Goal: Task Accomplishment & Management: Complete application form

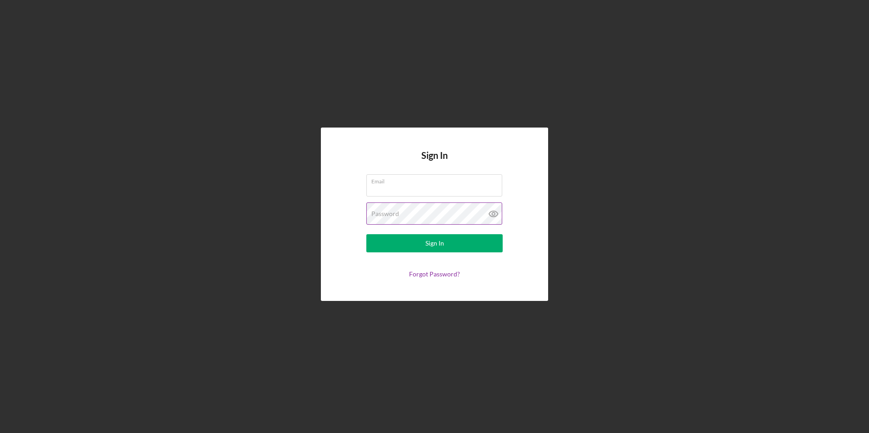
type input "munyambojane@gmail.com"
click at [494, 215] on icon at bounding box center [492, 214] width 3 height 3
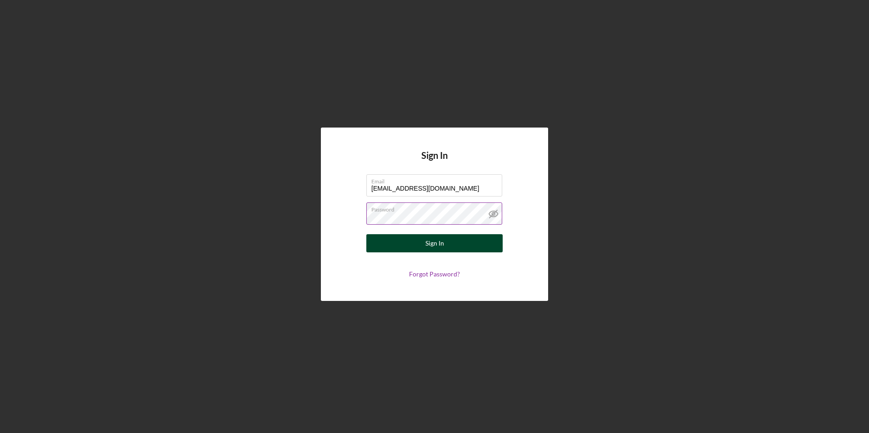
click at [440, 244] on div "Sign In" at bounding box center [434, 243] width 19 height 18
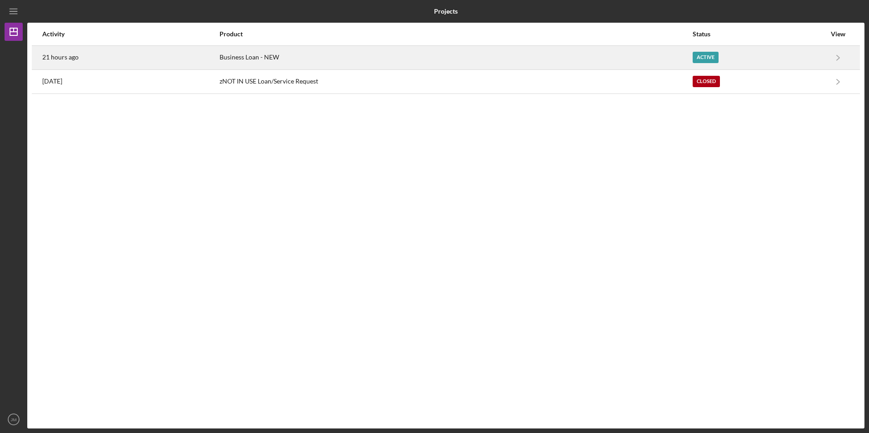
click at [64, 55] on time "21 hours ago" at bounding box center [60, 57] width 36 height 7
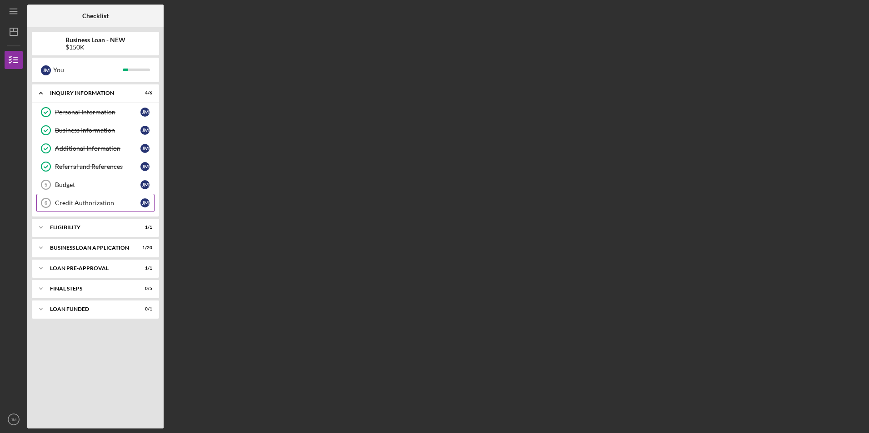
click at [92, 201] on div "Credit Authorization" at bounding box center [97, 202] width 85 height 7
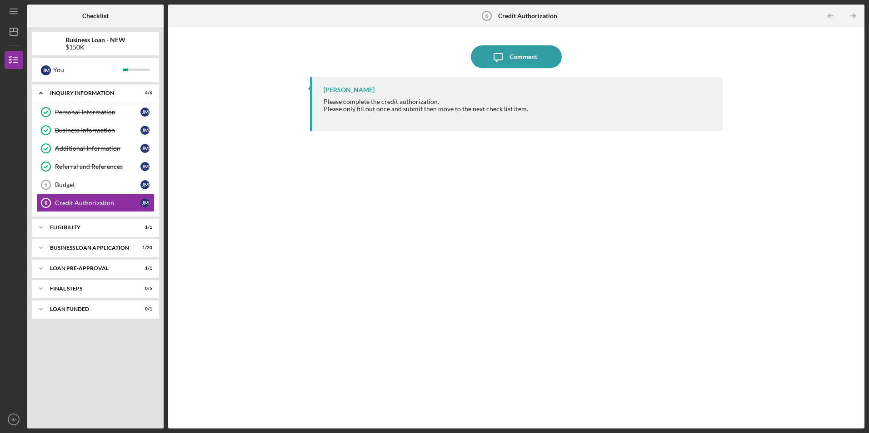
click at [518, 14] on b "Credit Authorization" at bounding box center [527, 15] width 59 height 7
click at [389, 103] on div "Please complete the credit authorization. Please only fill out once and submit …" at bounding box center [425, 109] width 204 height 22
click at [358, 90] on div "[PERSON_NAME]" at bounding box center [348, 89] width 51 height 7
click at [416, 109] on div "Please only fill out once and submit then move to the next check list item." at bounding box center [425, 108] width 204 height 7
click at [516, 56] on div "Comment" at bounding box center [523, 56] width 28 height 23
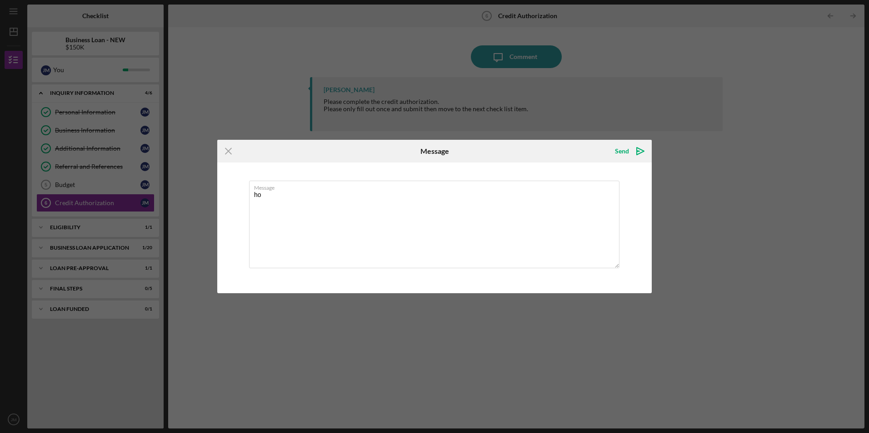
type textarea "h"
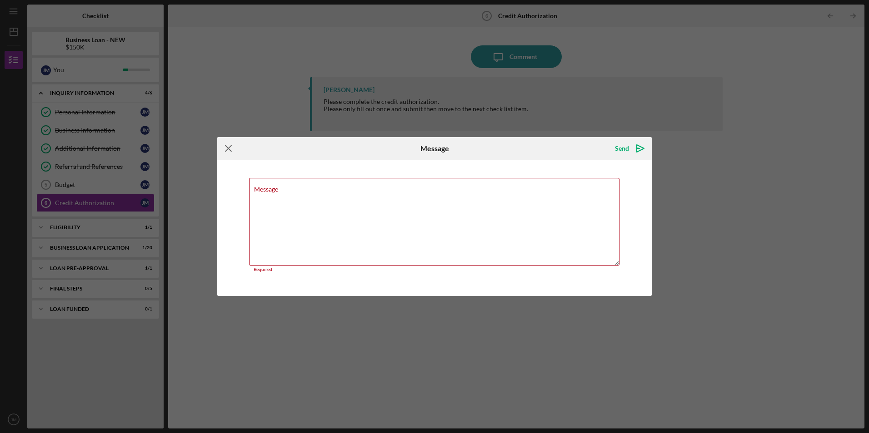
click at [228, 152] on icon "Icon/Menu Close" at bounding box center [228, 148] width 23 height 23
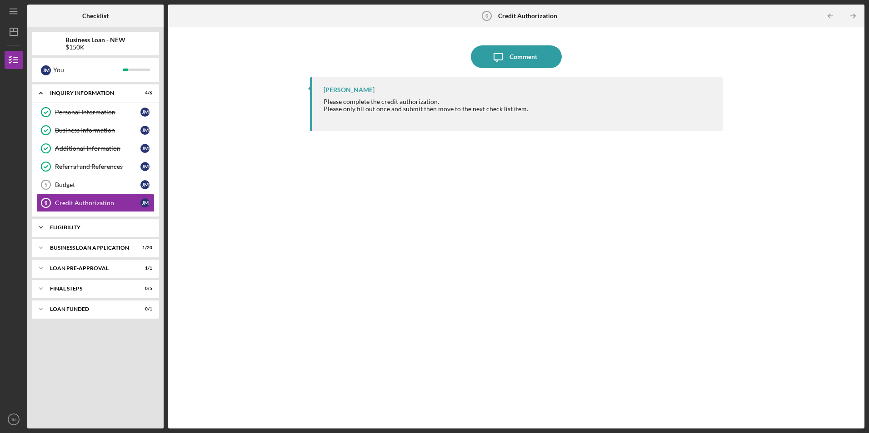
click at [72, 227] on div "ELIGIBILITY" at bounding box center [99, 227] width 98 height 5
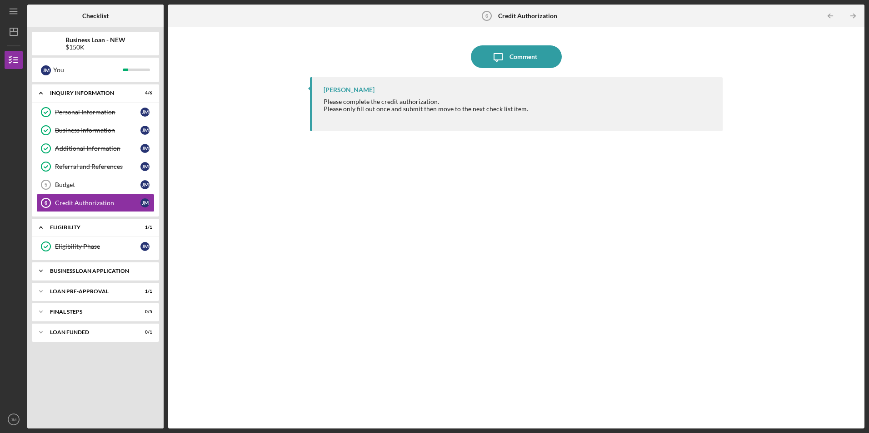
click at [86, 273] on div "BUSINESS LOAN APPLICATION" at bounding box center [99, 270] width 98 height 5
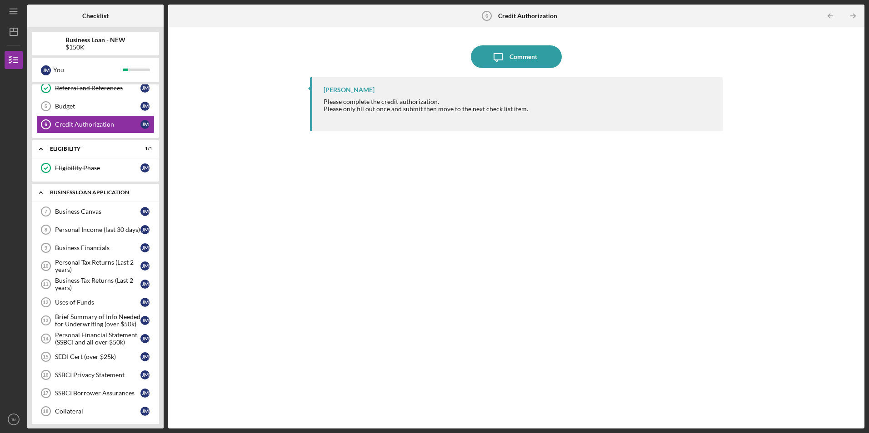
scroll to position [91, 0]
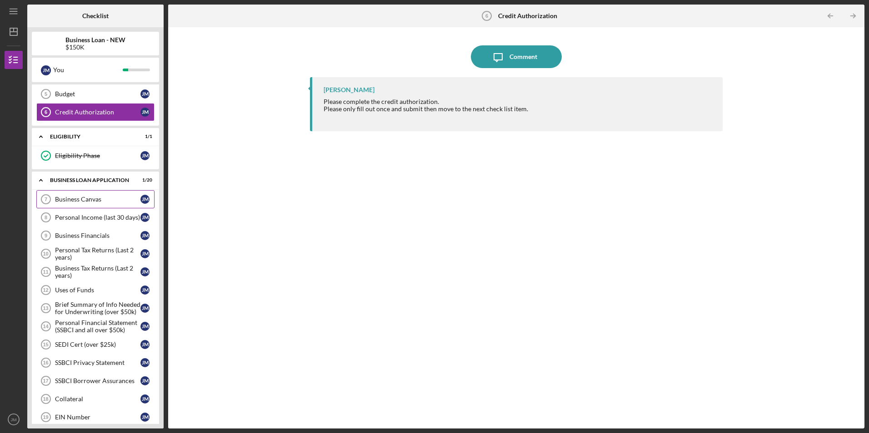
click at [109, 200] on div "Business Canvas" at bounding box center [97, 199] width 85 height 7
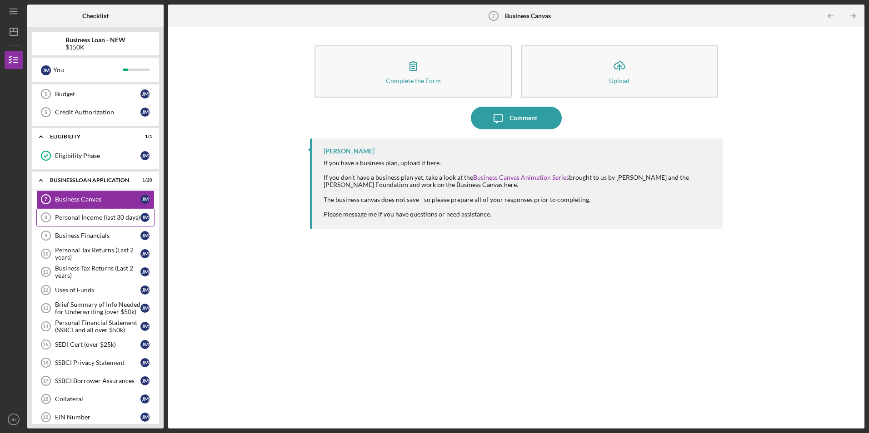
click at [99, 218] on div "Personal Income (last 30 days)" at bounding box center [97, 217] width 85 height 7
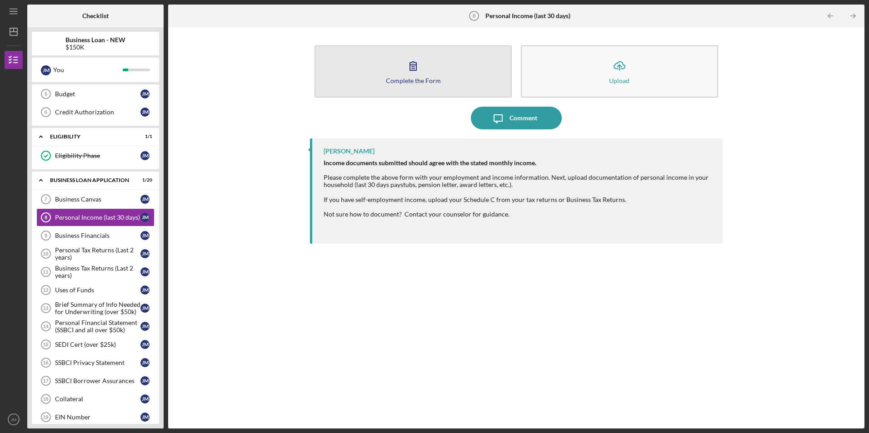
click at [417, 71] on icon "button" at bounding box center [413, 66] width 23 height 23
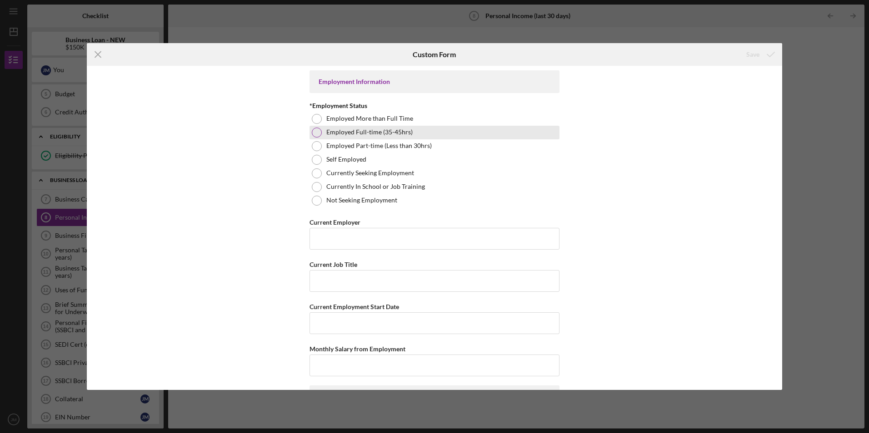
click at [318, 133] on div at bounding box center [317, 133] width 10 height 10
click at [335, 238] on input "Current Employer" at bounding box center [434, 239] width 250 height 22
type input "a"
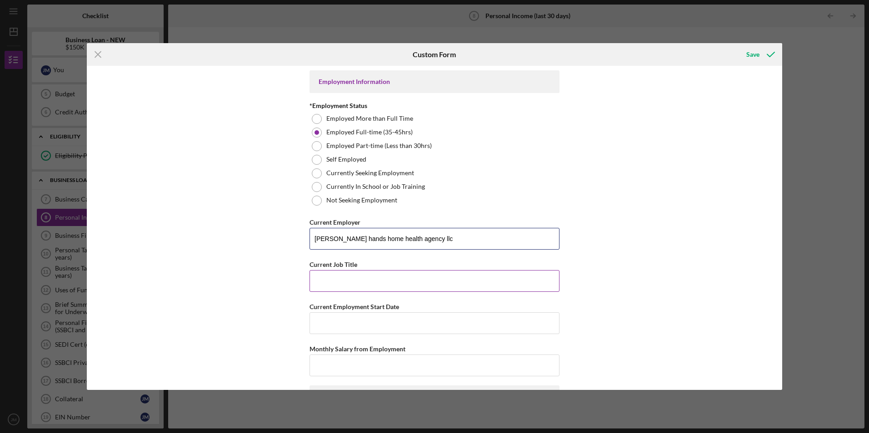
type input "Abbas hands home health agency llc"
click at [335, 285] on input "Current Job Title" at bounding box center [434, 281] width 250 height 22
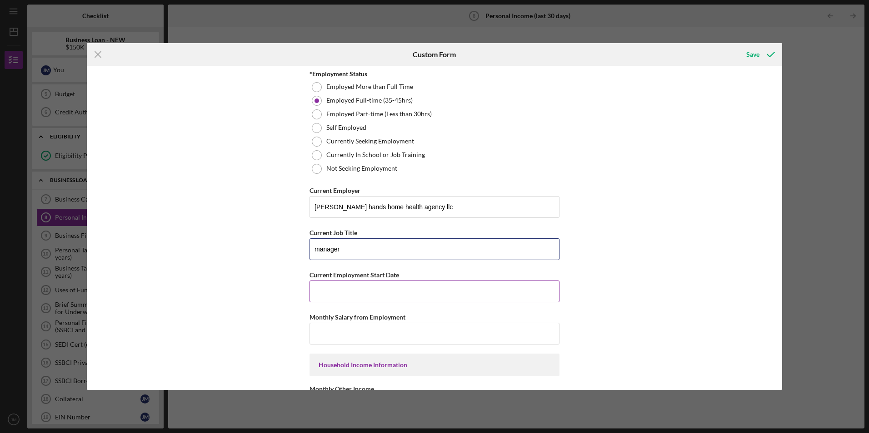
scroll to position [45, 0]
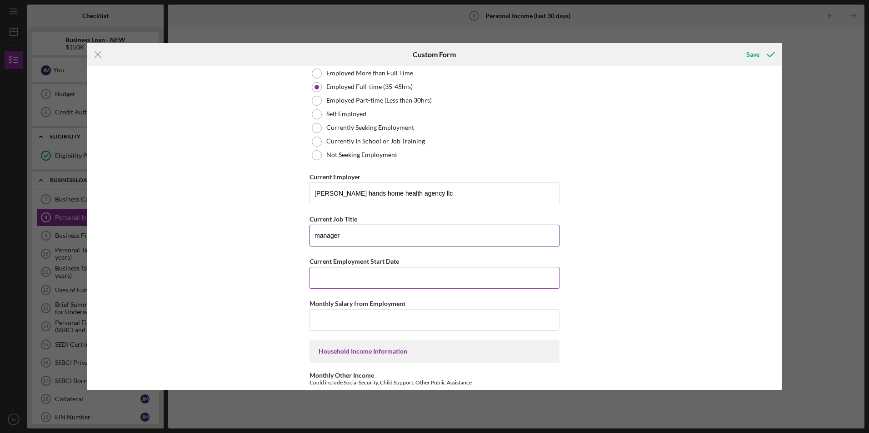
type input "manager"
click at [326, 278] on input "Current Employment Start Date" at bounding box center [434, 278] width 250 height 22
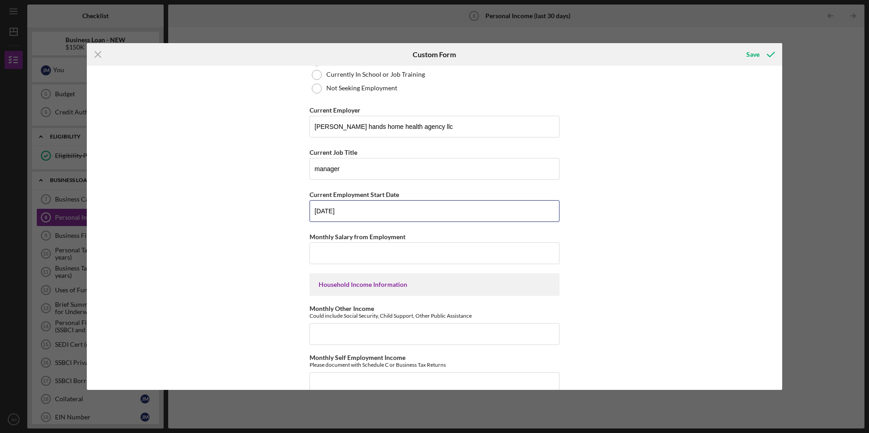
scroll to position [136, 0]
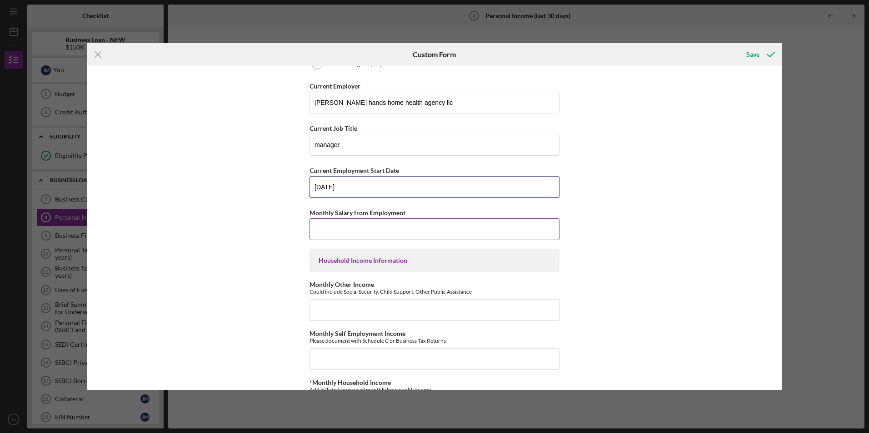
type input "03/02/2015"
click at [342, 227] on input "Monthly Salary from Employment" at bounding box center [434, 229] width 250 height 22
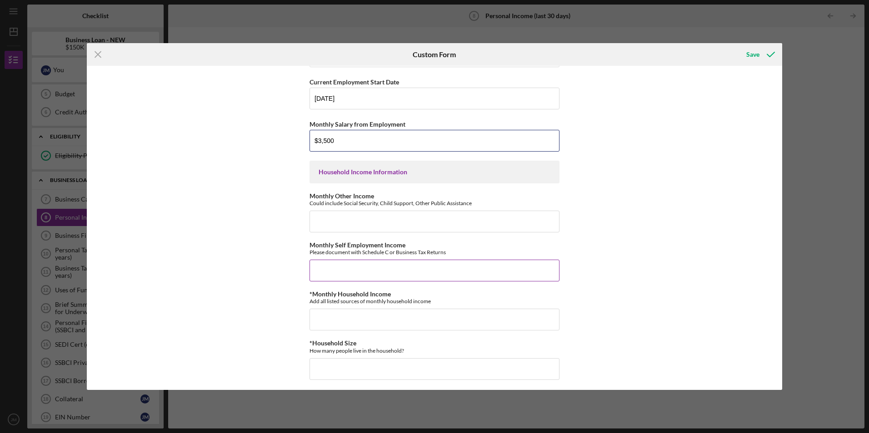
scroll to position [227, 0]
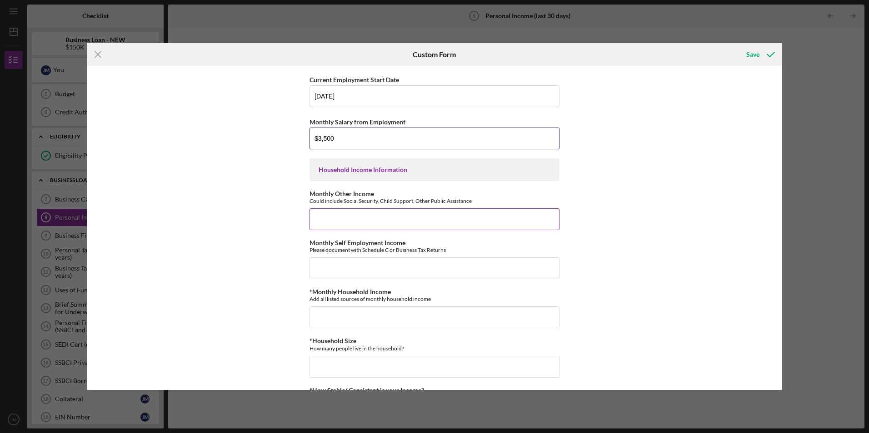
type input "$3,500"
click at [330, 218] on input "Monthly Other Income" at bounding box center [434, 219] width 250 height 22
type input "$0"
click at [373, 263] on input "Monthly Self Employment Income" at bounding box center [434, 269] width 250 height 22
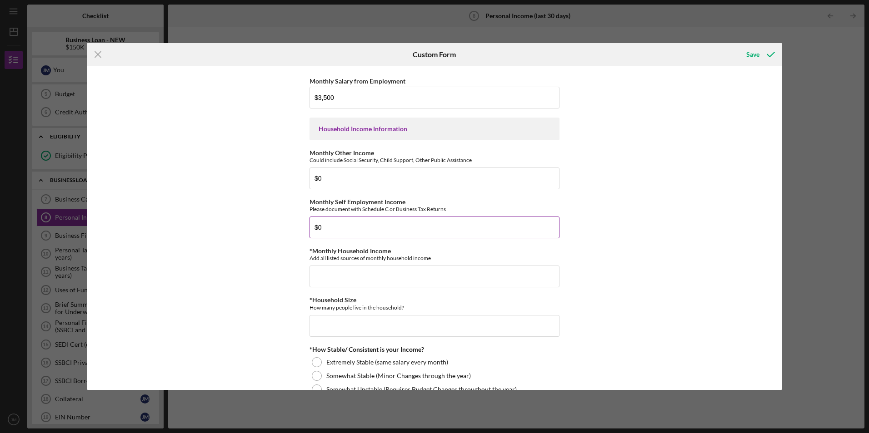
scroll to position [261, 0]
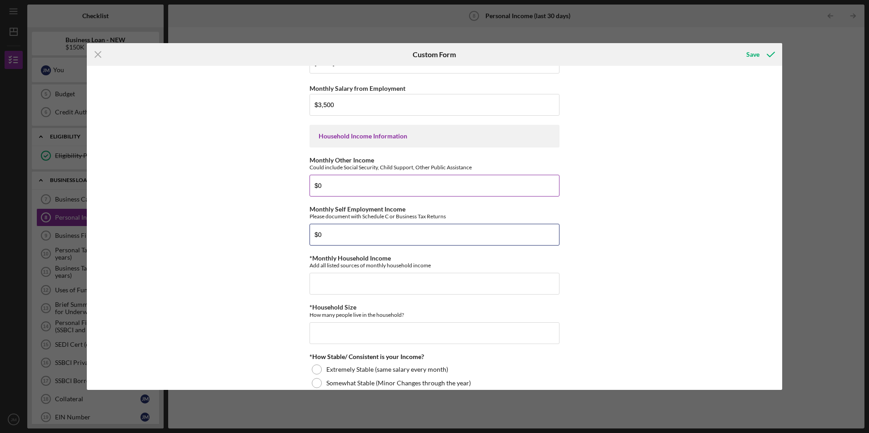
type input "$0"
click at [329, 184] on input "$0" at bounding box center [434, 186] width 250 height 22
click at [318, 280] on input "*Monthly Household Income" at bounding box center [434, 284] width 250 height 22
type input "$3,500"
click at [332, 329] on input "*Household Size" at bounding box center [434, 334] width 250 height 22
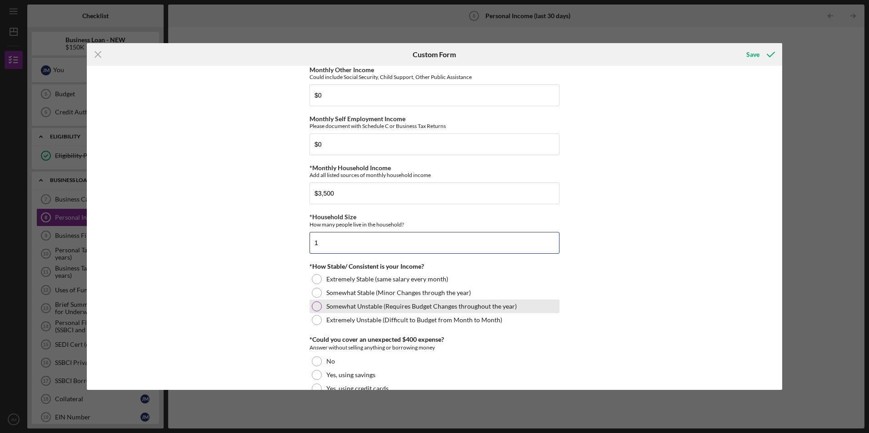
scroll to position [352, 0]
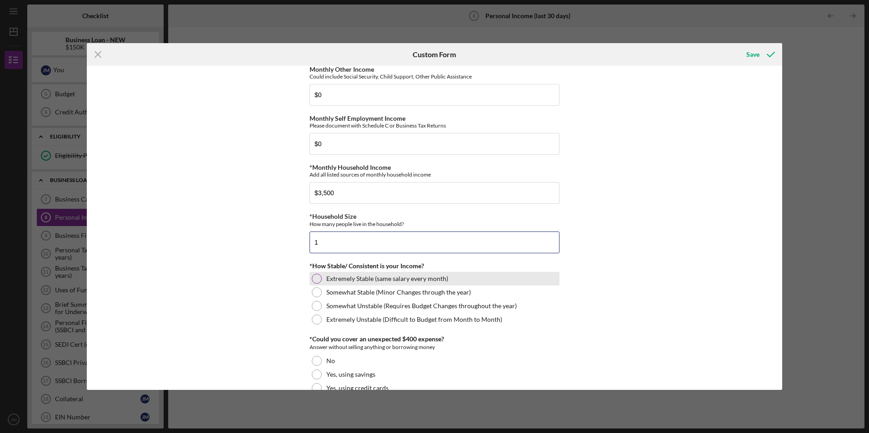
type input "1"
click at [315, 279] on div at bounding box center [317, 279] width 10 height 10
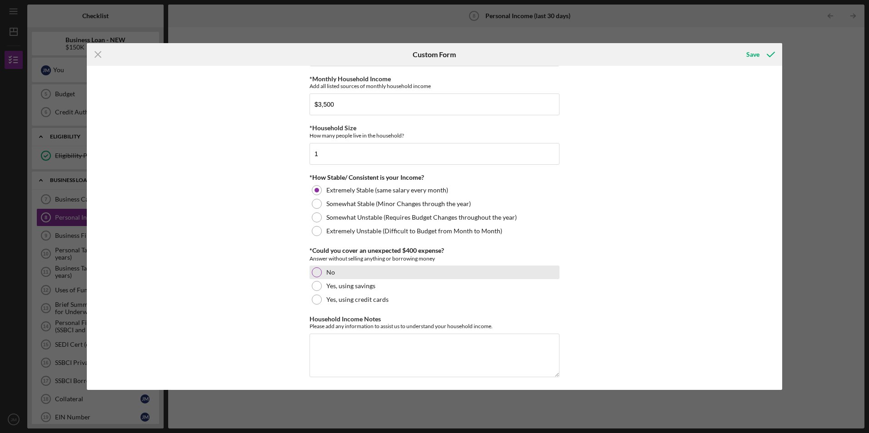
scroll to position [442, 0]
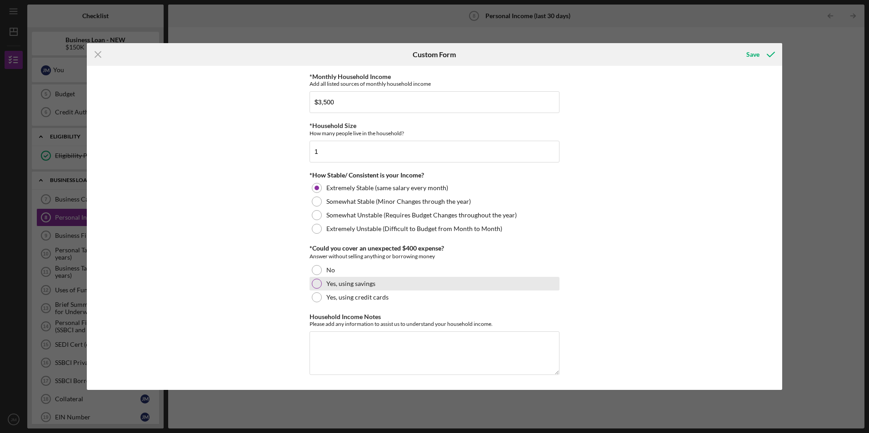
click at [315, 285] on div at bounding box center [317, 284] width 10 height 10
click at [345, 342] on textarea "Household Income Notes" at bounding box center [434, 354] width 250 height 44
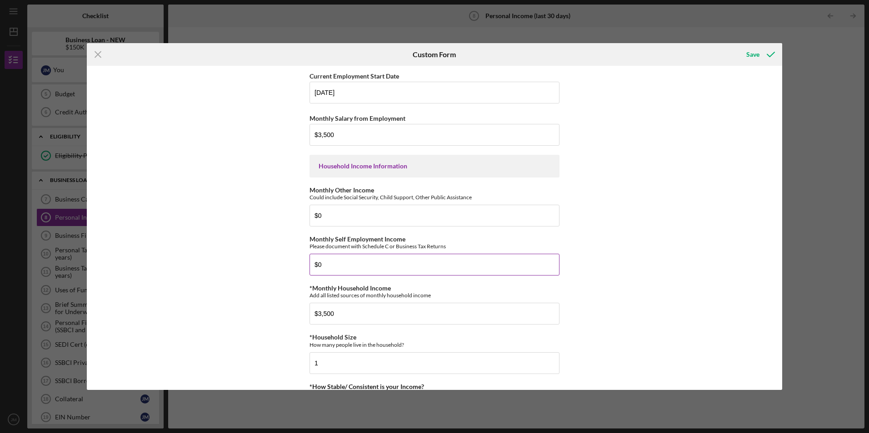
scroll to position [182, 0]
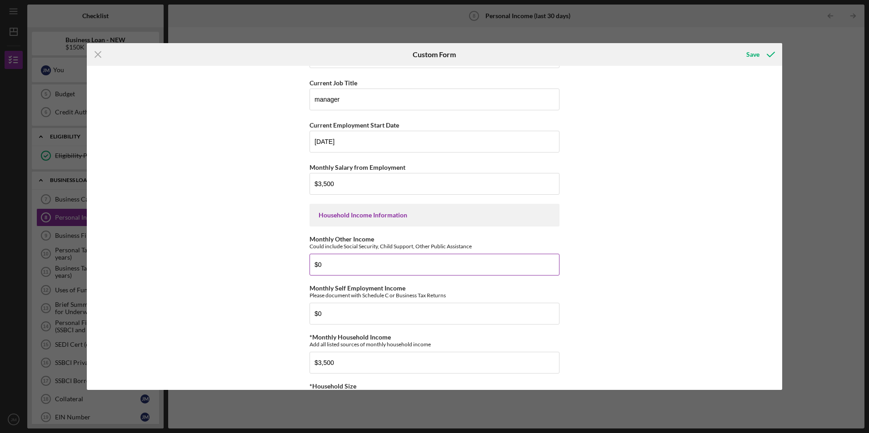
click at [331, 264] on input "$0" at bounding box center [434, 265] width 250 height 22
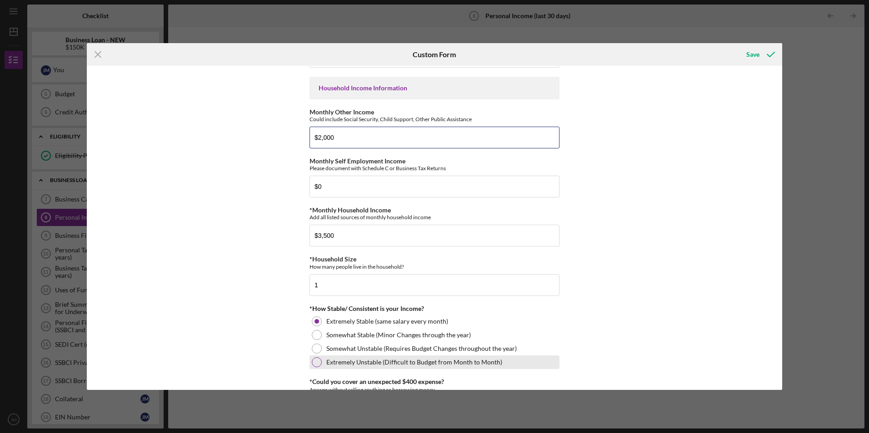
scroll to position [442, 0]
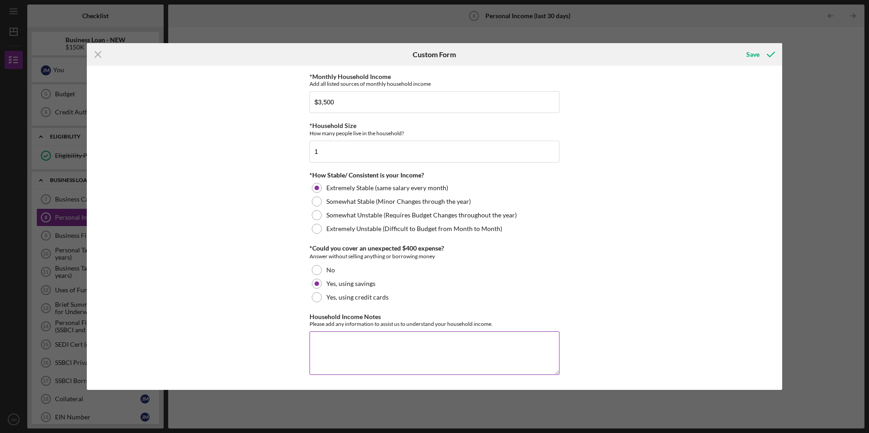
type input "$2,000"
click at [356, 344] on textarea "Household Income Notes" at bounding box center [434, 354] width 250 height 44
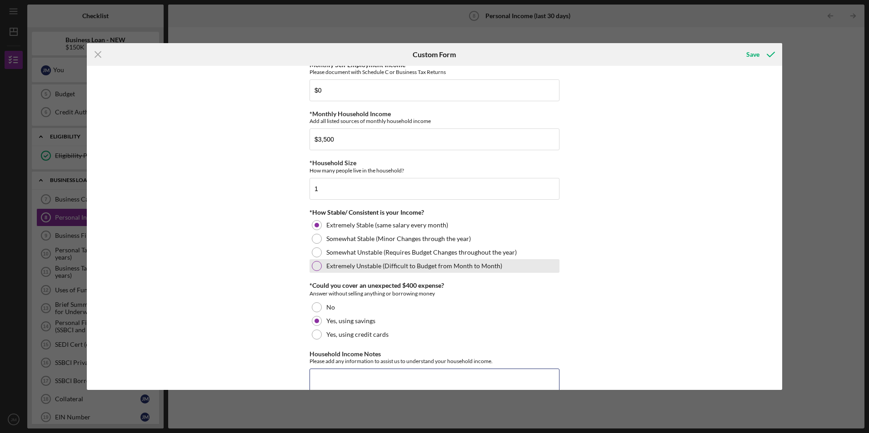
scroll to position [306, 0]
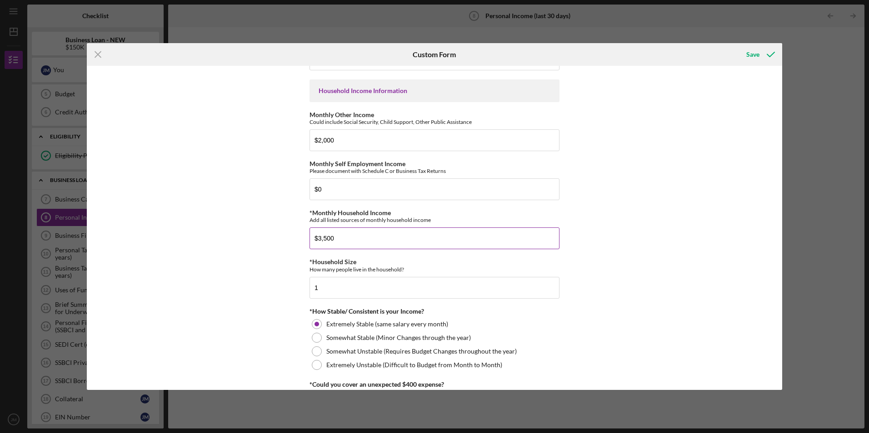
click at [320, 238] on input "$3,500" at bounding box center [434, 239] width 250 height 22
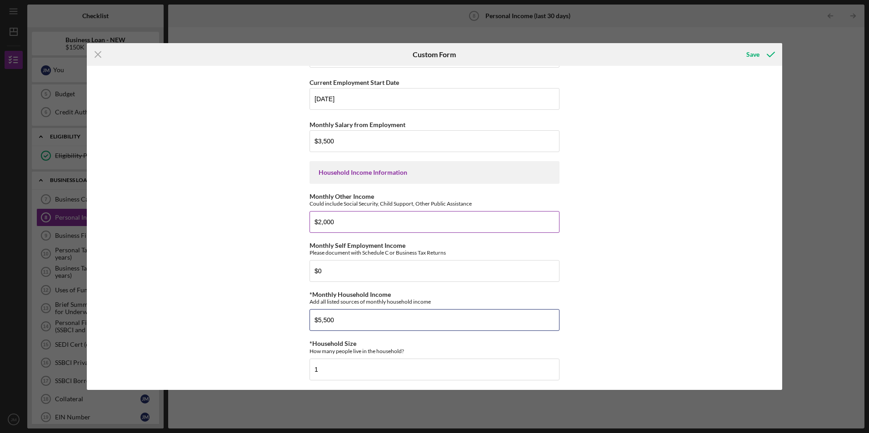
scroll to position [170, 0]
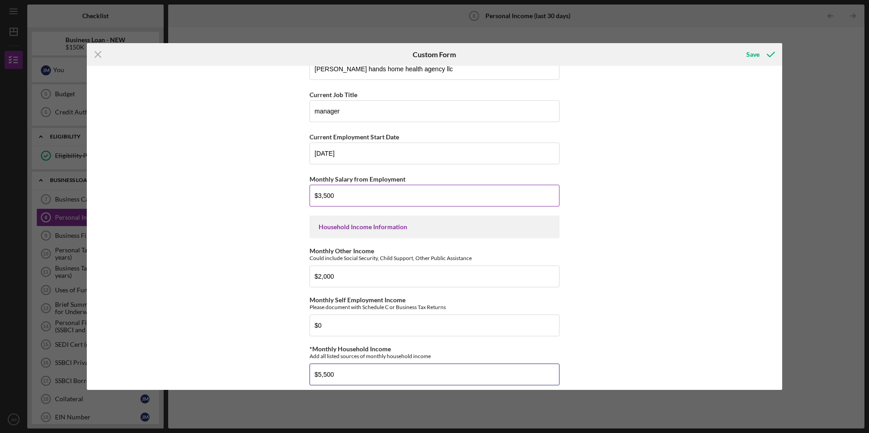
type input "$5,500"
click at [341, 196] on input "$3,500" at bounding box center [434, 196] width 250 height 22
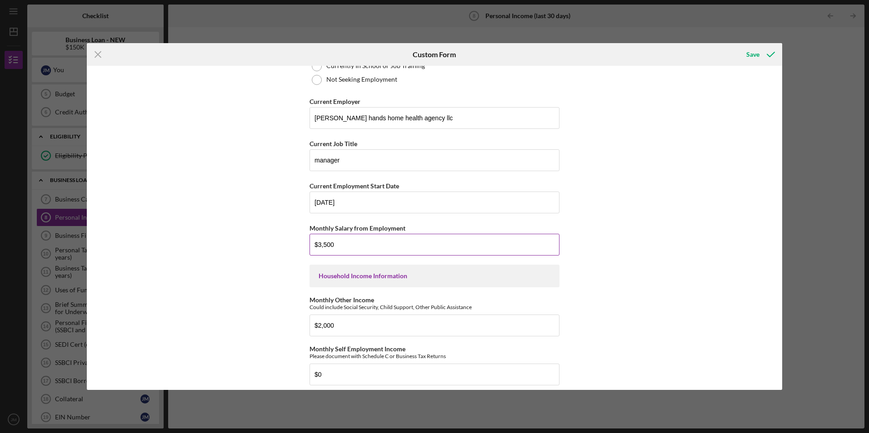
scroll to position [124, 0]
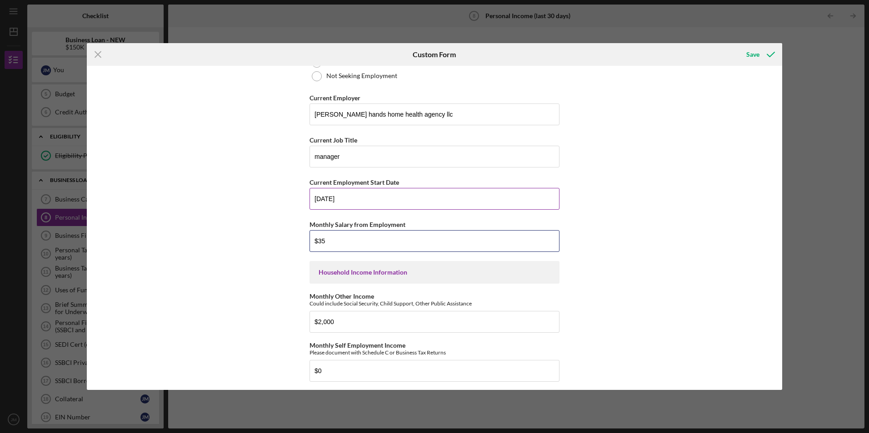
type input "$3"
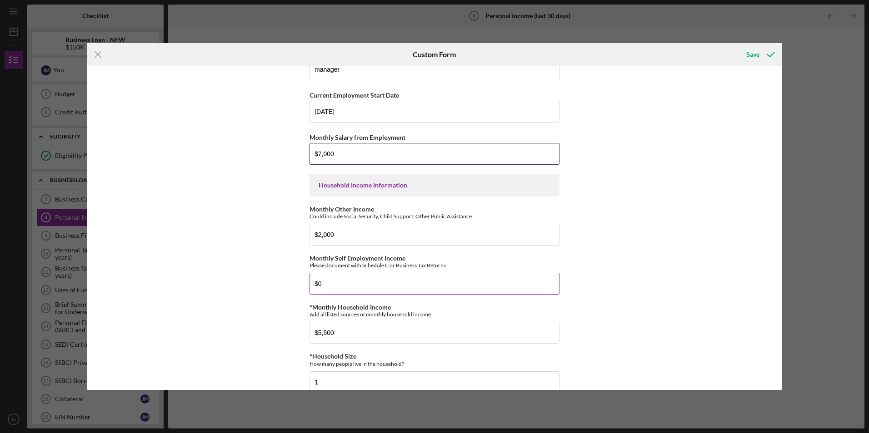
scroll to position [215, 0]
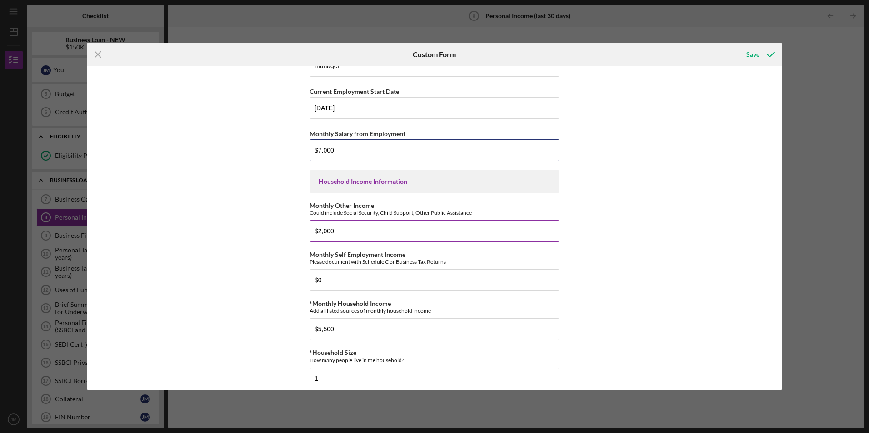
type input "$7,000"
click at [342, 230] on input "$2,000" at bounding box center [434, 231] width 250 height 22
type input "$2"
type input "$4,000"
drag, startPoint x: 339, startPoint y: 329, endPoint x: 331, endPoint y: 318, distance: 13.9
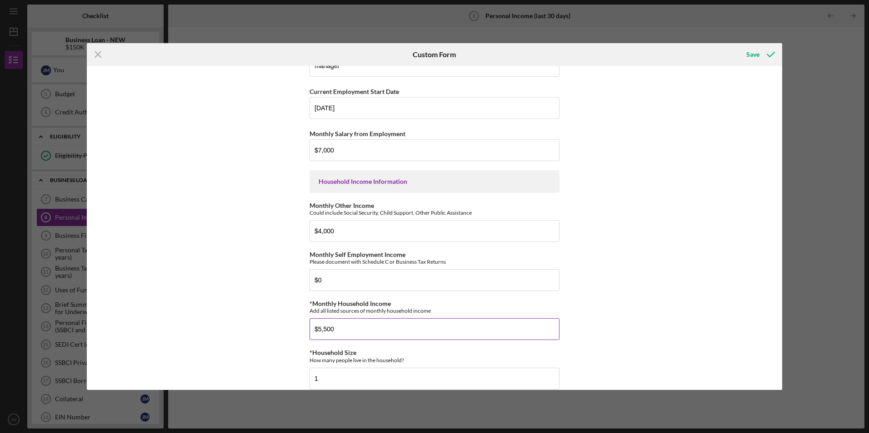
click at [337, 329] on input "$5,500" at bounding box center [434, 329] width 250 height 22
type input "$5"
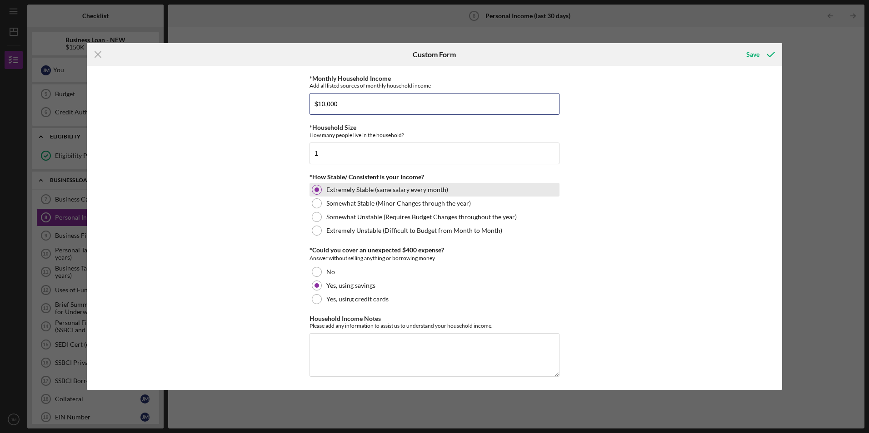
scroll to position [442, 0]
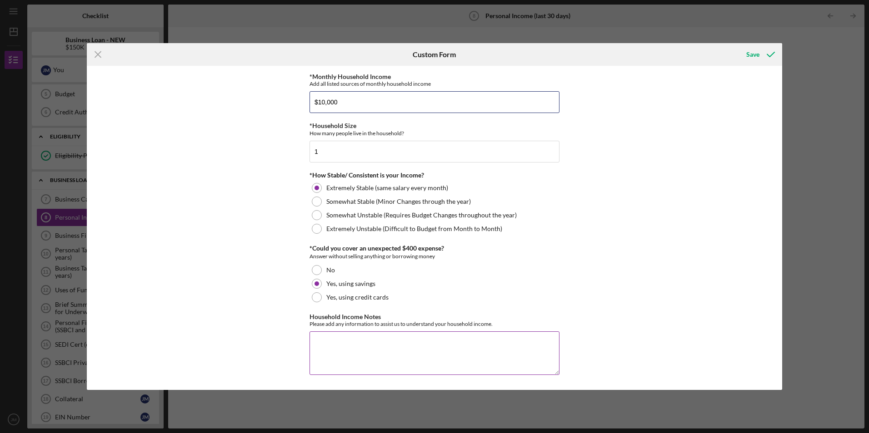
type input "$10,000"
click at [342, 347] on textarea "Household Income Notes" at bounding box center [434, 354] width 250 height 44
type textarea "e"
type textarea "m"
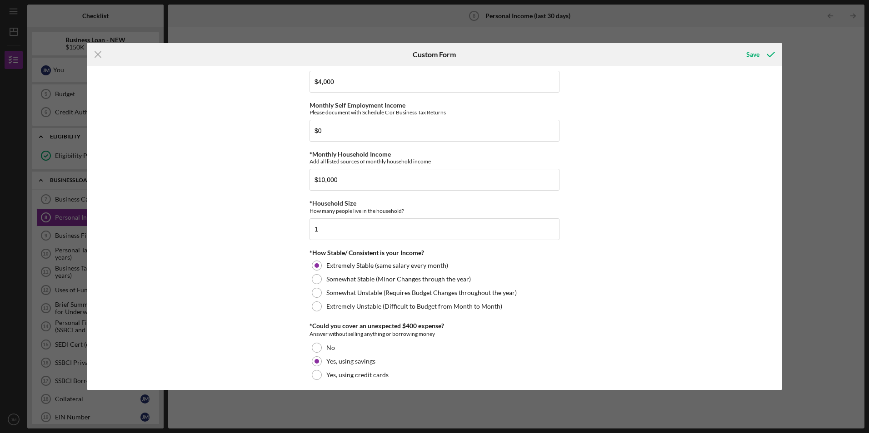
scroll to position [352, 0]
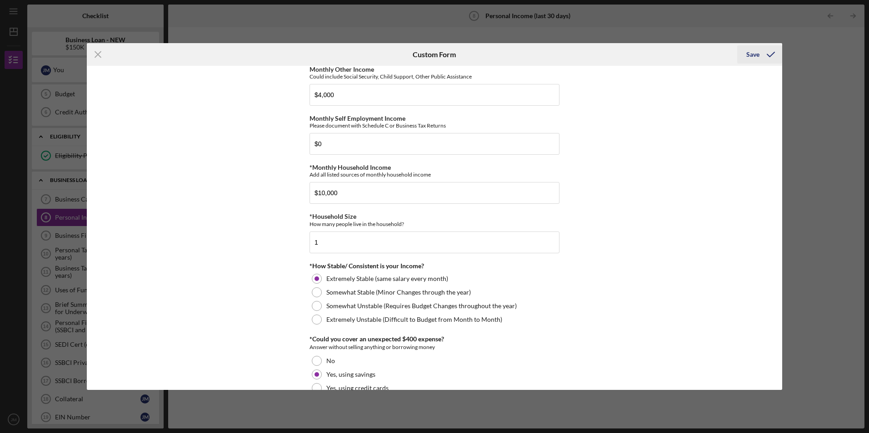
type textarea "i have a stable income from my employer"
click at [754, 54] on div "Save" at bounding box center [752, 54] width 13 height 18
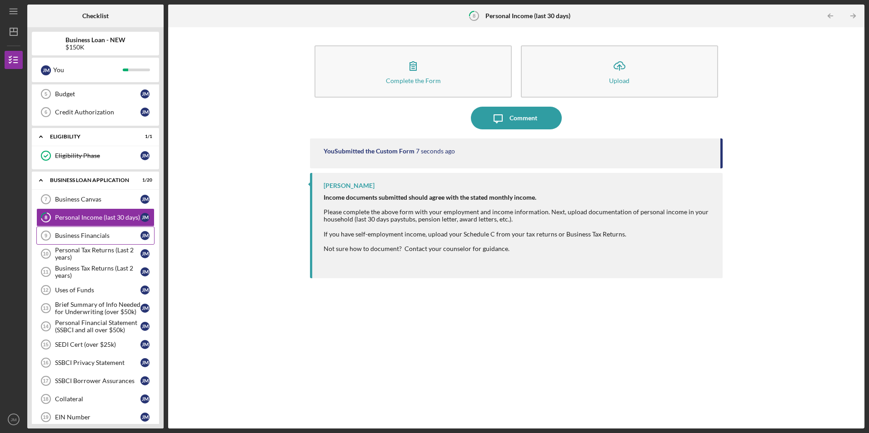
click at [81, 234] on div "Business Financials" at bounding box center [97, 235] width 85 height 7
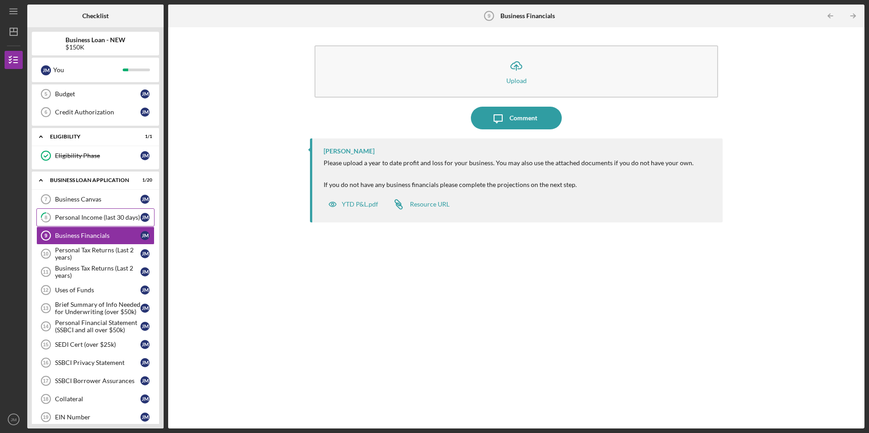
click at [113, 218] on div "Personal Income (last 30 days)" at bounding box center [97, 217] width 85 height 7
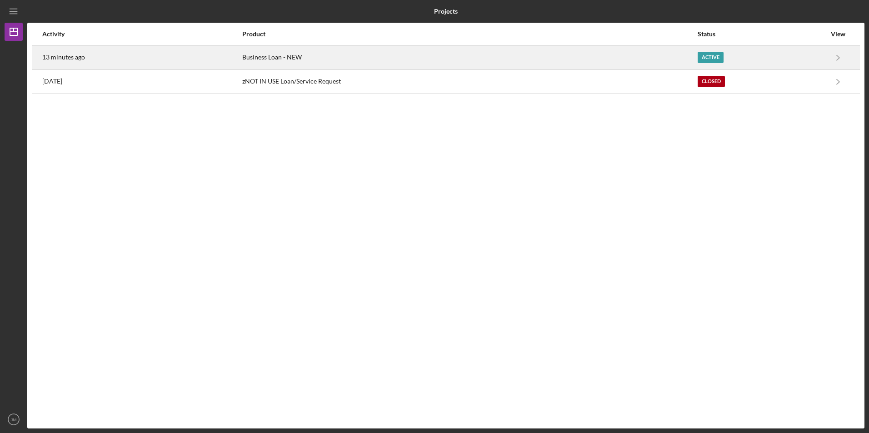
click at [70, 58] on time "13 minutes ago" at bounding box center [63, 57] width 43 height 7
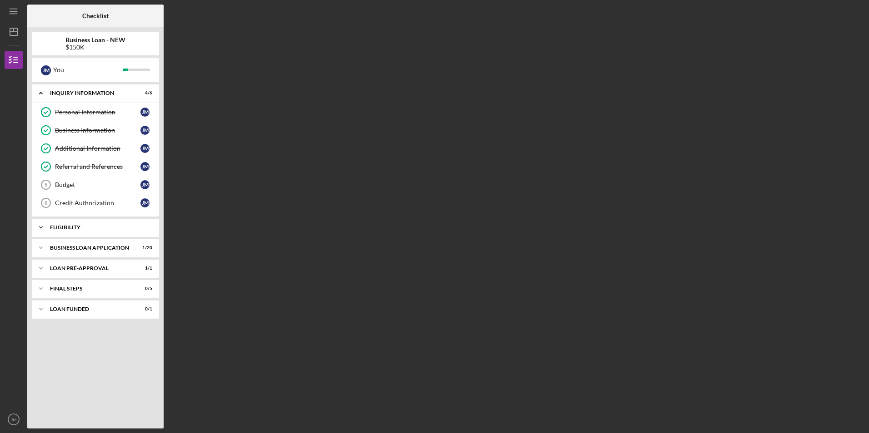
click at [88, 229] on div "ELIGIBILITY" at bounding box center [99, 227] width 98 height 5
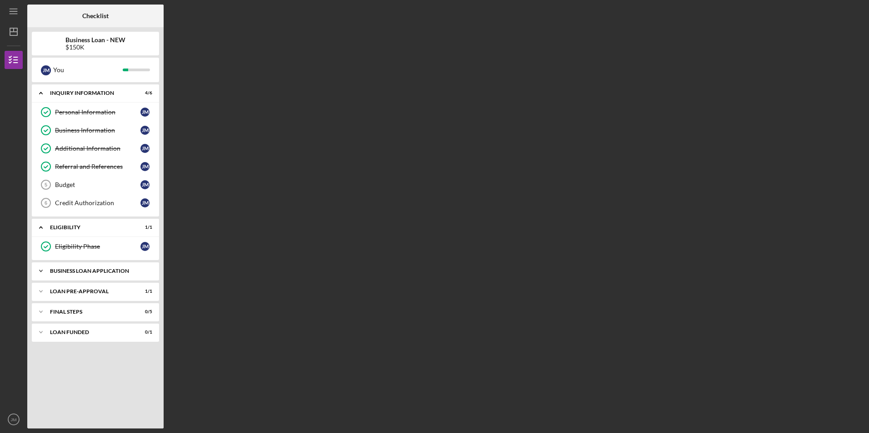
click at [90, 271] on div "BUSINESS LOAN APPLICATION" at bounding box center [99, 270] width 98 height 5
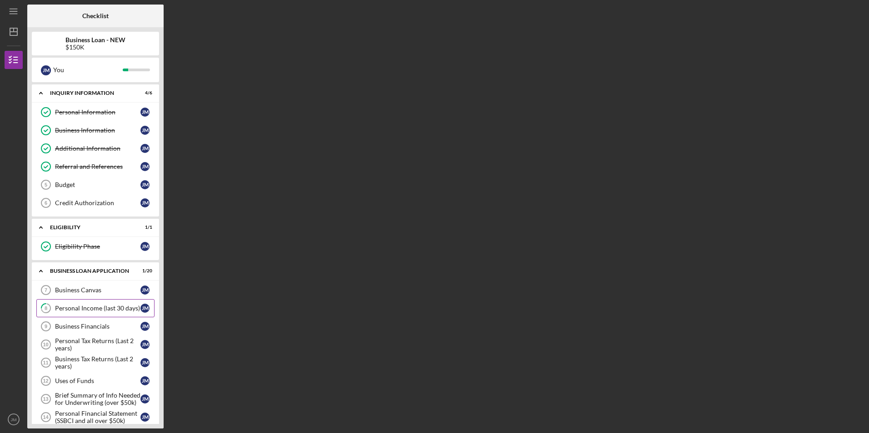
click at [89, 309] on div "Personal Income (last 30 days)" at bounding box center [97, 308] width 85 height 7
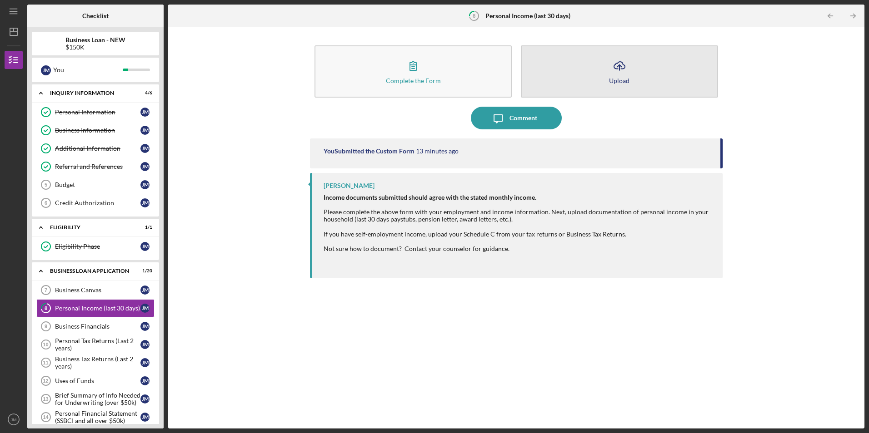
click at [615, 74] on icon "Icon/Upload" at bounding box center [619, 66] width 23 height 23
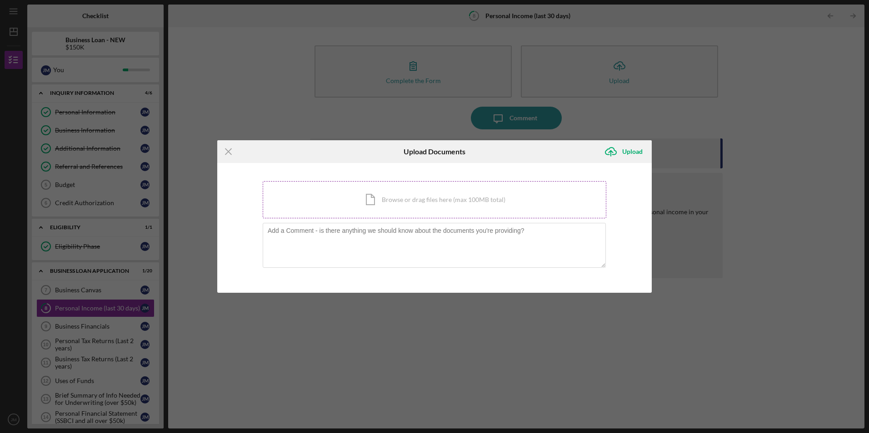
click at [372, 200] on div "Icon/Document Browse or drag files here (max 100MB total) Tap to choose files o…" at bounding box center [434, 199] width 343 height 37
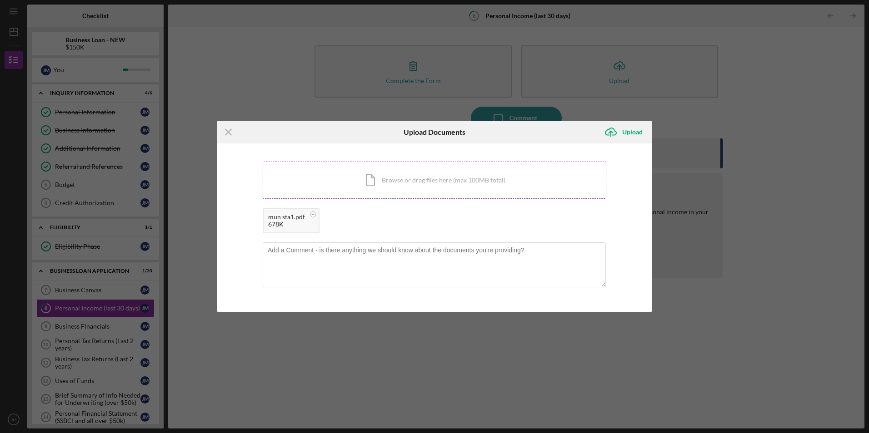
click at [428, 183] on div "Icon/Document Browse or drag files here (max 100MB total) Tap to choose files o…" at bounding box center [434, 180] width 343 height 37
click at [626, 134] on div "Upload" at bounding box center [632, 132] width 20 height 18
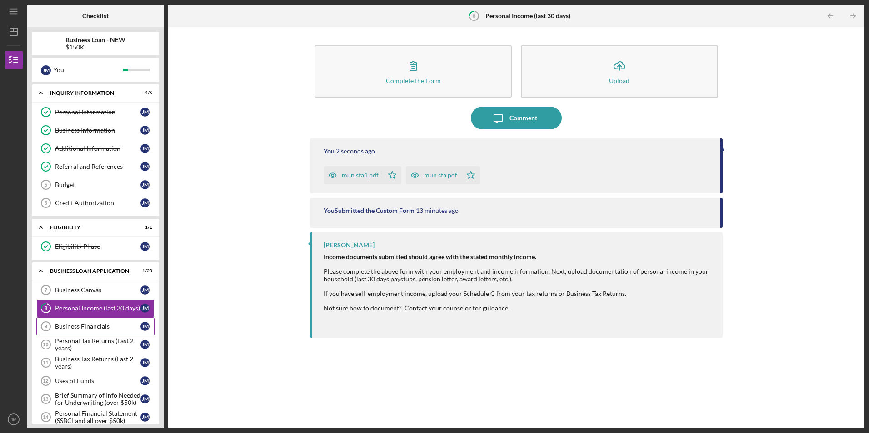
click at [93, 326] on div "Business Financials" at bounding box center [97, 326] width 85 height 7
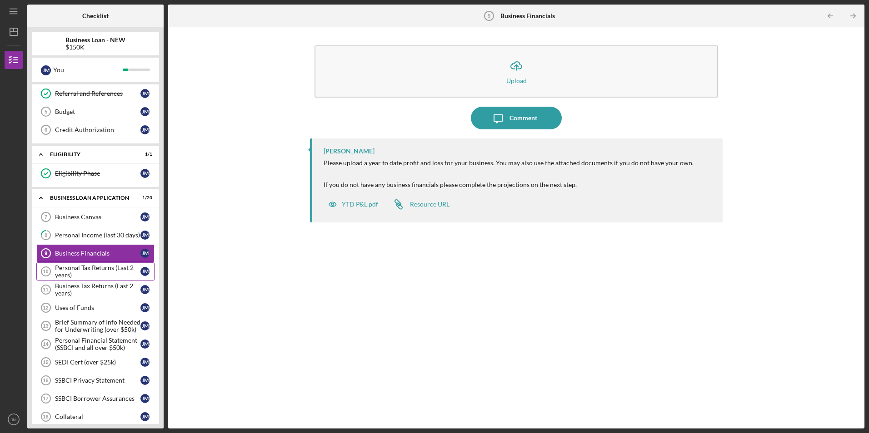
scroll to position [91, 0]
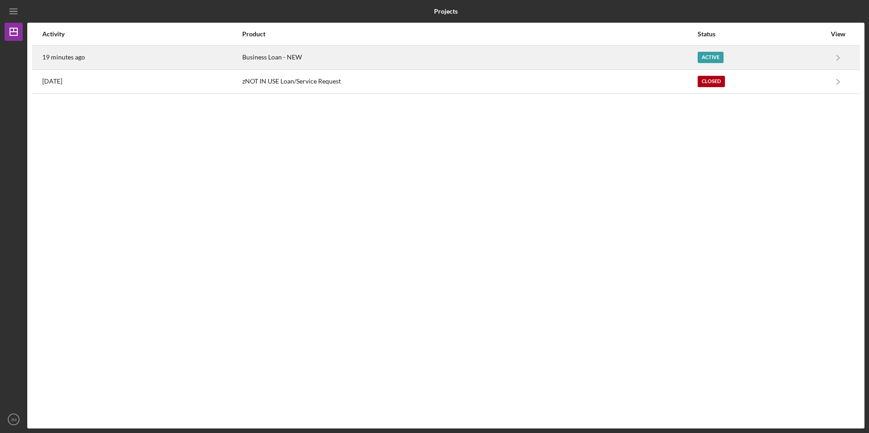
click at [58, 58] on time "19 minutes ago" at bounding box center [63, 57] width 43 height 7
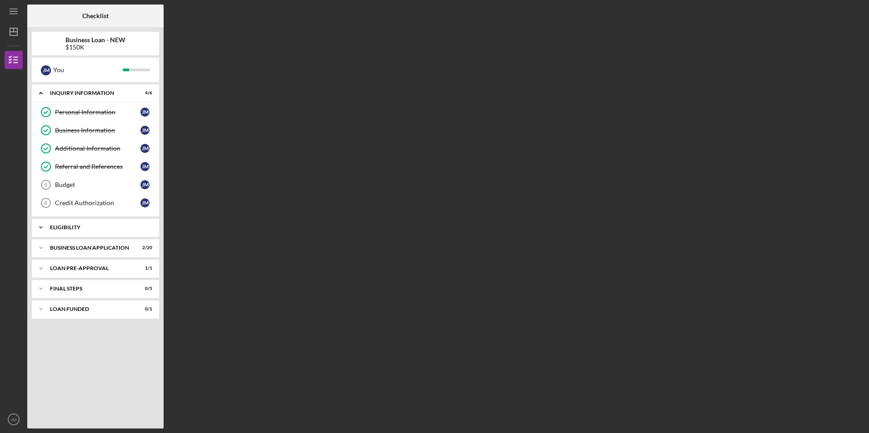
click at [113, 229] on div "ELIGIBILITY" at bounding box center [99, 227] width 98 height 5
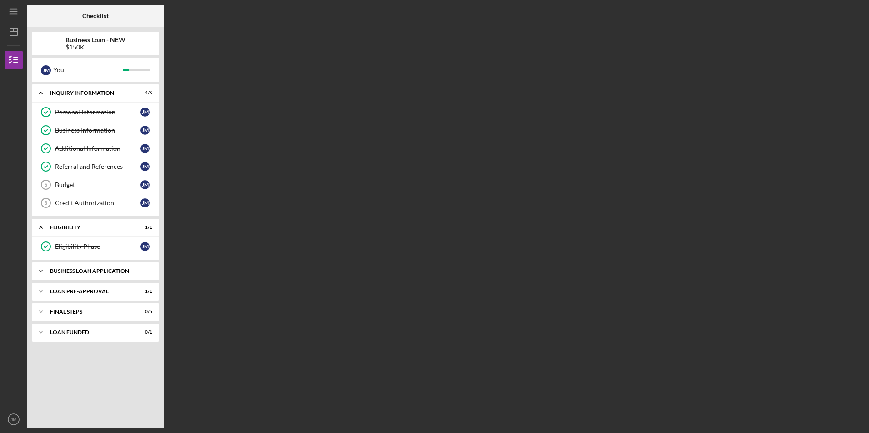
click at [99, 271] on div "BUSINESS LOAN APPLICATION" at bounding box center [99, 270] width 98 height 5
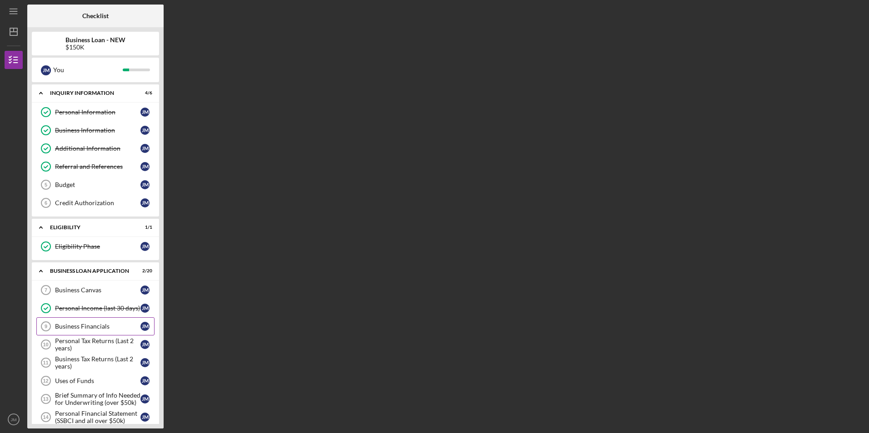
scroll to position [45, 0]
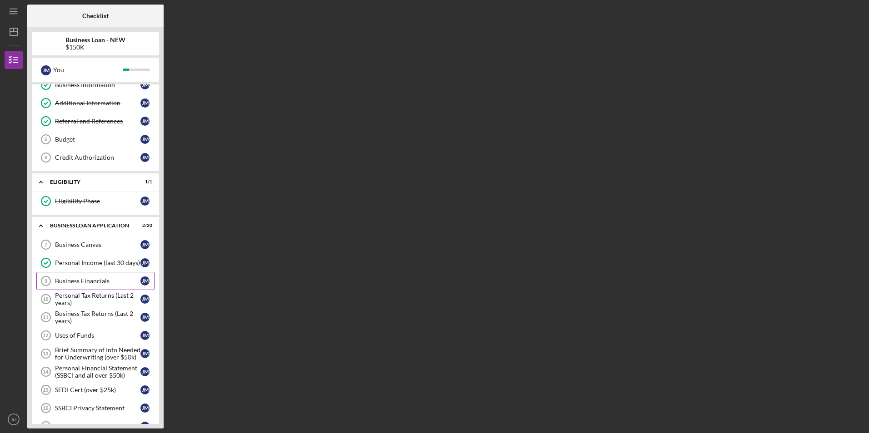
click at [95, 282] on div "Business Financials" at bounding box center [97, 281] width 85 height 7
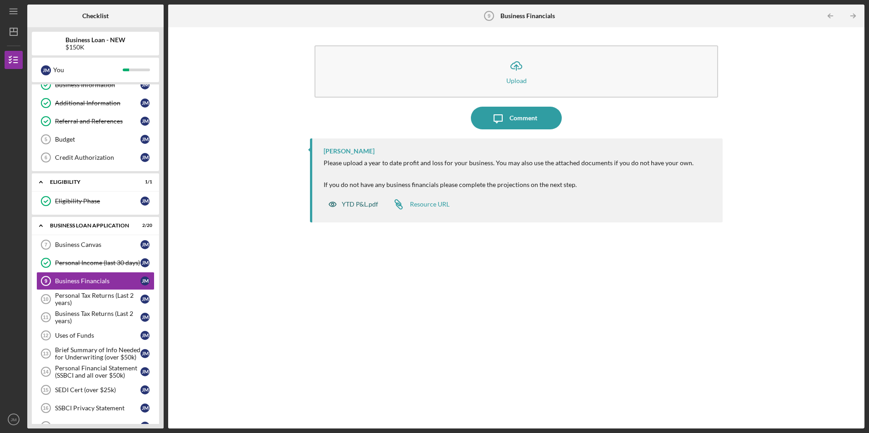
click at [357, 206] on div "YTD P&L.pdf" at bounding box center [360, 204] width 36 height 7
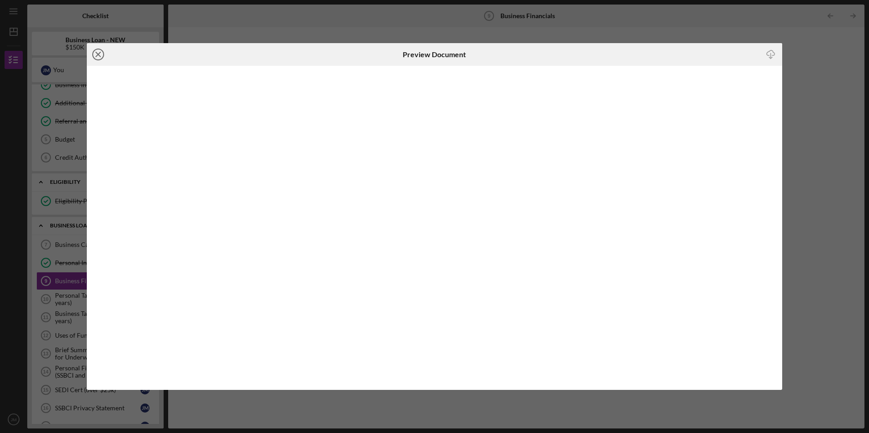
click at [99, 55] on line at bounding box center [98, 54] width 5 height 5
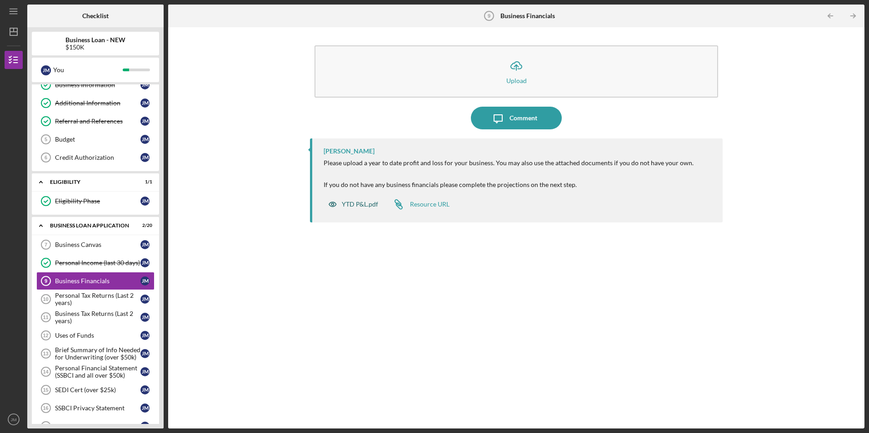
click at [363, 204] on div "YTD P&L.pdf" at bounding box center [360, 204] width 36 height 7
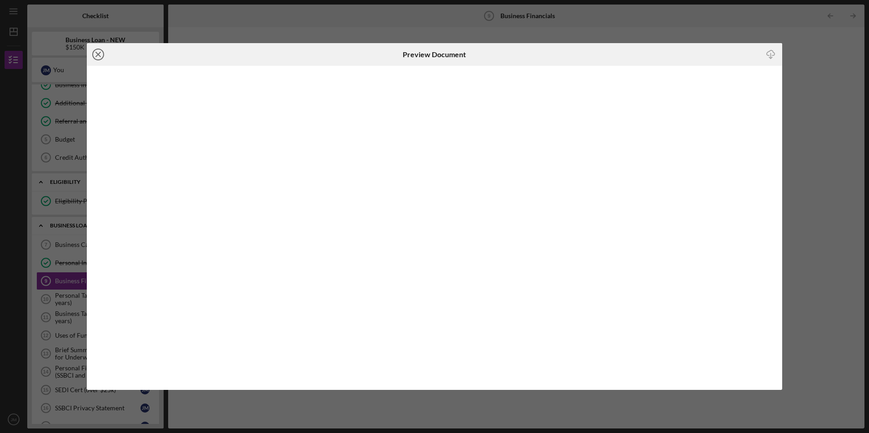
click at [103, 52] on circle at bounding box center [98, 54] width 11 height 11
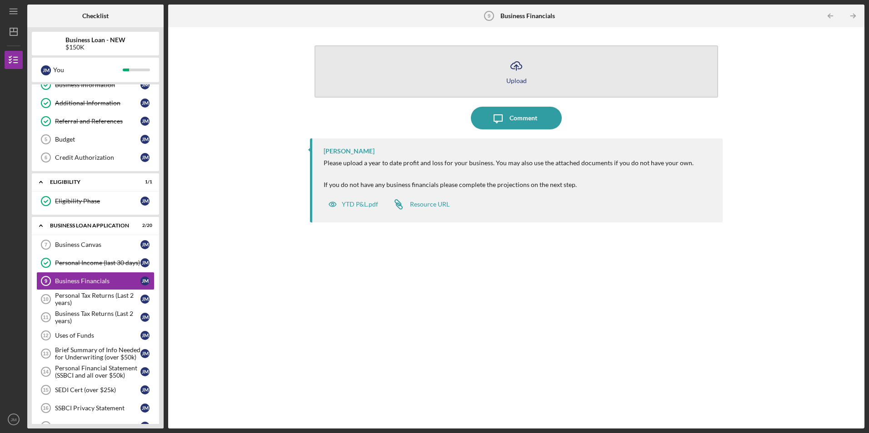
click at [515, 62] on icon "Icon/Upload" at bounding box center [516, 66] width 23 height 23
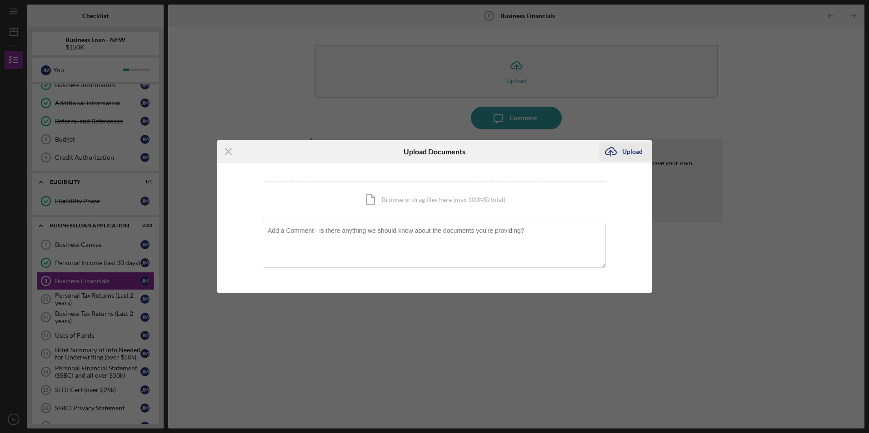
click at [612, 154] on icon "Icon/Upload" at bounding box center [610, 151] width 23 height 23
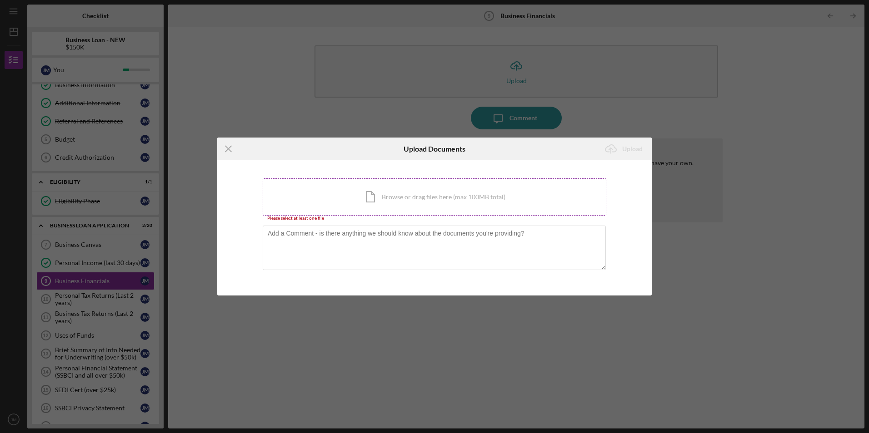
click at [372, 197] on div "Icon/Document Browse or drag files here (max 100MB total) Tap to choose files o…" at bounding box center [434, 197] width 343 height 37
click at [231, 149] on icon "Icon/Menu Close" at bounding box center [228, 149] width 23 height 23
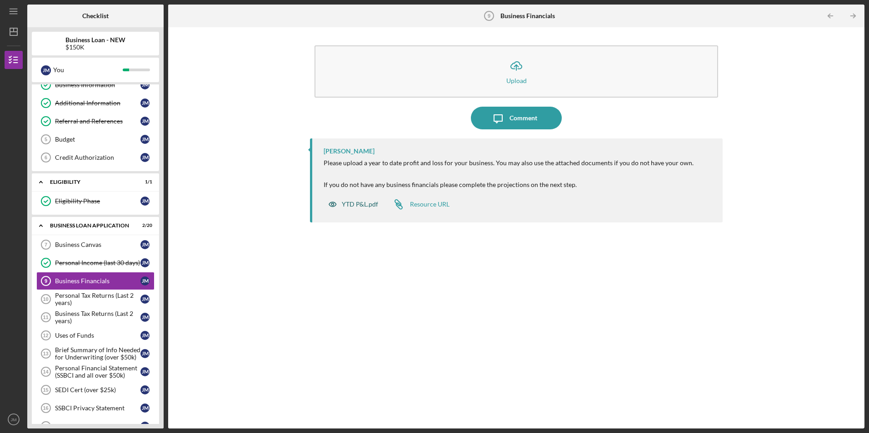
click at [359, 204] on div "YTD P&L.pdf" at bounding box center [360, 204] width 36 height 7
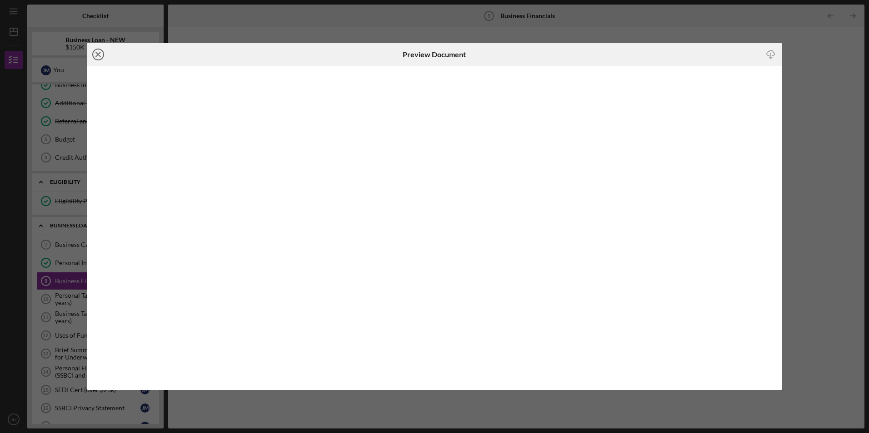
click at [99, 55] on line at bounding box center [98, 54] width 5 height 5
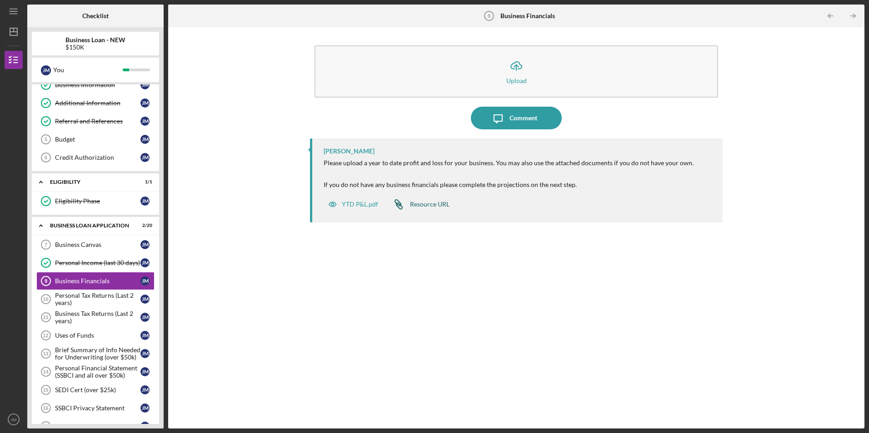
click at [438, 207] on div "Resource URL" at bounding box center [430, 204] width 40 height 7
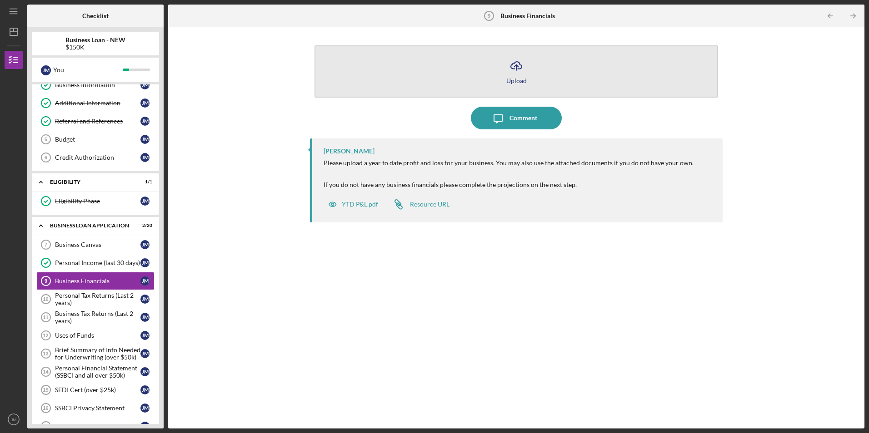
click at [516, 72] on icon "Icon/Upload" at bounding box center [516, 66] width 23 height 23
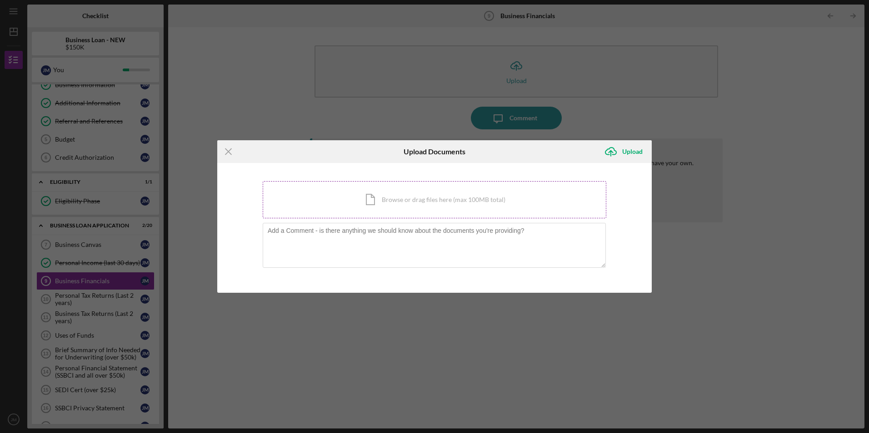
click at [372, 200] on div "Icon/Document Browse or drag files here (max 100MB total) Tap to choose files o…" at bounding box center [434, 199] width 343 height 37
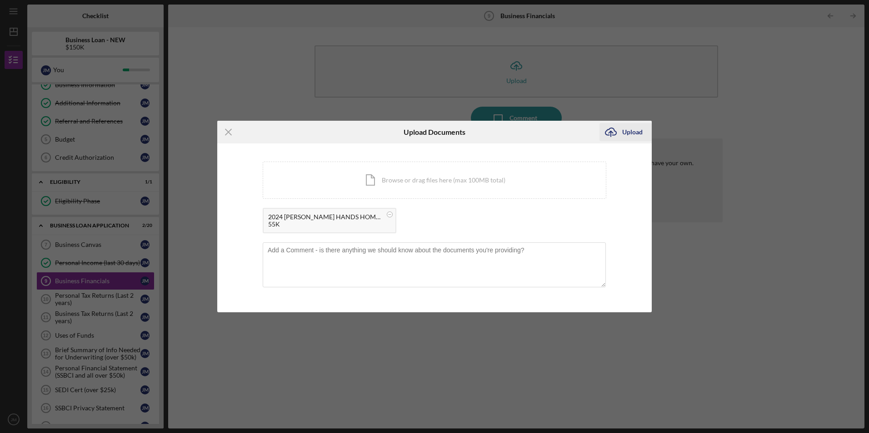
click at [626, 131] on div "Upload" at bounding box center [632, 132] width 20 height 18
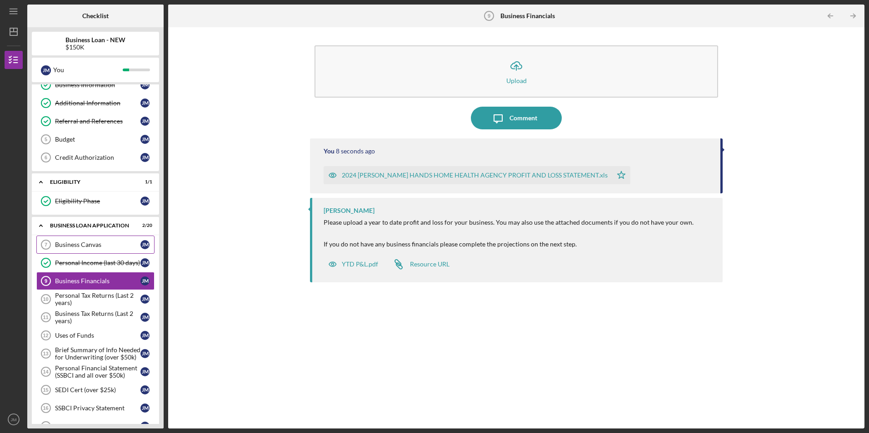
click at [97, 246] on div "Business Canvas" at bounding box center [97, 244] width 85 height 7
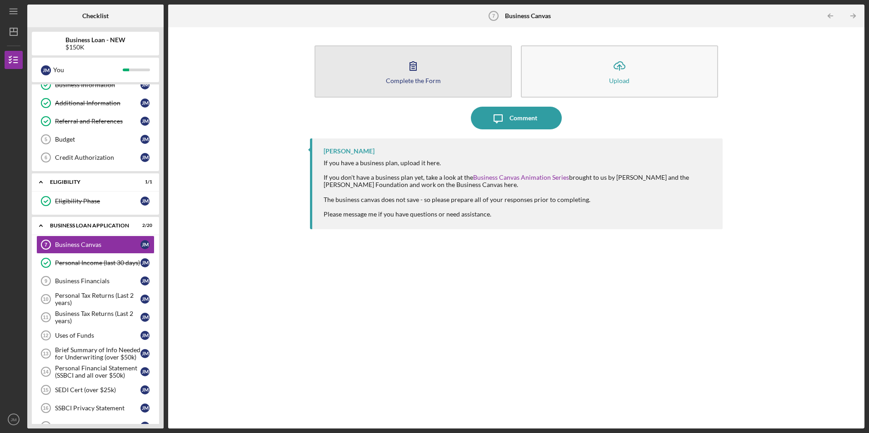
click at [416, 78] on div "Complete the Form" at bounding box center [413, 80] width 55 height 7
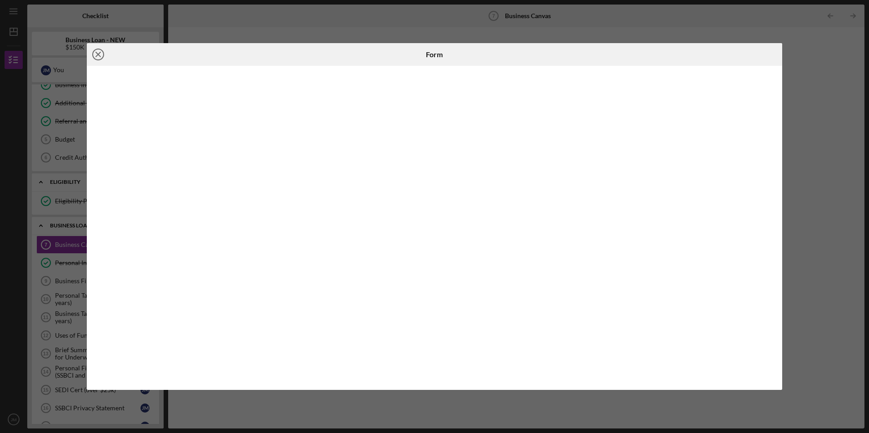
click at [99, 52] on icon "Icon/Close" at bounding box center [98, 54] width 23 height 23
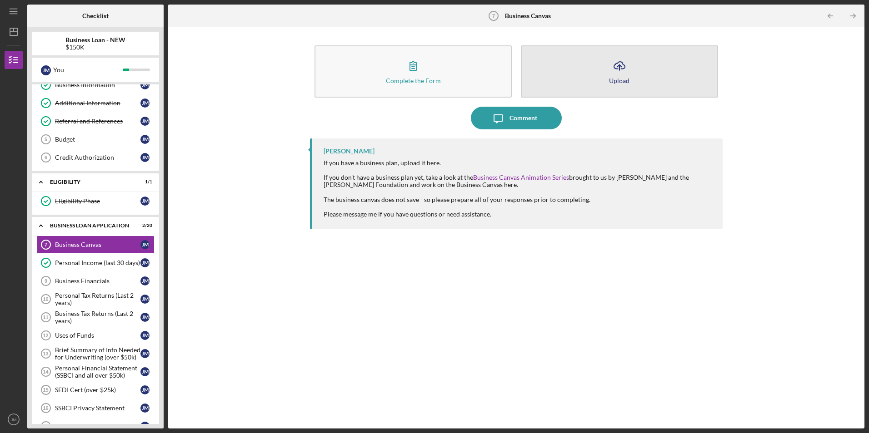
click at [618, 65] on icon "Icon/Upload" at bounding box center [619, 66] width 23 height 23
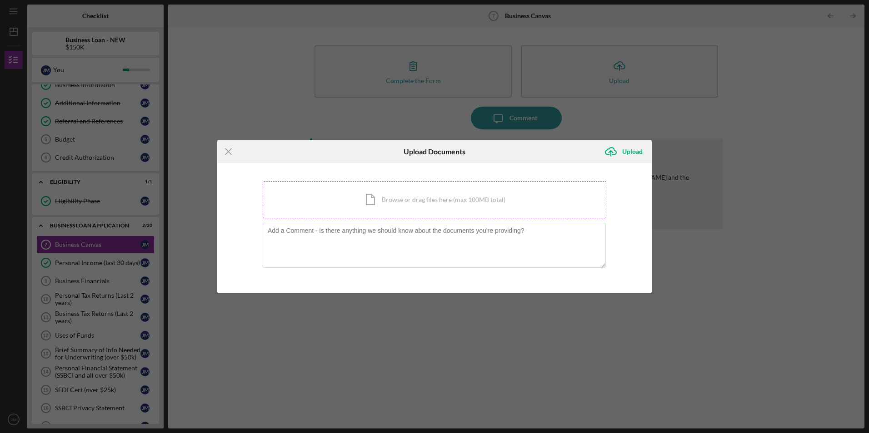
click at [376, 200] on div "Icon/Document Browse or drag files here (max 100MB total) Tap to choose files o…" at bounding box center [434, 199] width 343 height 37
click at [635, 153] on div "Upload" at bounding box center [632, 152] width 20 height 18
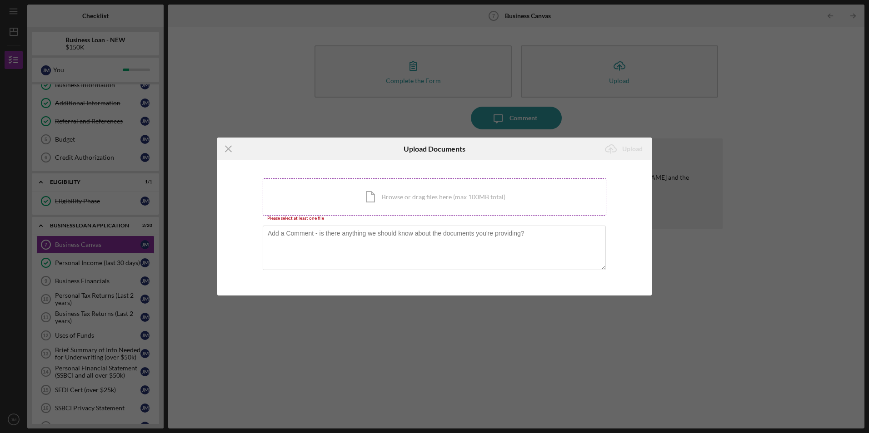
click at [382, 193] on div "Icon/Document Browse or drag files here (max 100MB total) Tap to choose files o…" at bounding box center [434, 197] width 343 height 37
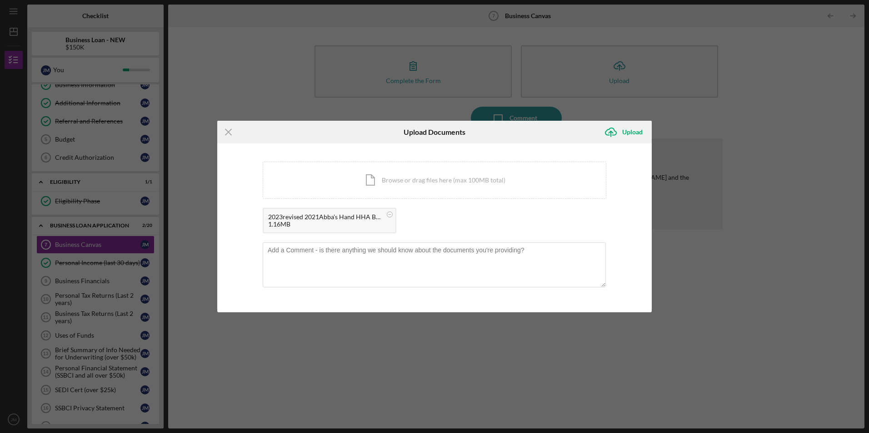
click at [323, 218] on div "2023revised 2021Abba's Hand HHA Businees plan [DATE].doc" at bounding box center [325, 216] width 114 height 7
click at [230, 130] on line at bounding box center [228, 132] width 6 height 6
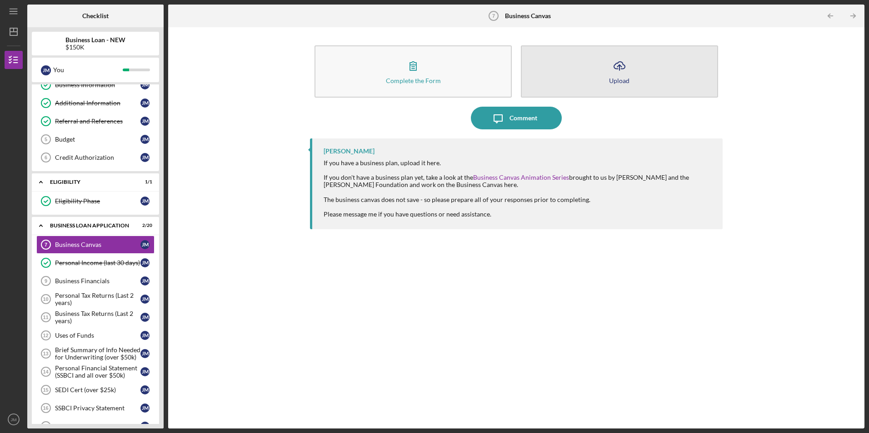
click at [624, 71] on icon "Icon/Upload" at bounding box center [619, 66] width 23 height 23
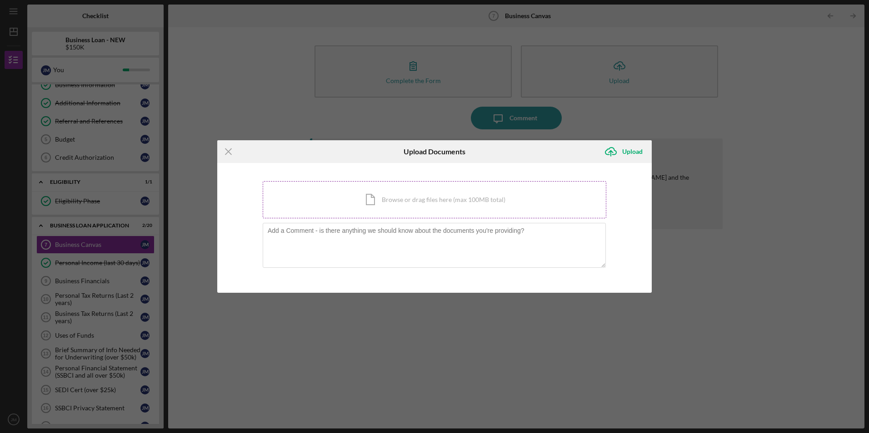
click at [400, 203] on div "Icon/Document Browse or drag files here (max 100MB total) Tap to choose files o…" at bounding box center [434, 199] width 343 height 37
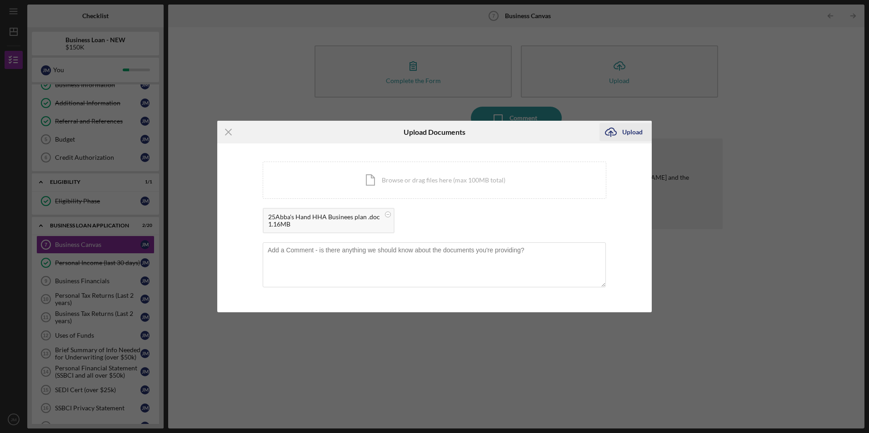
click at [630, 127] on div "Upload" at bounding box center [632, 132] width 20 height 18
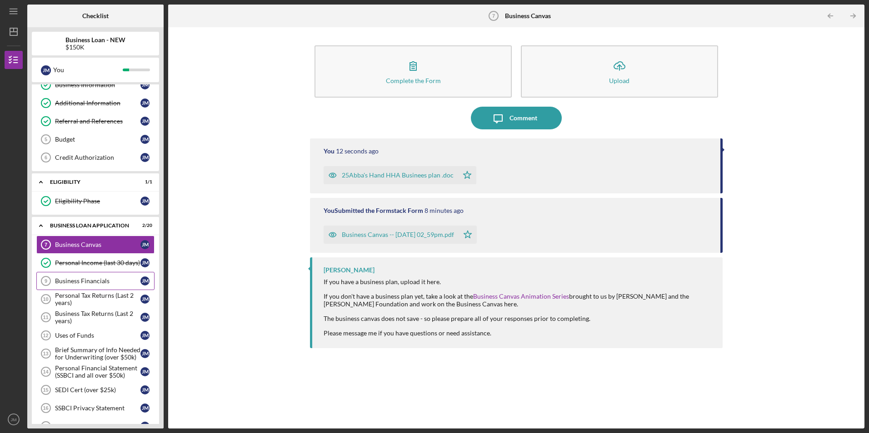
click at [88, 279] on div "Business Financials" at bounding box center [97, 281] width 85 height 7
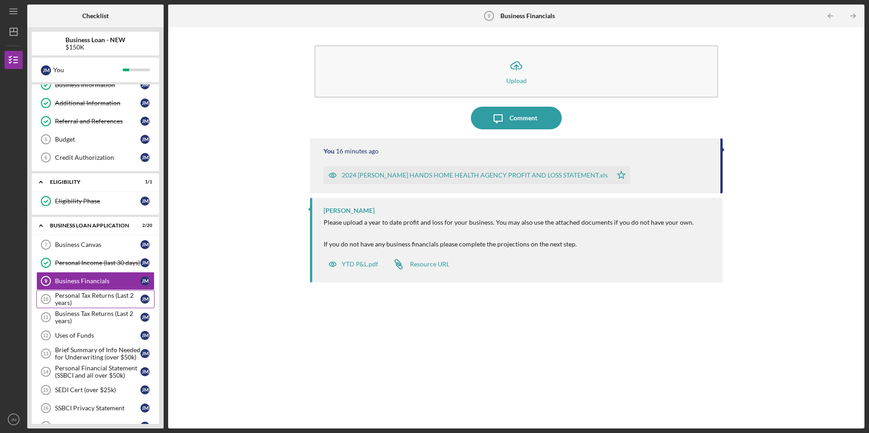
click at [80, 298] on div "Personal Tax Returns (Last 2 years)" at bounding box center [97, 299] width 85 height 15
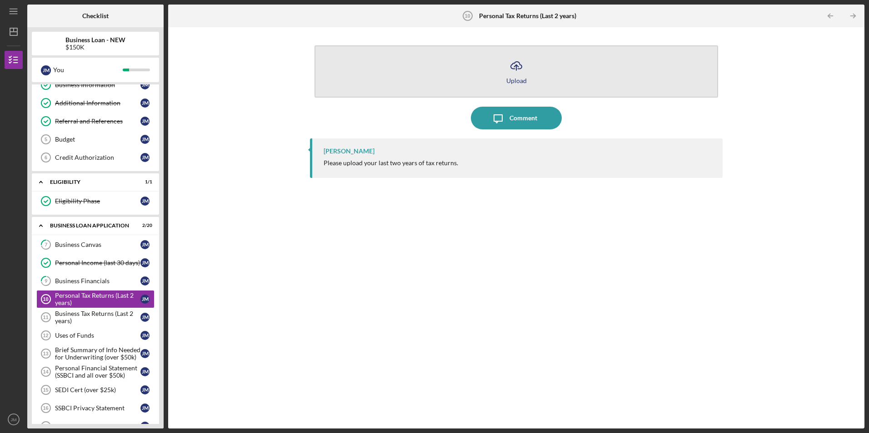
click at [518, 66] on icon "Icon/Upload" at bounding box center [516, 66] width 23 height 23
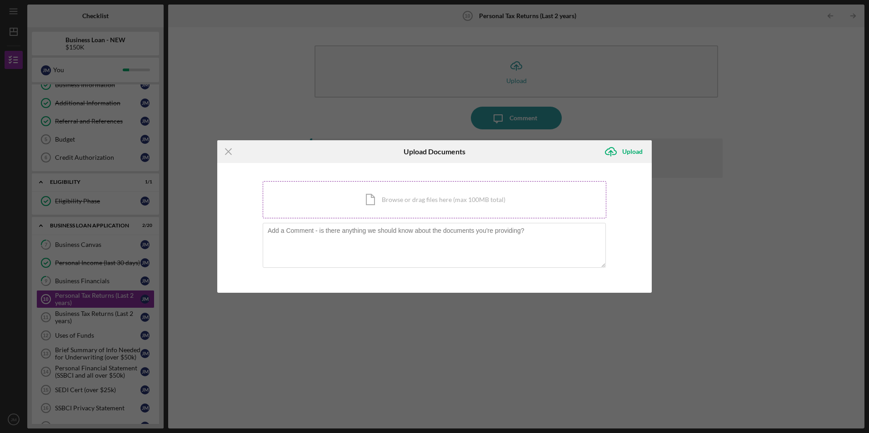
click at [448, 202] on div "Icon/Document Browse or drag files here (max 100MB total) Tap to choose files o…" at bounding box center [434, 199] width 343 height 37
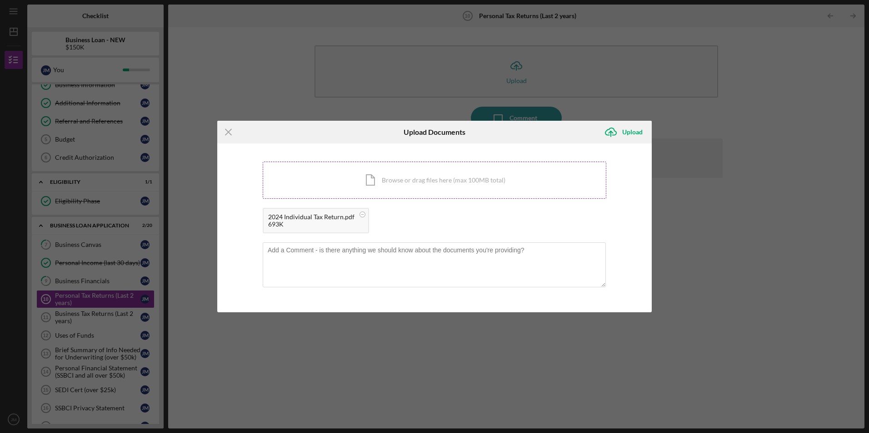
click at [409, 180] on div "Icon/Document Browse or drag files here (max 100MB total) Tap to choose files o…" at bounding box center [434, 180] width 343 height 37
click at [375, 181] on div "Icon/Document Browse or drag files here (max 100MB total) Tap to choose files o…" at bounding box center [434, 180] width 343 height 37
click at [634, 133] on div "Upload" at bounding box center [632, 132] width 20 height 18
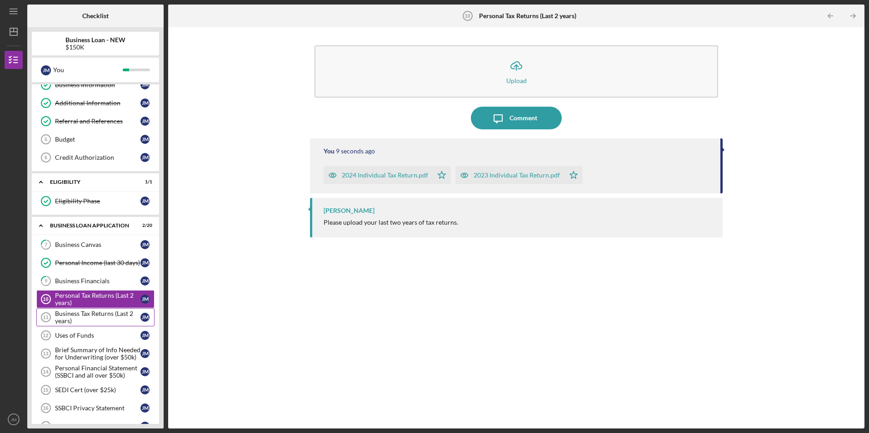
click at [95, 318] on div "Business Tax Returns (Last 2 years)" at bounding box center [97, 317] width 85 height 15
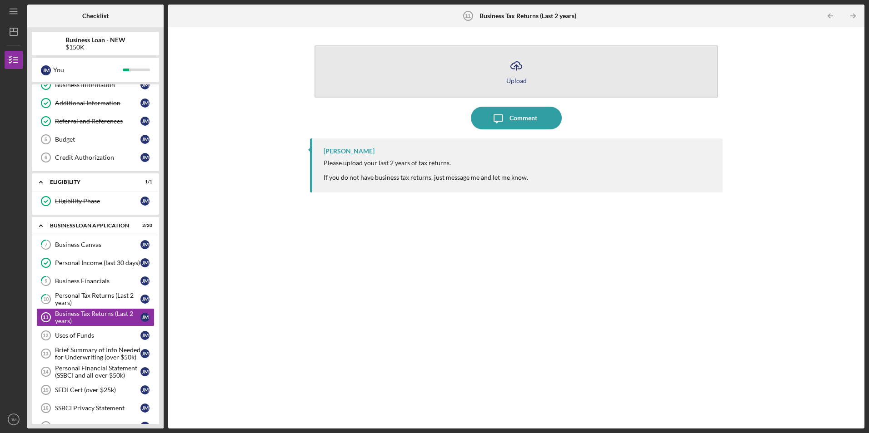
click at [521, 78] on div "Upload" at bounding box center [516, 80] width 20 height 7
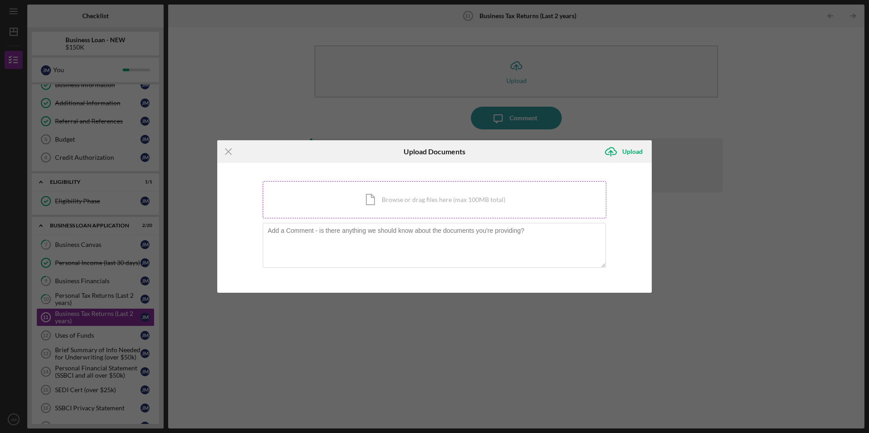
click at [429, 202] on div "Icon/Document Browse or drag files here (max 100MB total) Tap to choose files o…" at bounding box center [434, 199] width 343 height 37
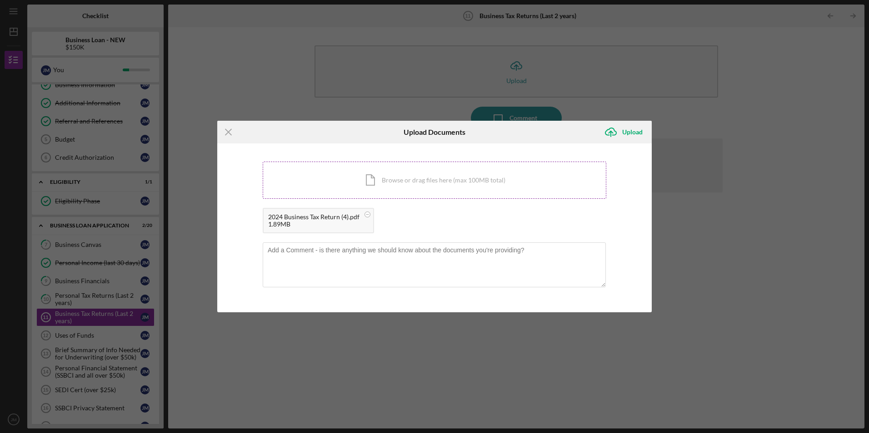
click at [432, 183] on div "Icon/Document Browse or drag files here (max 100MB total) Tap to choose files o…" at bounding box center [434, 180] width 343 height 37
click at [622, 131] on div "Upload" at bounding box center [632, 132] width 20 height 18
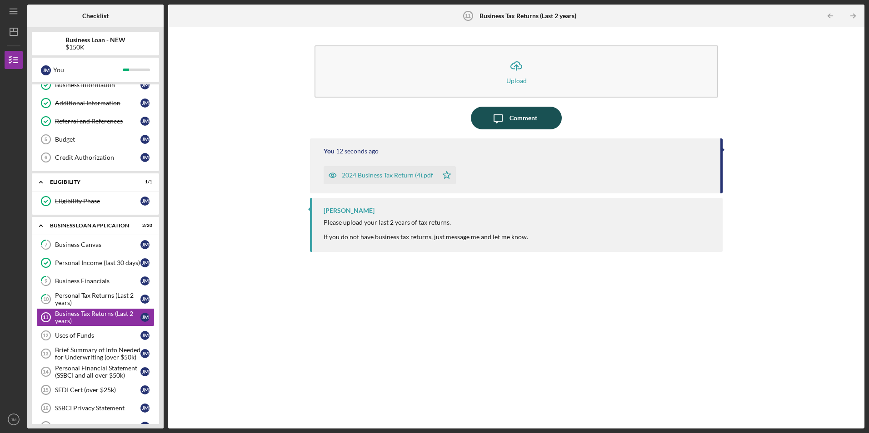
click at [521, 121] on div "Comment" at bounding box center [523, 118] width 28 height 23
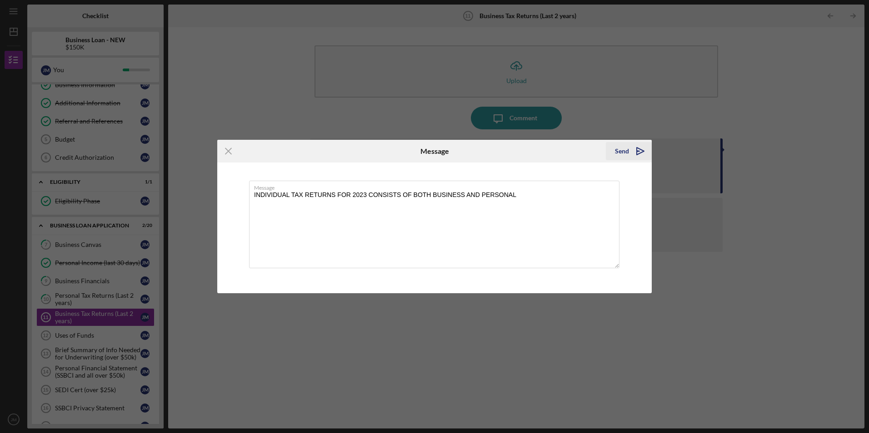
type textarea "INDIVIDUAL TAX RETURNS FOR 2023 CONSISTS OF BOTH BUSINESS AND PERSONAL"
click at [622, 151] on div "Send" at bounding box center [622, 151] width 14 height 18
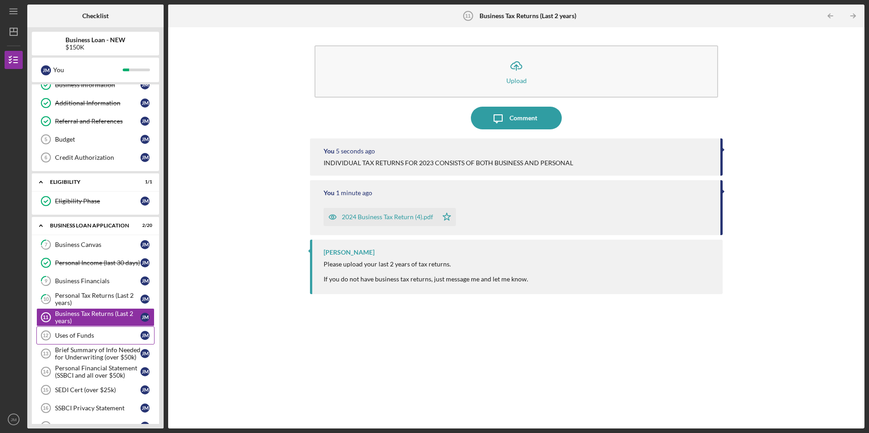
click at [83, 337] on div "Uses of Funds" at bounding box center [97, 335] width 85 height 7
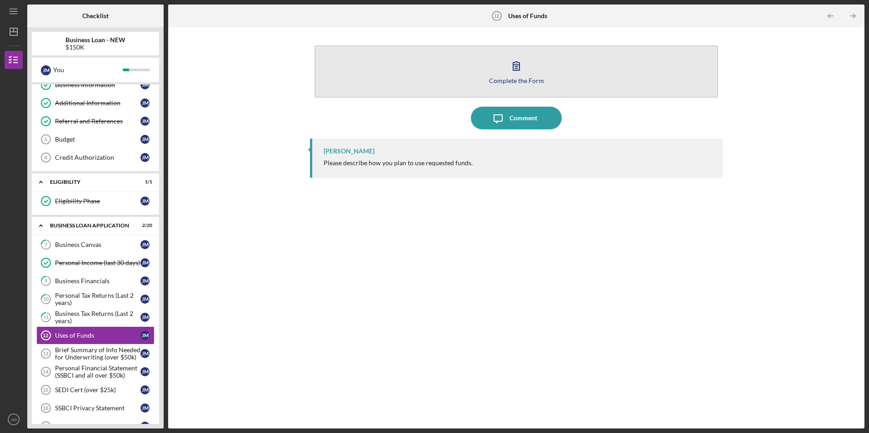
click at [513, 80] on div "Complete the Form" at bounding box center [516, 80] width 55 height 7
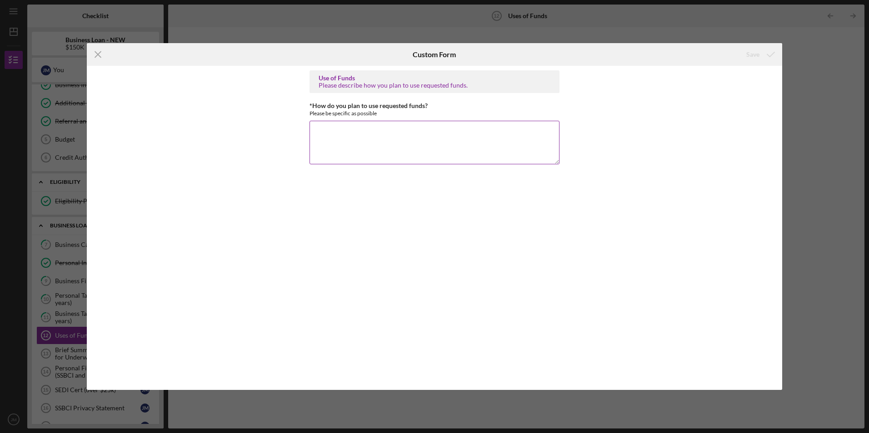
click at [334, 128] on textarea "*How do you plan to use requested funds?" at bounding box center [434, 143] width 250 height 44
type textarea "PURCHASE A COMMERCIAL BUILDING FOR [PERSON_NAME] HANDS HOME HEALTH AGENCY"
click at [763, 57] on icon "submit" at bounding box center [770, 54] width 23 height 23
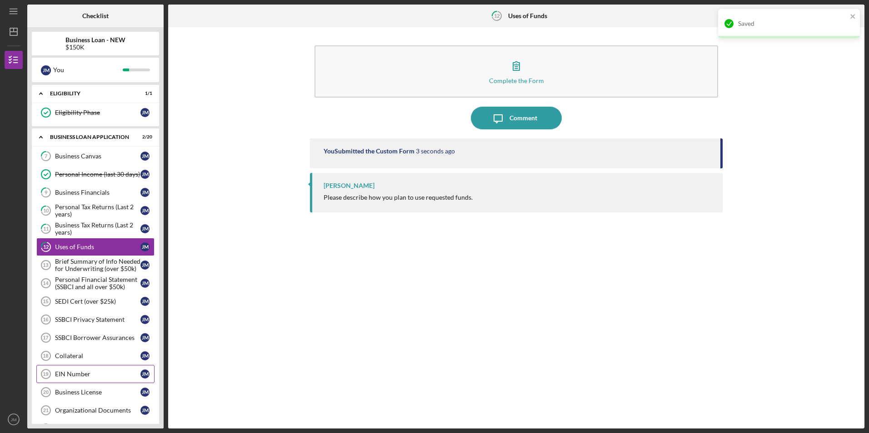
scroll to position [136, 0]
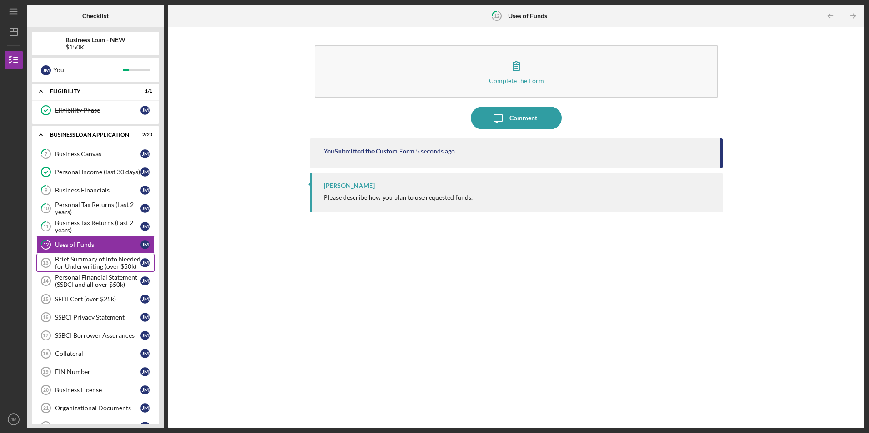
click at [102, 261] on div "Brief Summary of Info Needed for Underwriting (over $50k)" at bounding box center [97, 263] width 85 height 15
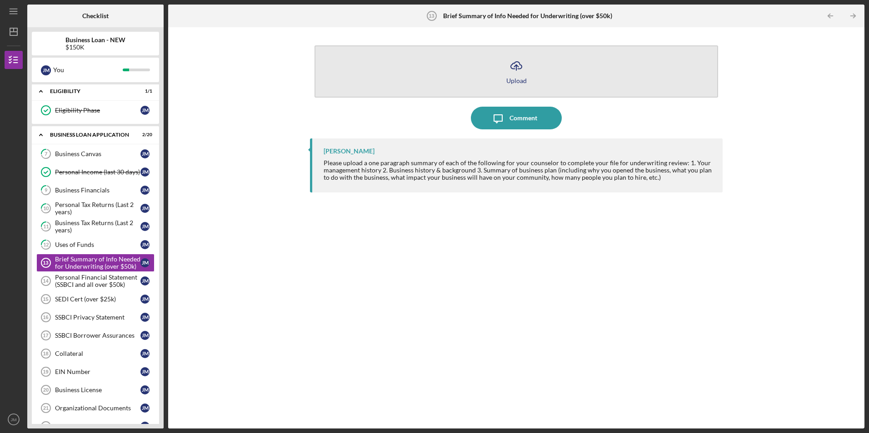
click at [382, 77] on button "Icon/Upload Upload" at bounding box center [515, 71] width 403 height 52
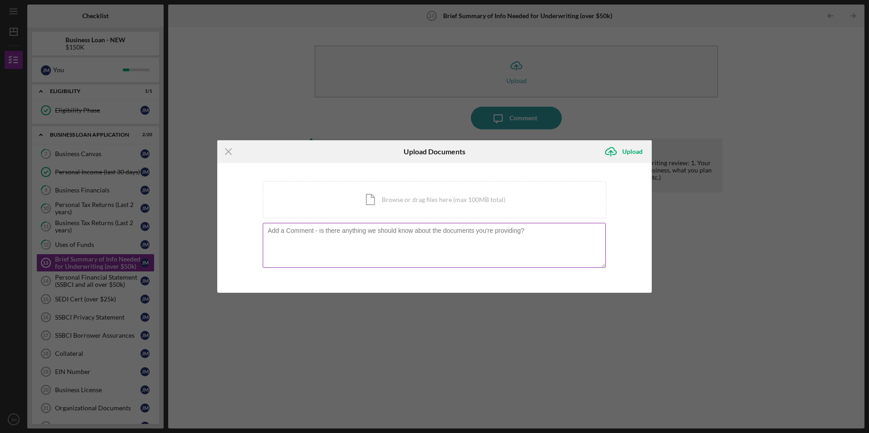
click at [307, 258] on textarea at bounding box center [434, 245] width 343 height 45
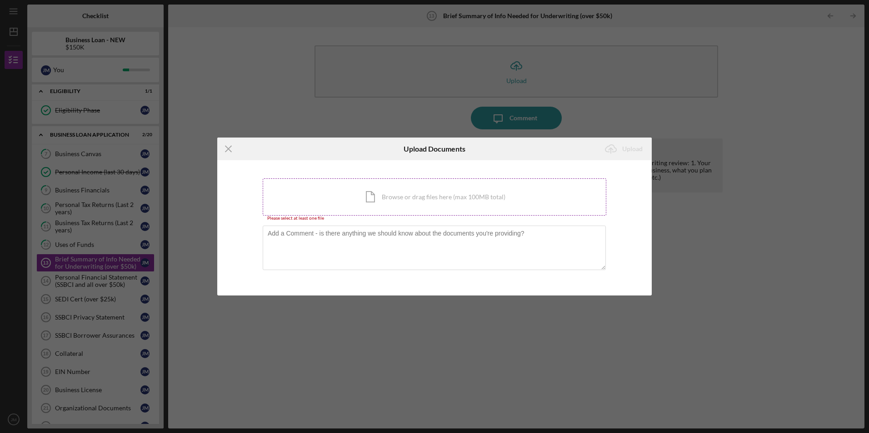
click at [305, 194] on div "Icon/Document Browse or drag files here (max 100MB total) Tap to choose files o…" at bounding box center [434, 197] width 343 height 37
click at [745, 295] on div "Icon/Menu Close Upload Documents Icon/Upload Upload You're uploading documents …" at bounding box center [434, 216] width 869 height 433
click at [234, 150] on icon "Icon/Menu Close" at bounding box center [228, 149] width 23 height 23
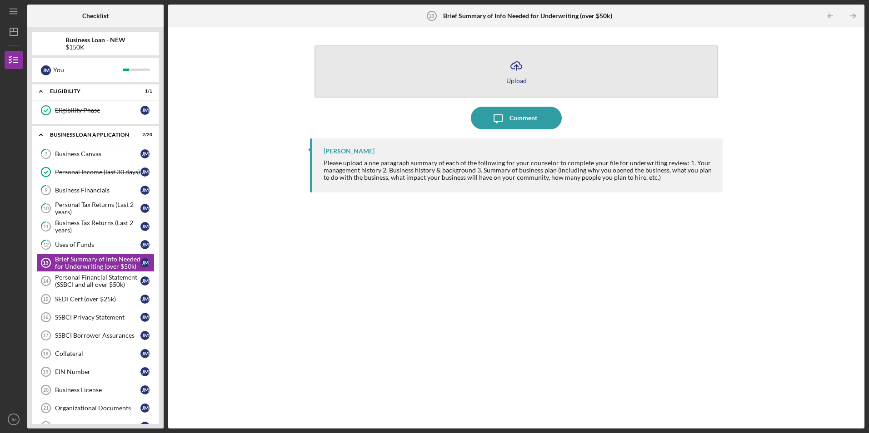
click at [516, 72] on icon "Icon/Upload" at bounding box center [516, 66] width 23 height 23
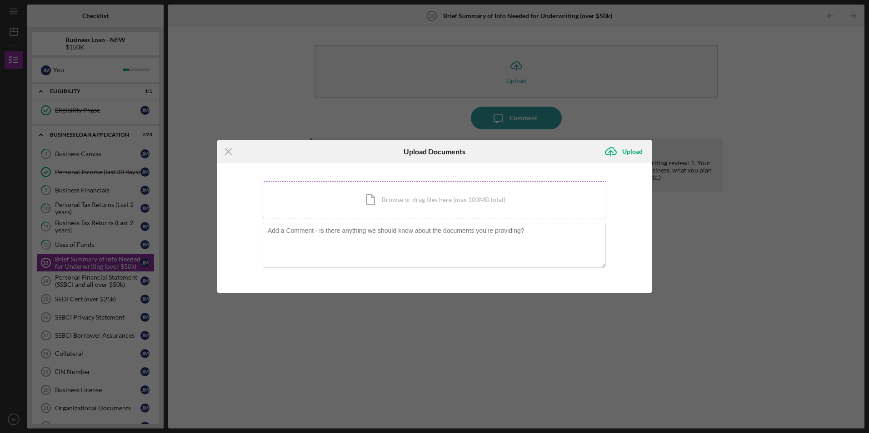
click at [458, 199] on div "Icon/Document Browse or drag files here (max 100MB total) Tap to choose files o…" at bounding box center [434, 199] width 343 height 37
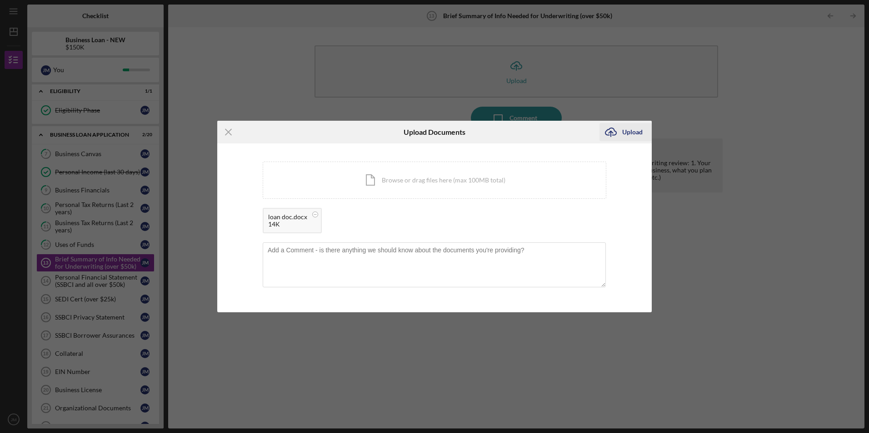
click at [631, 134] on div "Upload" at bounding box center [632, 132] width 20 height 18
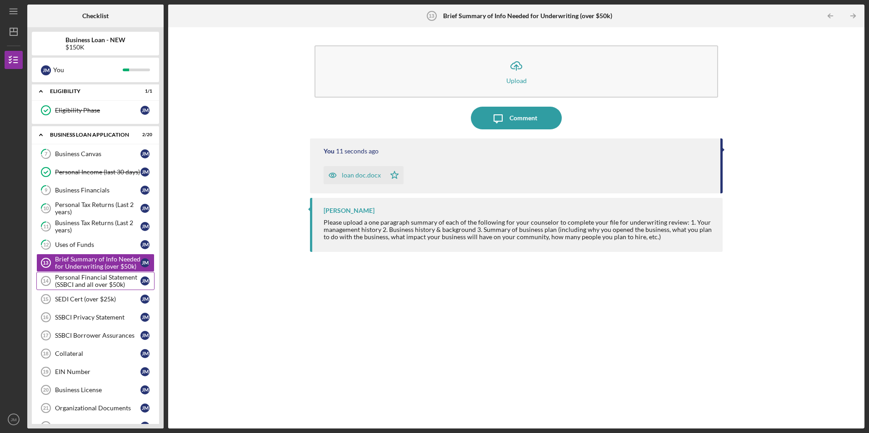
click at [99, 281] on div "Personal Financial Statement (SSBCI and all over $50k)" at bounding box center [97, 281] width 85 height 15
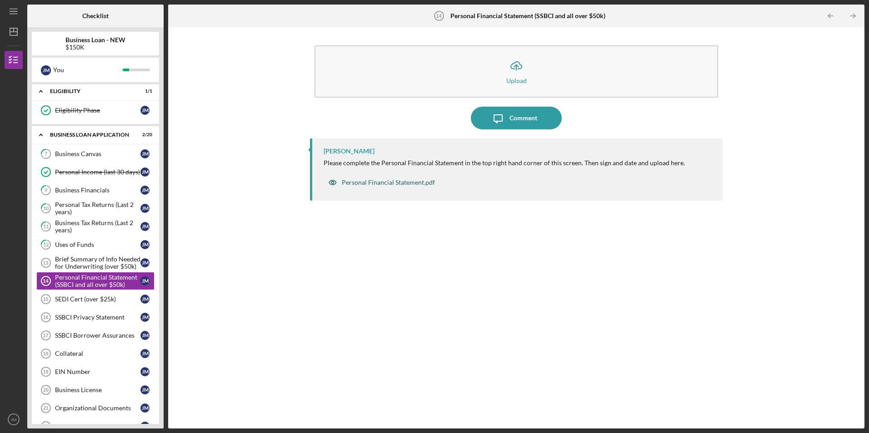
click at [370, 182] on div "Personal Financial Statement.pdf" at bounding box center [388, 182] width 93 height 7
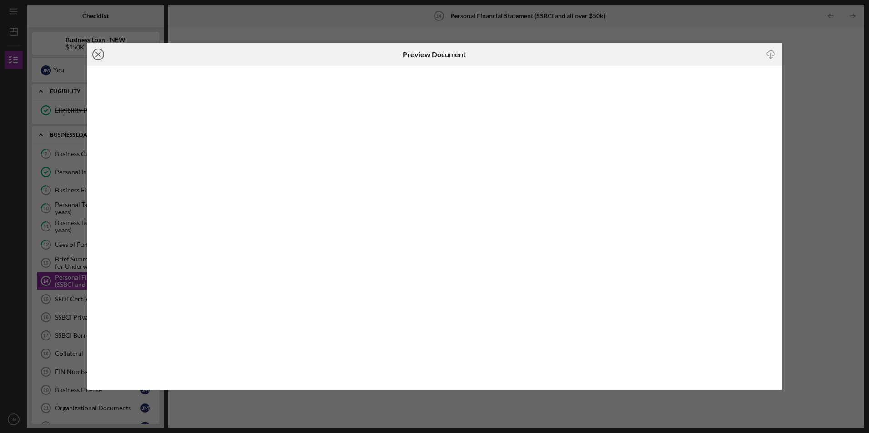
click at [100, 55] on icon "Icon/Close" at bounding box center [98, 54] width 23 height 23
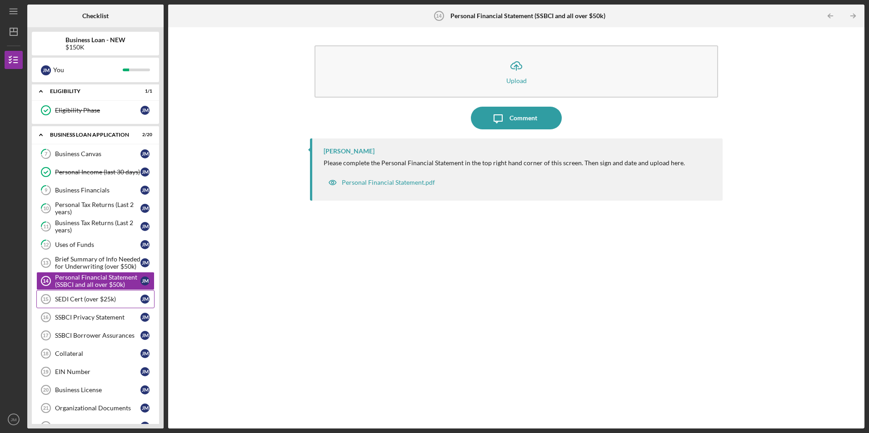
click at [82, 301] on div "SEDI Cert (over $25k)" at bounding box center [97, 299] width 85 height 7
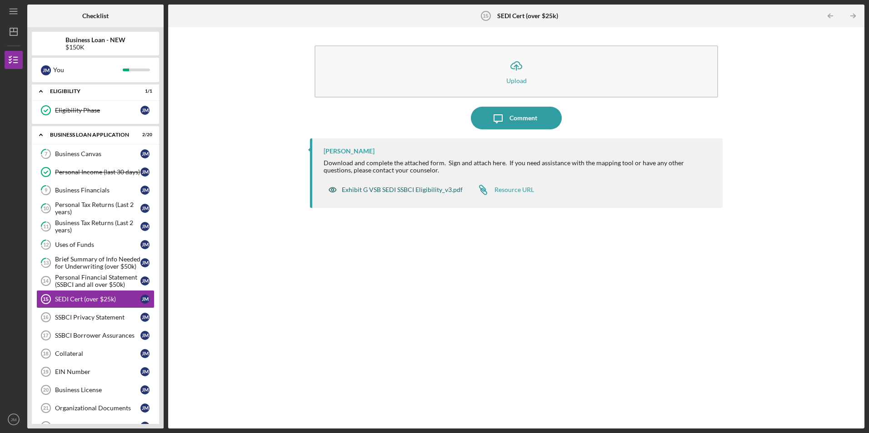
click at [417, 190] on div "Exhibit G VSB SEDI SSBCI Eligibility_v3.pdf" at bounding box center [402, 189] width 121 height 7
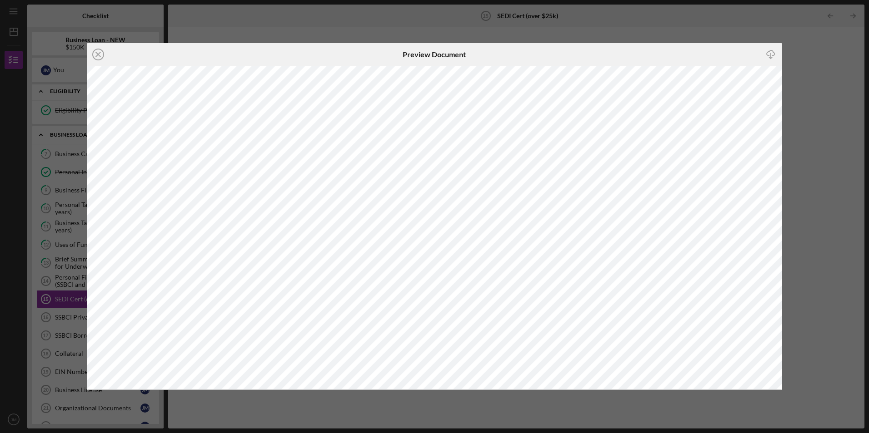
click at [772, 52] on icon "Icon/Download" at bounding box center [770, 55] width 20 height 20
click at [99, 54] on icon "Icon/Close" at bounding box center [98, 54] width 23 height 23
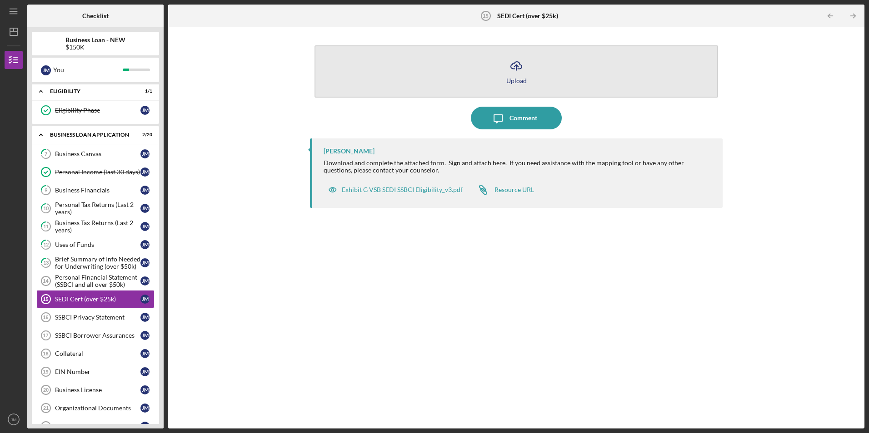
click at [519, 73] on icon "Icon/Upload" at bounding box center [516, 66] width 23 height 23
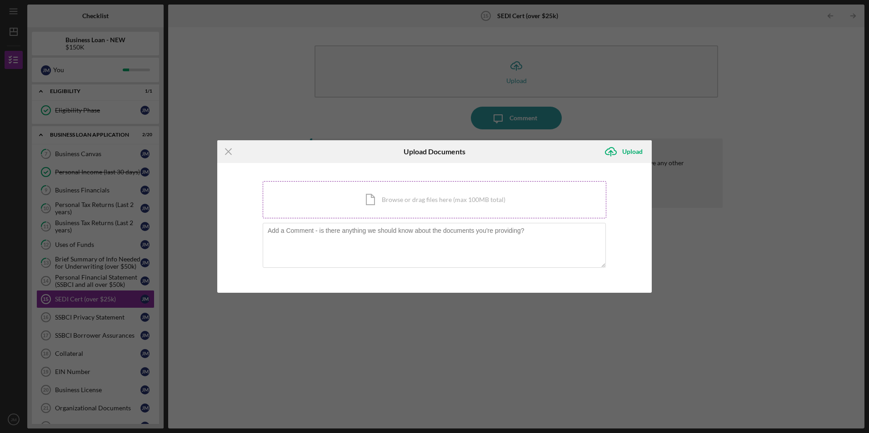
click at [444, 202] on div "Icon/Document Browse or drag files here (max 100MB total) Tap to choose files o…" at bounding box center [434, 199] width 343 height 37
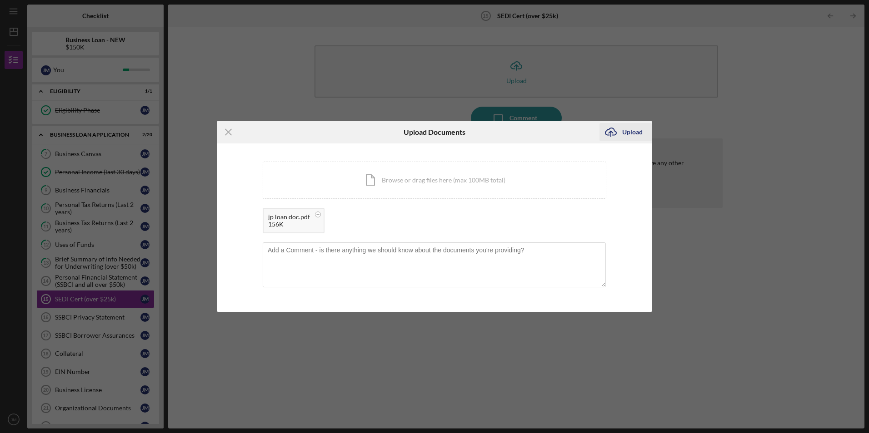
click at [630, 132] on div "Upload" at bounding box center [632, 132] width 20 height 18
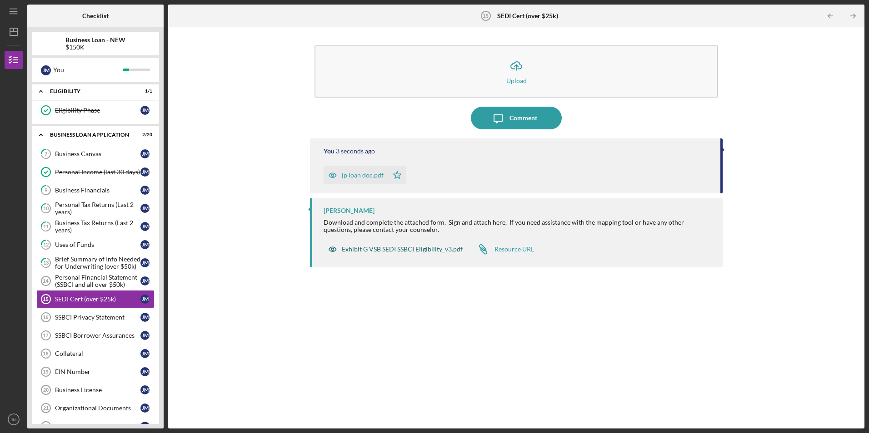
click at [436, 249] on div "Exhibit G VSB SEDI SSBCI Eligibility_v3.pdf" at bounding box center [402, 249] width 121 height 7
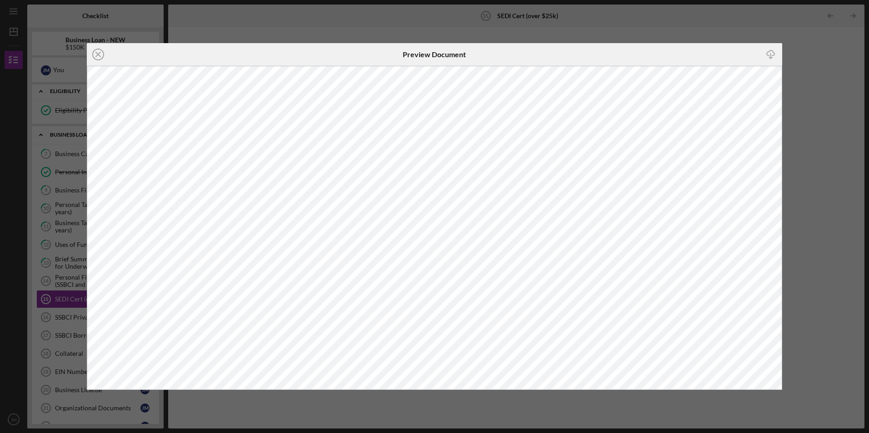
click at [96, 51] on icon "Icon/Close" at bounding box center [98, 54] width 23 height 23
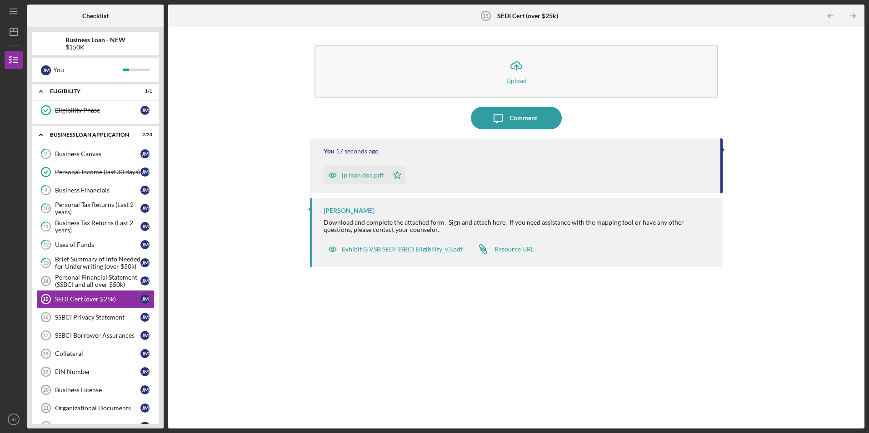
click at [362, 175] on div "jp loan doc.pdf" at bounding box center [363, 175] width 42 height 7
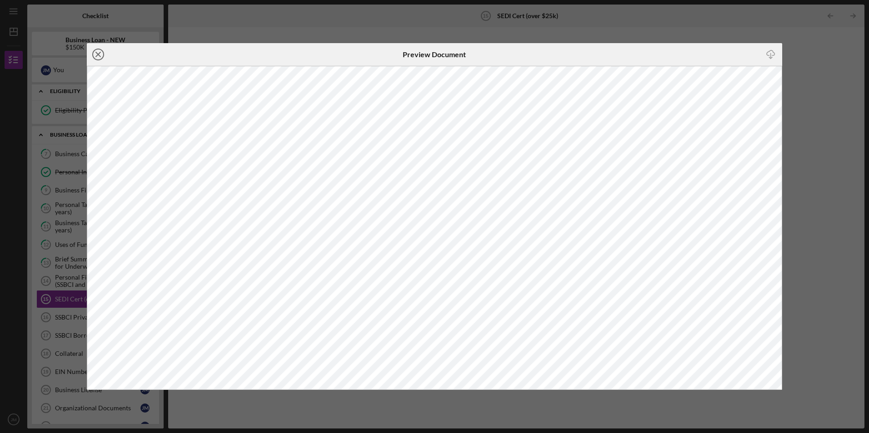
click at [97, 55] on icon "Icon/Close" at bounding box center [98, 54] width 23 height 23
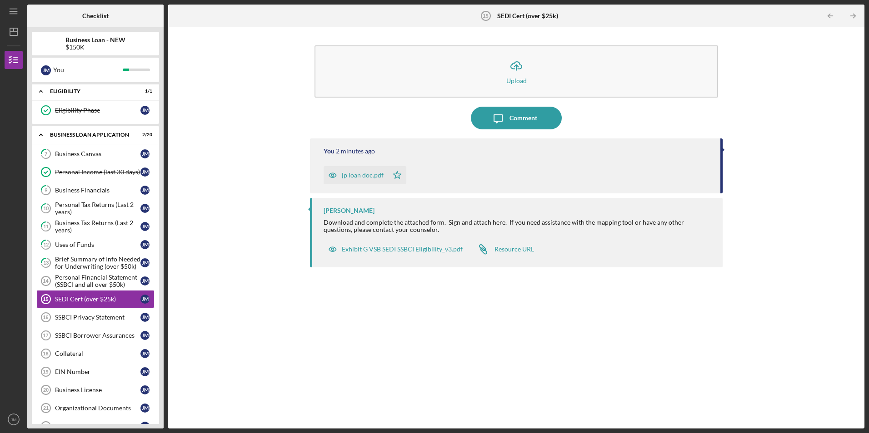
click at [362, 176] on div "jp loan doc.pdf" at bounding box center [363, 175] width 42 height 7
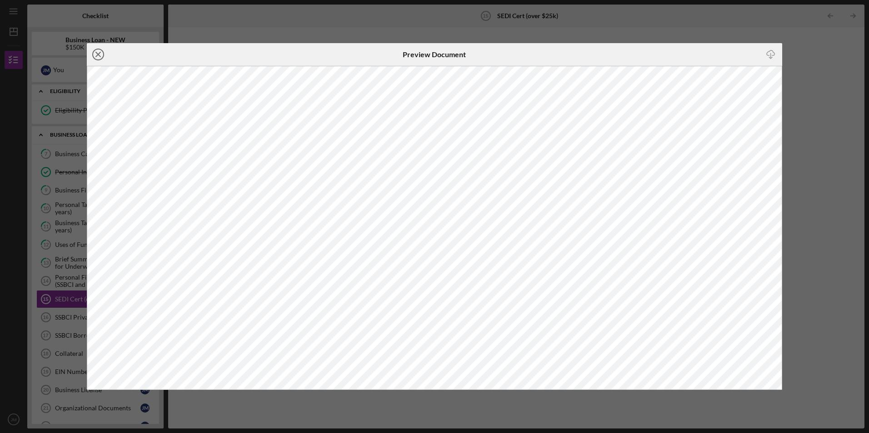
click at [99, 57] on icon "Icon/Close" at bounding box center [98, 54] width 23 height 23
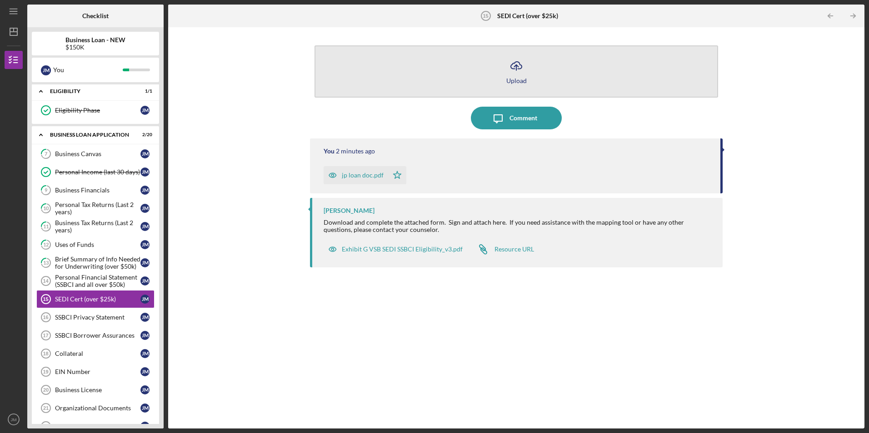
click at [516, 80] on div "Upload" at bounding box center [516, 80] width 20 height 7
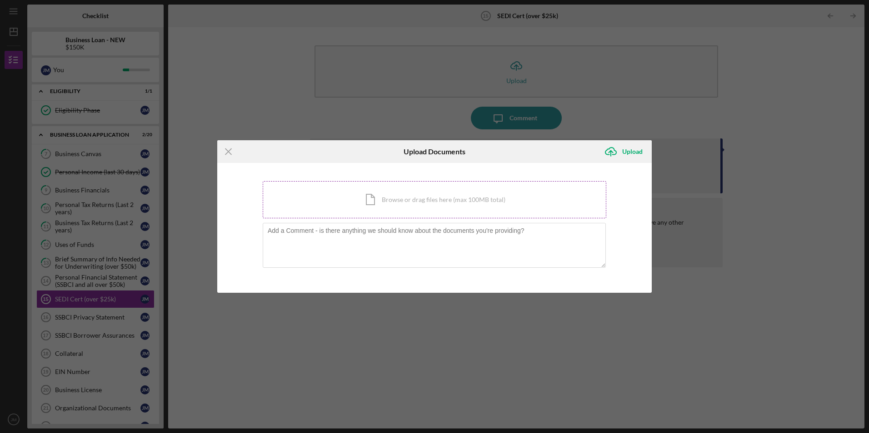
click at [343, 206] on div "Icon/Document Browse or drag files here (max 100MB total) Tap to choose files o…" at bounding box center [434, 199] width 343 height 37
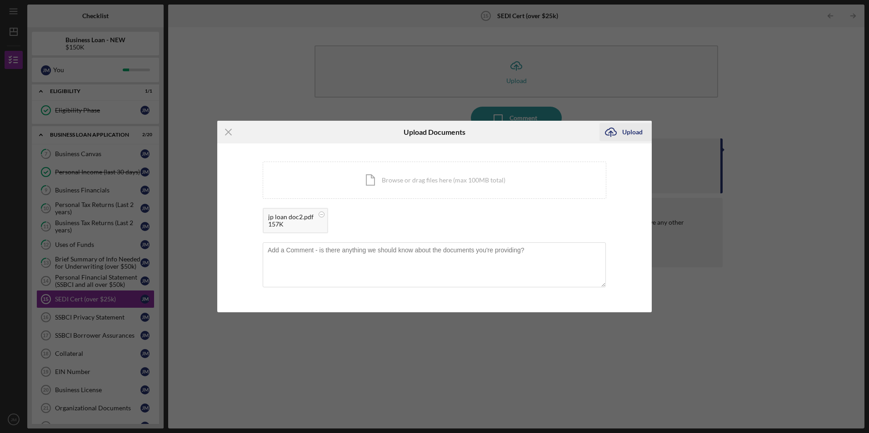
click at [630, 134] on div "Upload" at bounding box center [632, 132] width 20 height 18
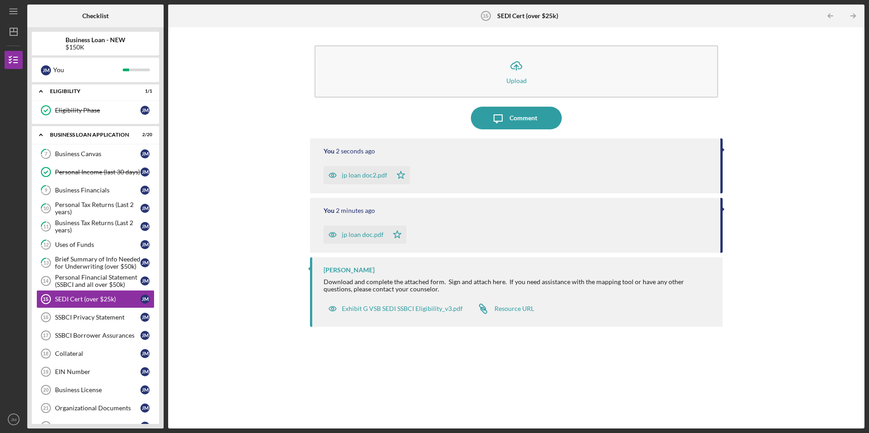
click at [372, 175] on div "jp loan doc2.pdf" at bounding box center [364, 175] width 45 height 7
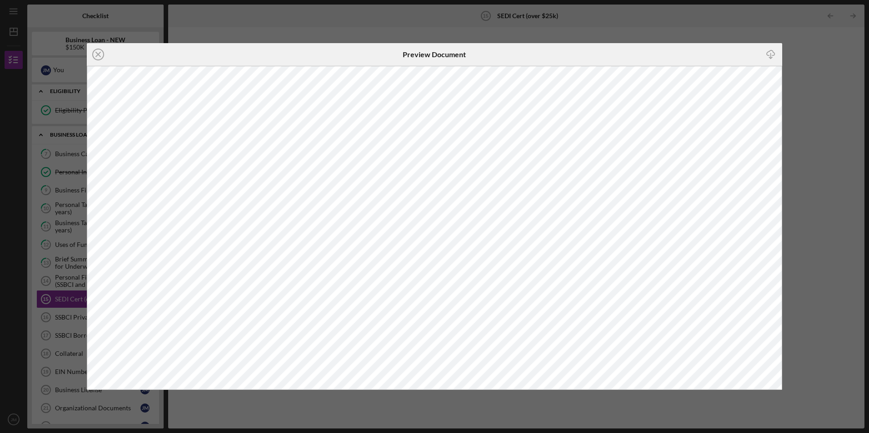
click at [100, 55] on icon "Icon/Close" at bounding box center [98, 54] width 23 height 23
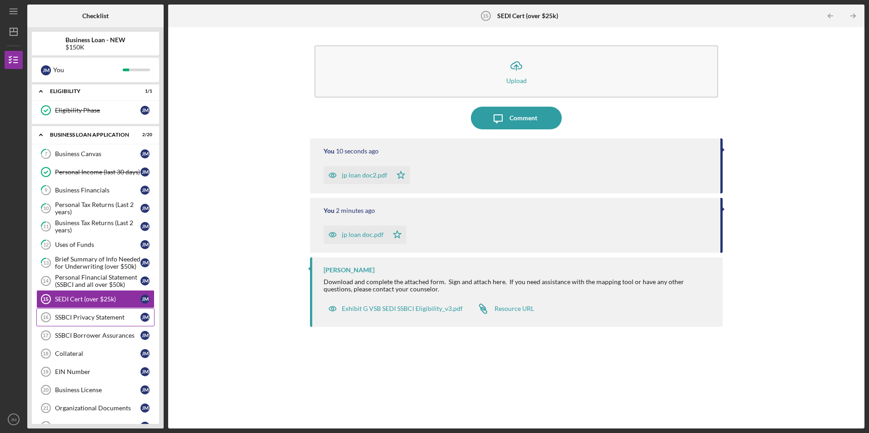
click at [86, 318] on div "SSBCI Privacy Statement" at bounding box center [97, 317] width 85 height 7
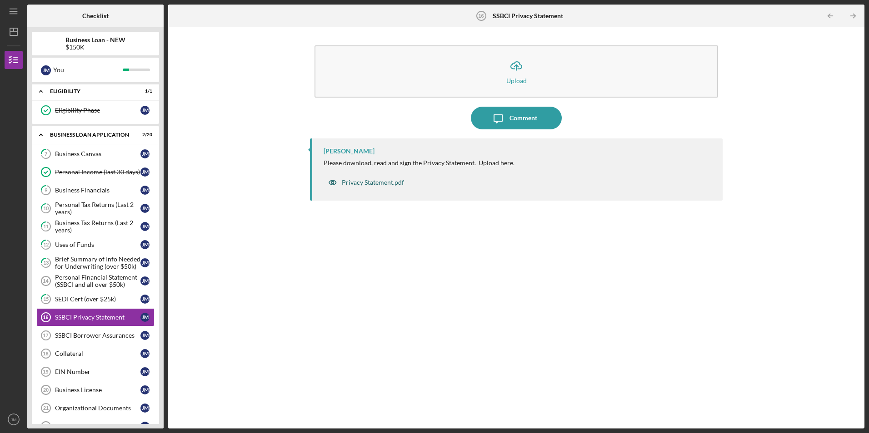
click at [369, 183] on div "Privacy Statement.pdf" at bounding box center [373, 182] width 62 height 7
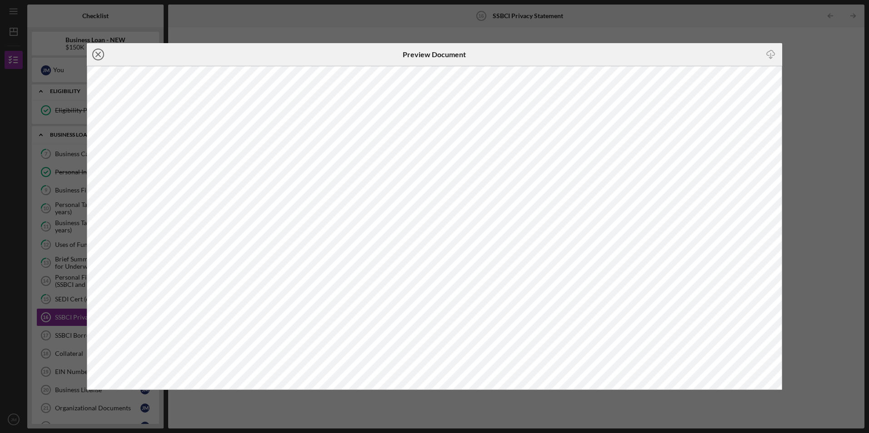
click at [99, 55] on line at bounding box center [98, 54] width 5 height 5
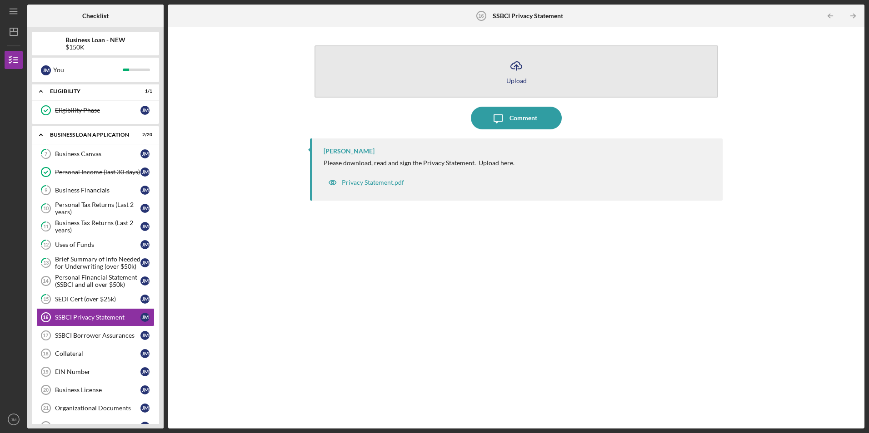
click at [521, 82] on div "Upload" at bounding box center [516, 80] width 20 height 7
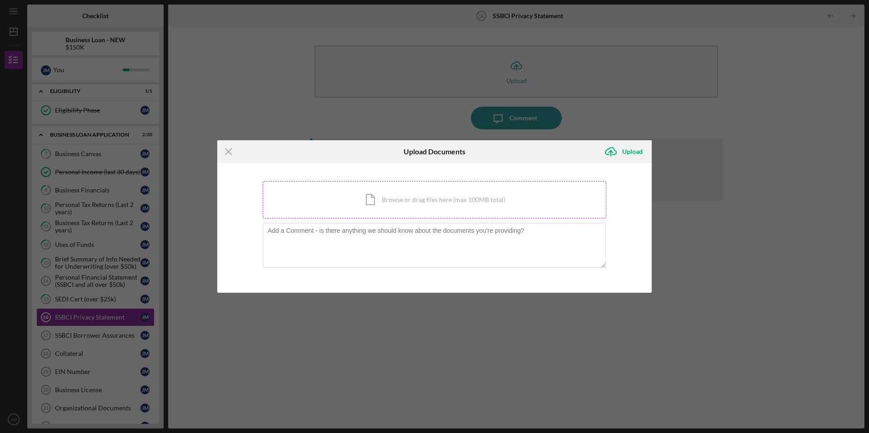
click at [410, 201] on div "Icon/Document Browse or drag files here (max 100MB total) Tap to choose files o…" at bounding box center [434, 199] width 343 height 37
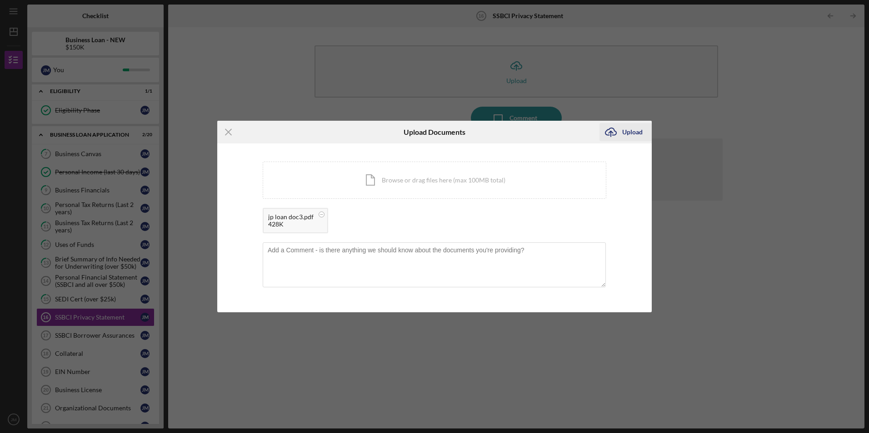
click at [632, 135] on div "Upload" at bounding box center [632, 132] width 20 height 18
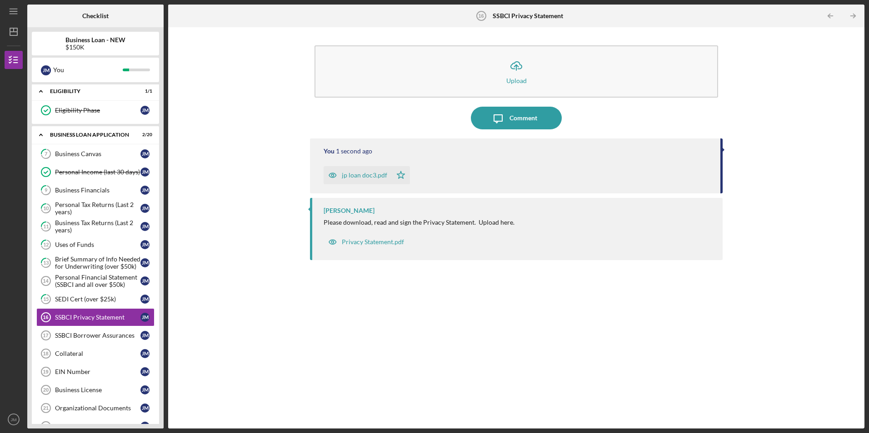
click at [368, 173] on div "jp loan doc3.pdf" at bounding box center [364, 175] width 45 height 7
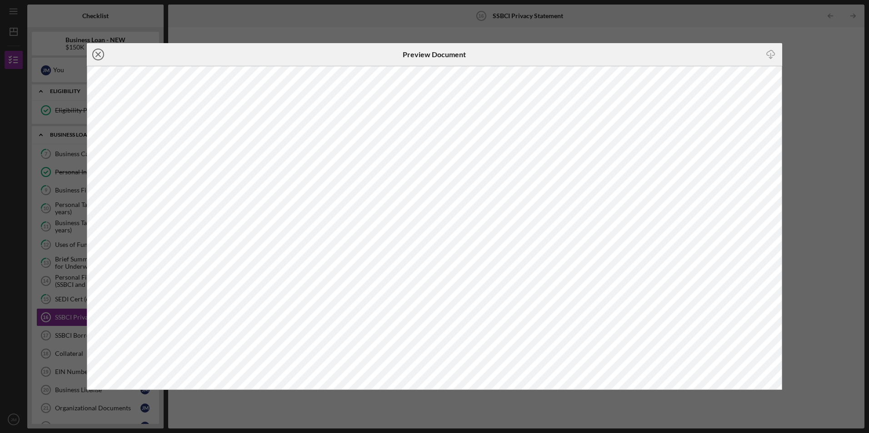
click at [96, 52] on icon "Icon/Close" at bounding box center [98, 54] width 23 height 23
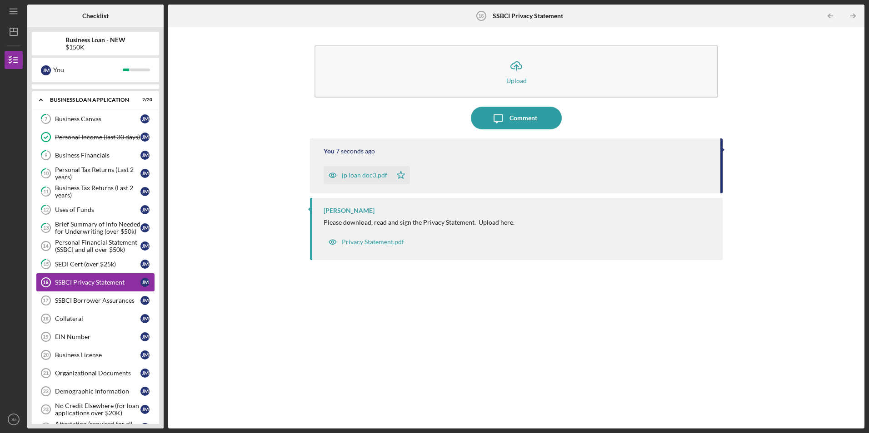
scroll to position [273, 0]
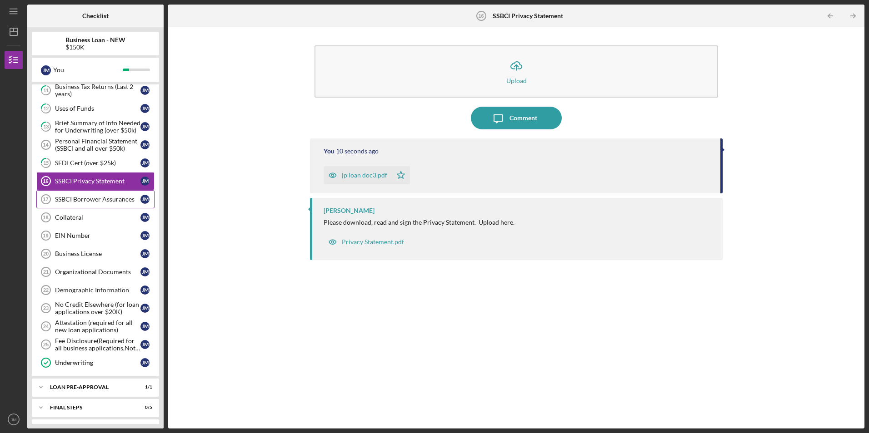
click at [97, 197] on div "SSBCI Borrower Assurances" at bounding box center [97, 199] width 85 height 7
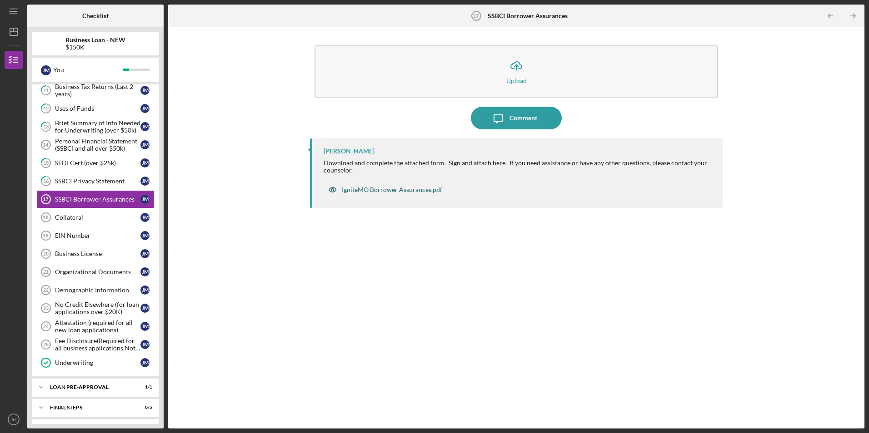
click at [391, 192] on div "IgniteMO Borrower Assurances.pdf" at bounding box center [392, 189] width 100 height 7
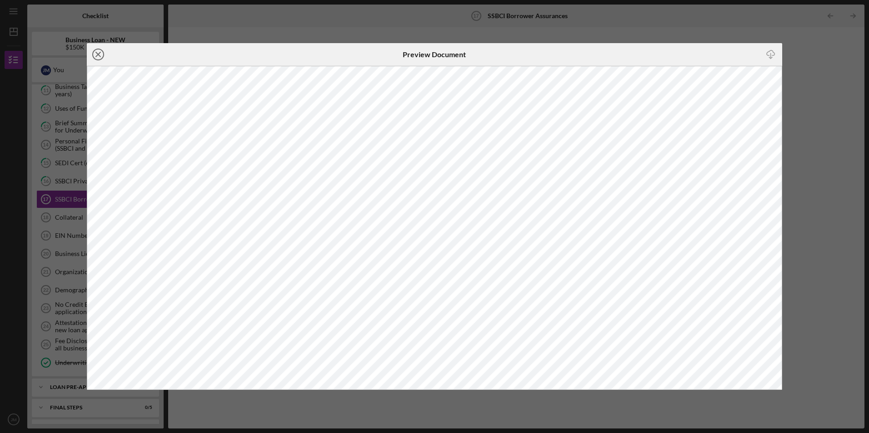
click at [101, 52] on icon "Icon/Close" at bounding box center [98, 54] width 23 height 23
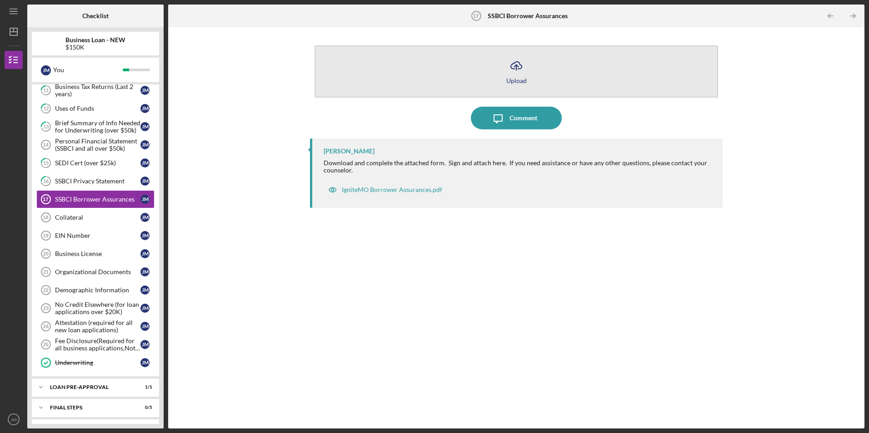
click at [519, 82] on div "Upload" at bounding box center [516, 80] width 20 height 7
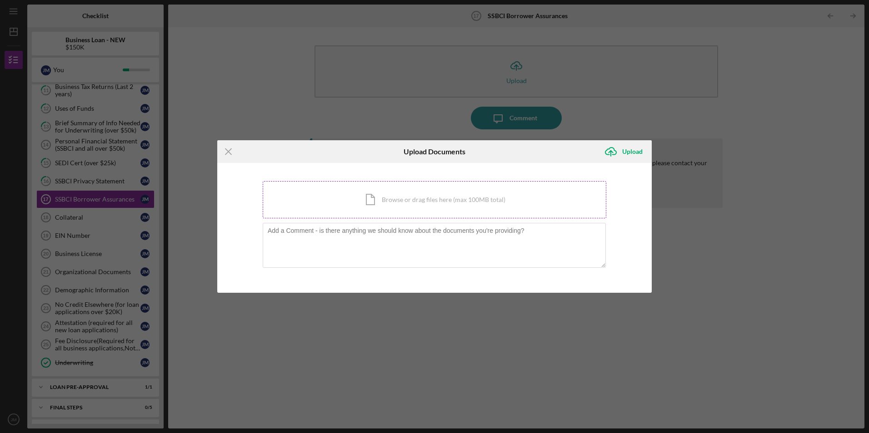
click at [402, 198] on div "Icon/Document Browse or drag files here (max 100MB total) Tap to choose files o…" at bounding box center [434, 199] width 343 height 37
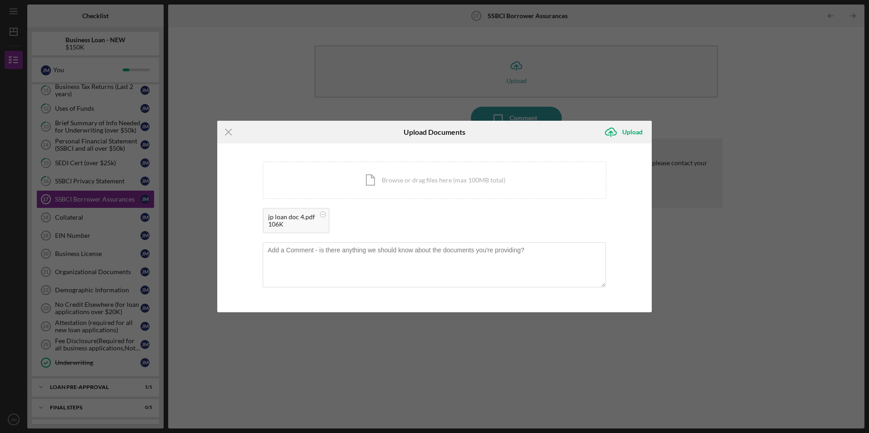
click at [299, 222] on div "106K" at bounding box center [291, 224] width 47 height 7
click at [630, 132] on div "Upload" at bounding box center [632, 132] width 20 height 18
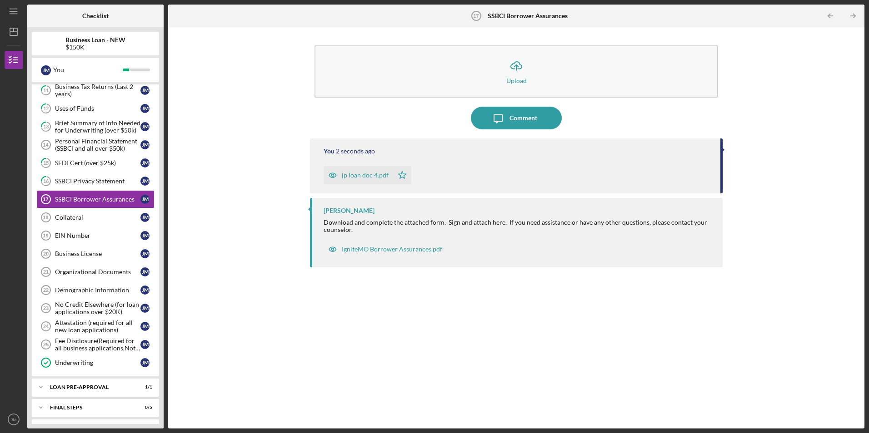
click at [368, 174] on div "jp loan doc 4.pdf" at bounding box center [365, 175] width 47 height 7
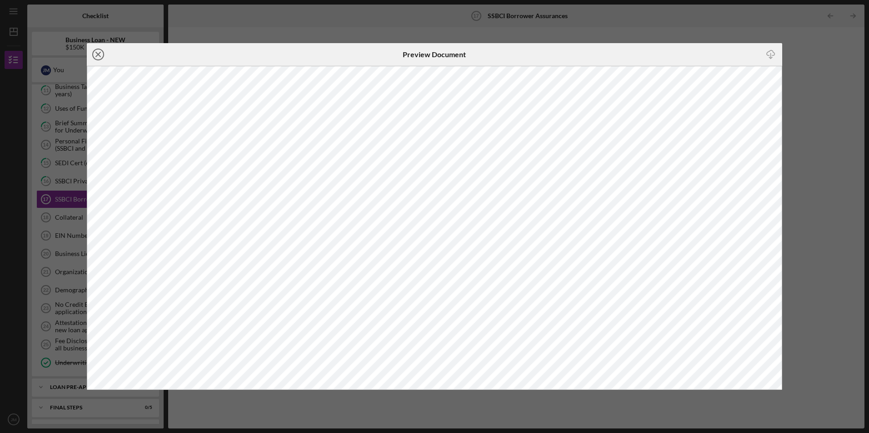
click at [98, 54] on line at bounding box center [98, 54] width 5 height 5
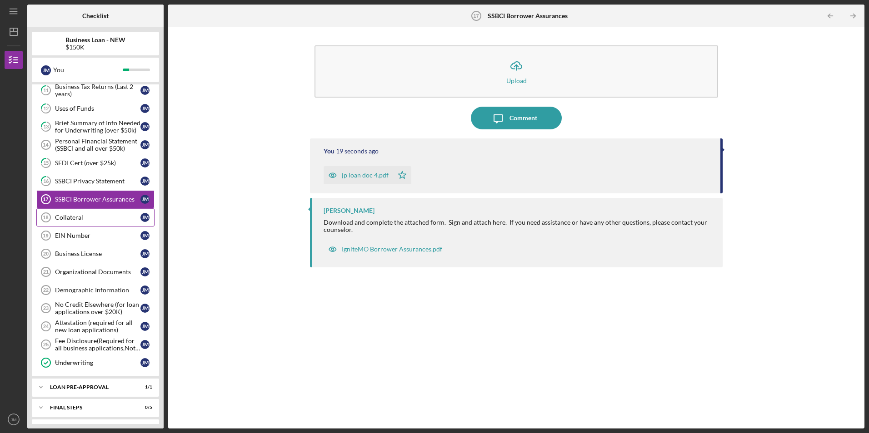
click at [76, 216] on div "Collateral" at bounding box center [97, 217] width 85 height 7
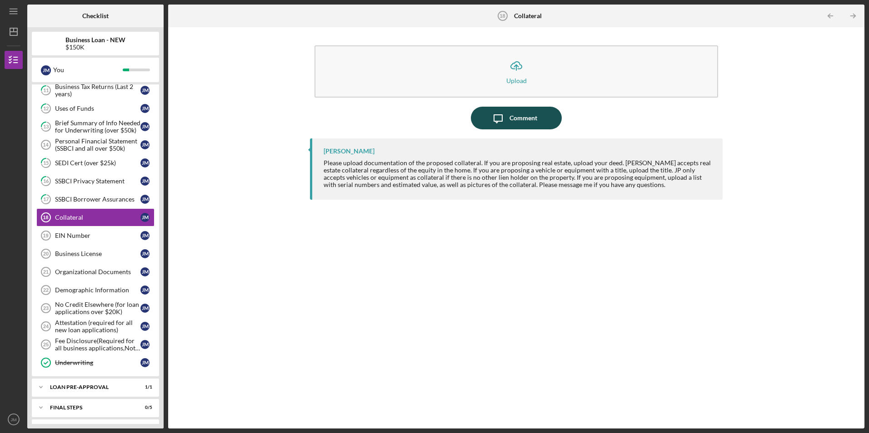
click at [522, 115] on div "Comment" at bounding box center [523, 118] width 28 height 23
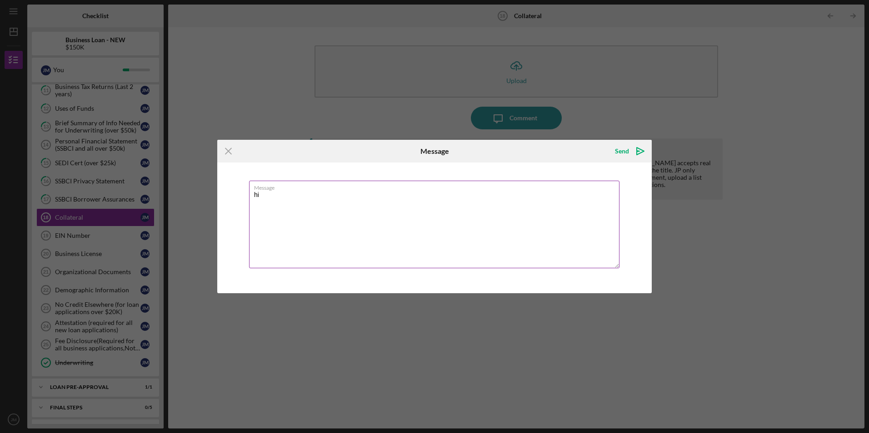
type textarea "h"
click at [391, 194] on textarea "Hi [PERSON_NAME], you have my collateral information, let me know if you still …" at bounding box center [434, 225] width 370 height 88
type textarea "Hi [PERSON_NAME], you have my collateral information from my previous loan, let…"
click at [623, 151] on div "Send" at bounding box center [622, 151] width 14 height 18
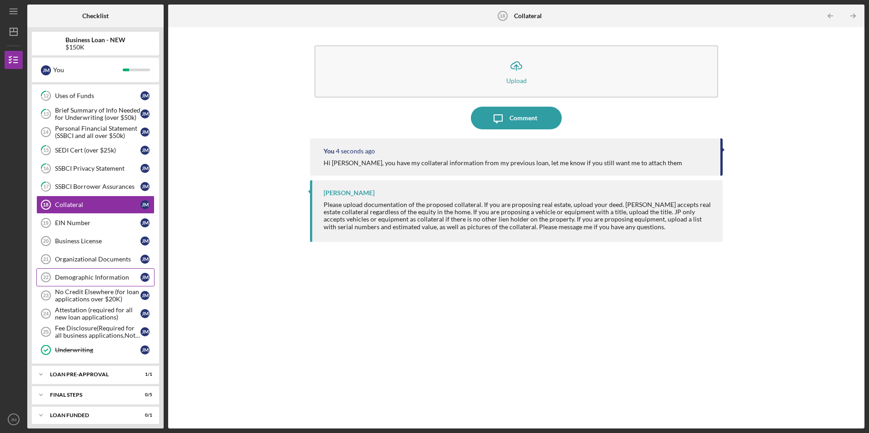
scroll to position [291, 0]
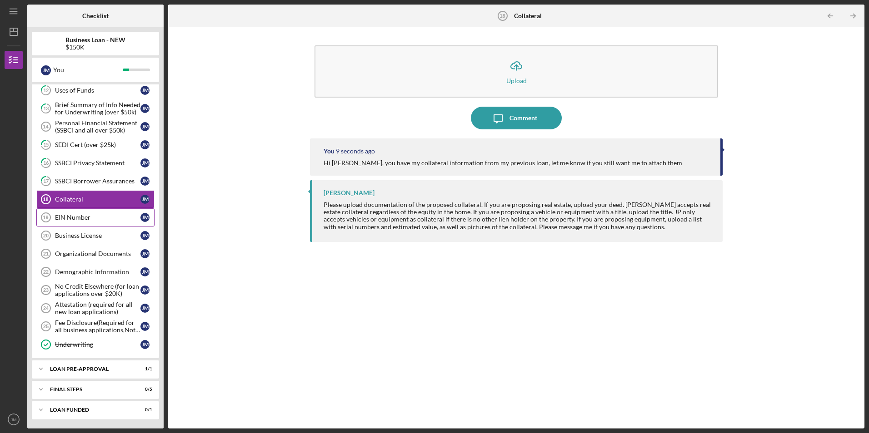
click at [86, 218] on div "EIN Number" at bounding box center [97, 217] width 85 height 7
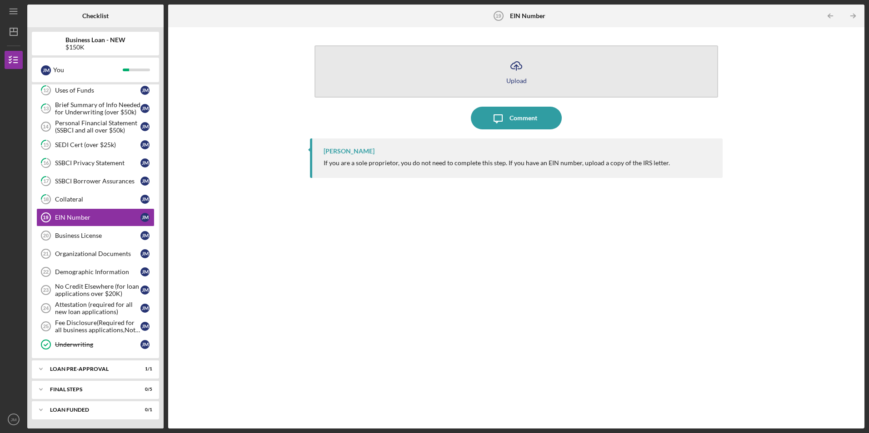
click at [520, 79] on div "Upload" at bounding box center [516, 80] width 20 height 7
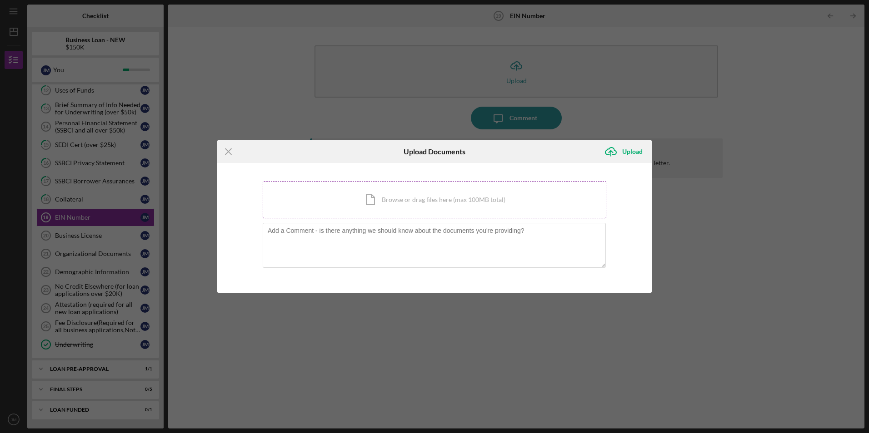
click at [397, 204] on div "Icon/Document Browse or drag files here (max 100MB total) Tap to choose files o…" at bounding box center [434, 199] width 343 height 37
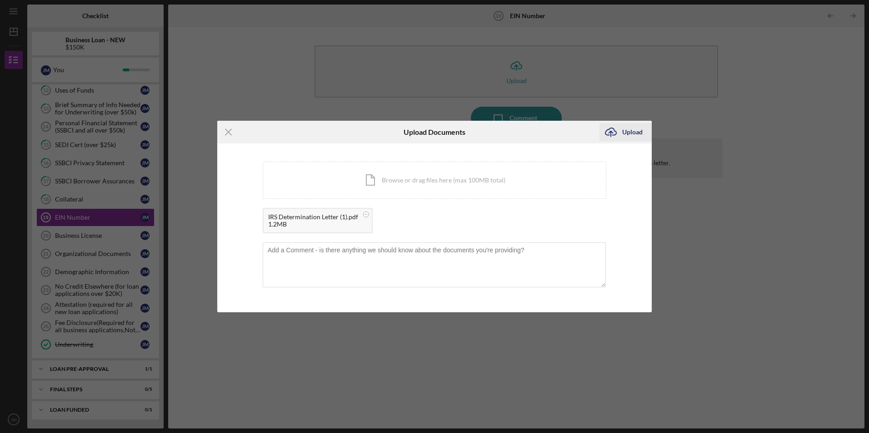
click at [630, 131] on div "Upload" at bounding box center [632, 132] width 20 height 18
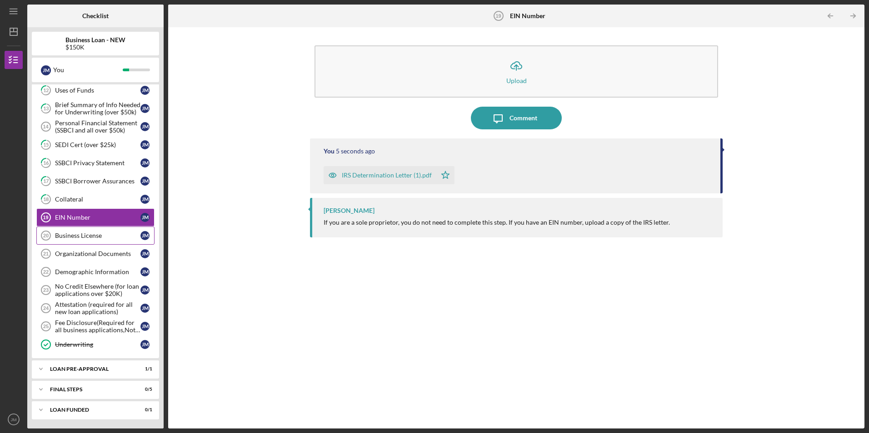
click at [99, 236] on div "Business License" at bounding box center [97, 235] width 85 height 7
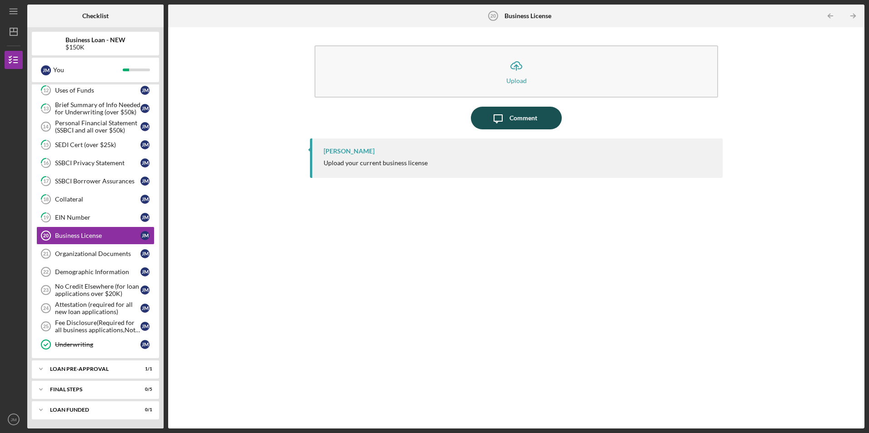
click at [515, 119] on div "Comment" at bounding box center [523, 118] width 28 height 23
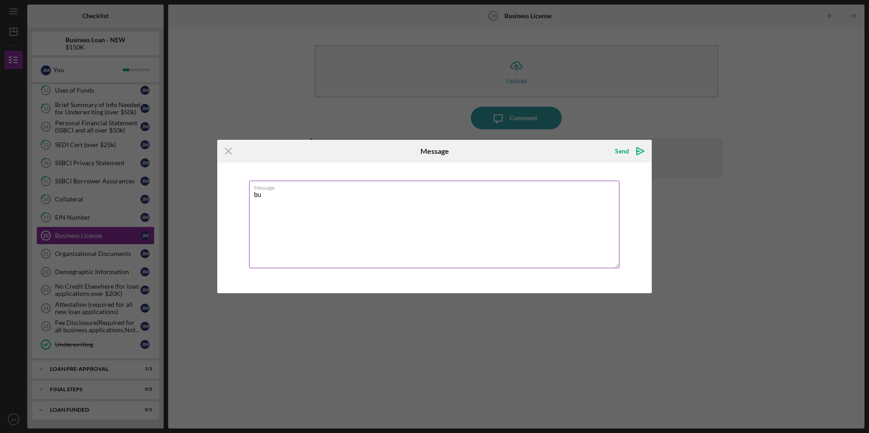
type textarea "b"
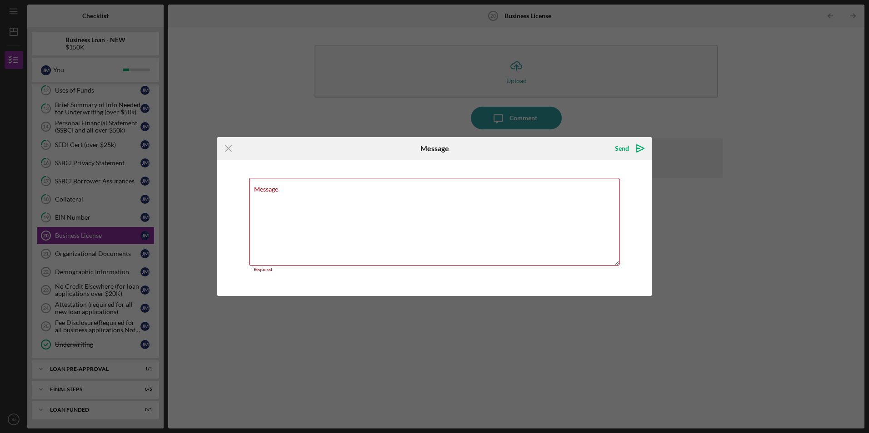
click at [371, 355] on div "Icon/Menu Close Message Send Icon/icon-invite-send Message Required Cancel Send…" at bounding box center [434, 216] width 869 height 433
click at [230, 144] on icon "Icon/Menu Close" at bounding box center [228, 148] width 23 height 23
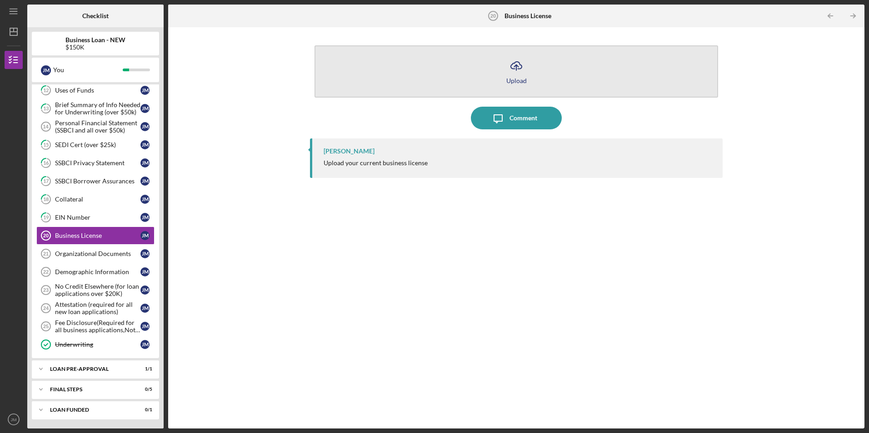
click at [518, 81] on div "Upload" at bounding box center [516, 80] width 20 height 7
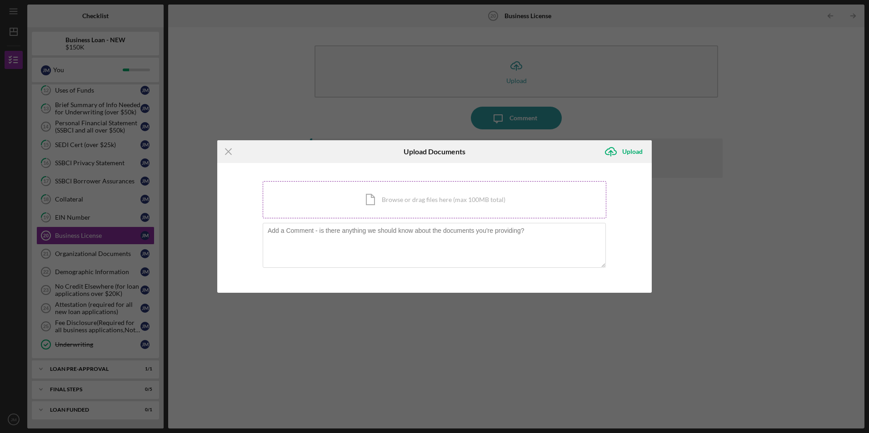
click at [450, 200] on div "Icon/Document Browse or drag files here (max 100MB total) Tap to choose files o…" at bounding box center [434, 199] width 343 height 37
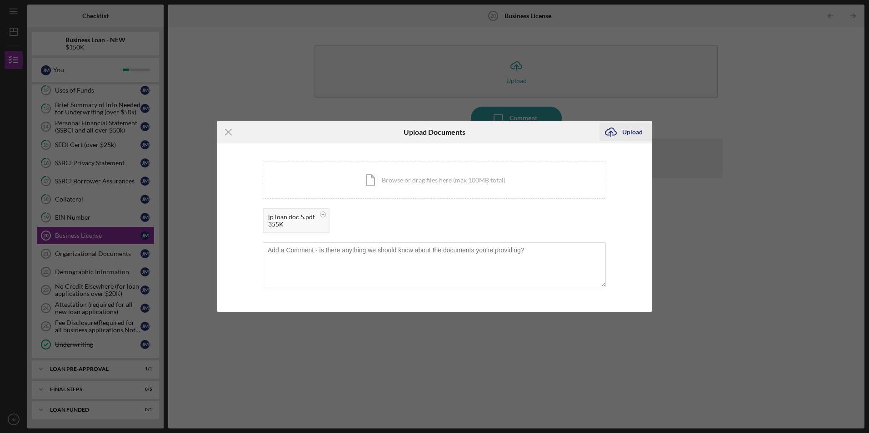
click at [635, 132] on div "Upload" at bounding box center [632, 132] width 20 height 18
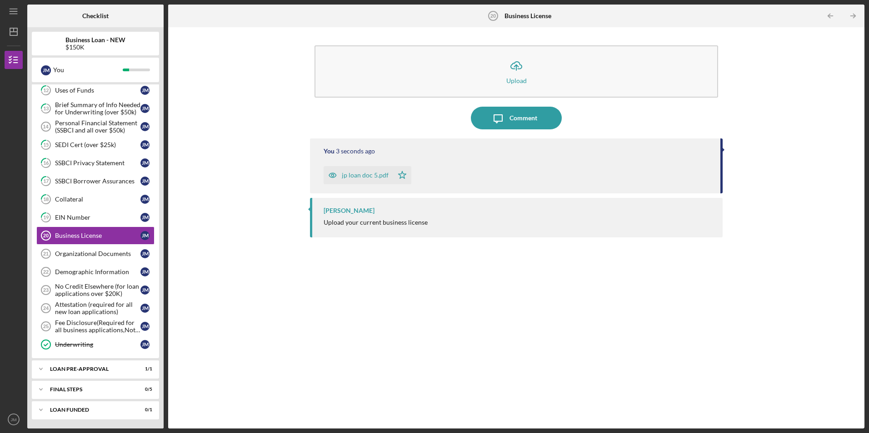
click at [374, 174] on div "jp loan doc 5.pdf" at bounding box center [365, 175] width 47 height 7
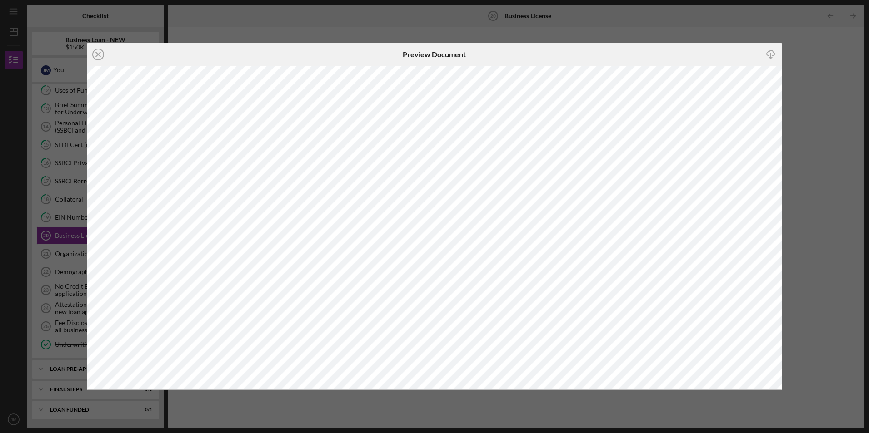
click at [94, 55] on icon "Icon/Close" at bounding box center [98, 54] width 23 height 23
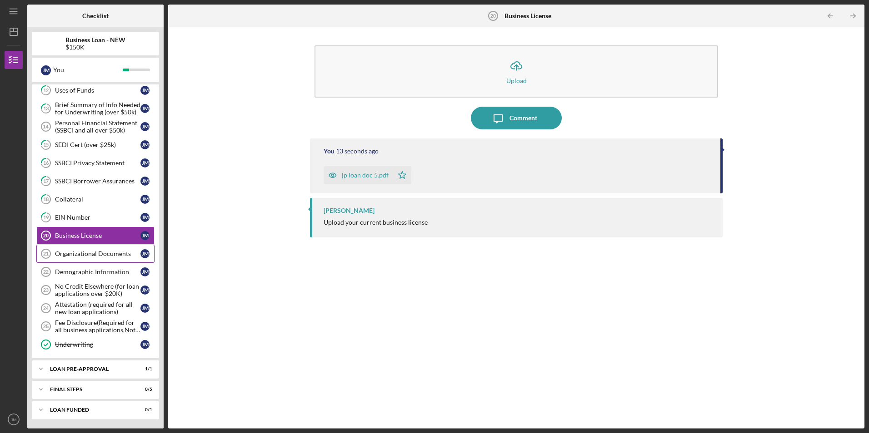
click at [108, 257] on div "Organizational Documents" at bounding box center [97, 253] width 85 height 7
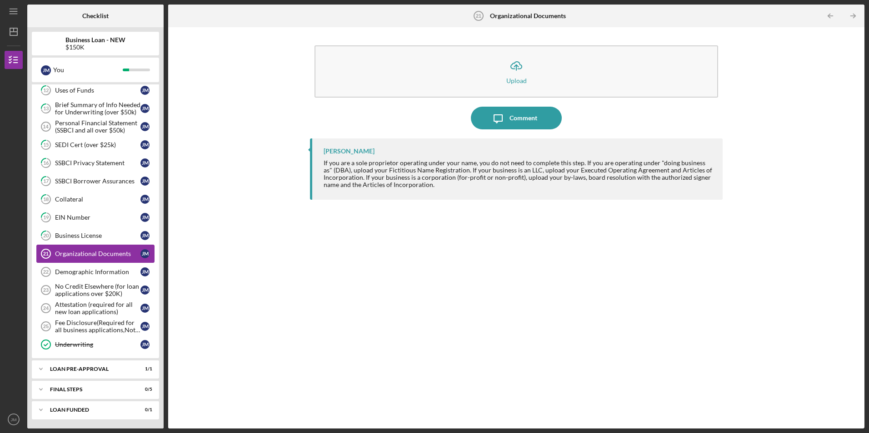
click at [119, 254] on div "Organizational Documents" at bounding box center [97, 253] width 85 height 7
click at [84, 275] on div "Demographic Information" at bounding box center [97, 271] width 85 height 7
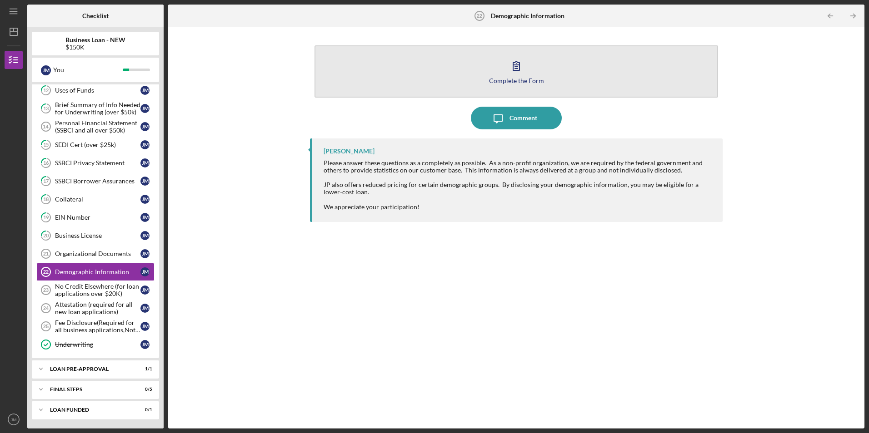
click at [520, 79] on div "Complete the Form" at bounding box center [516, 80] width 55 height 7
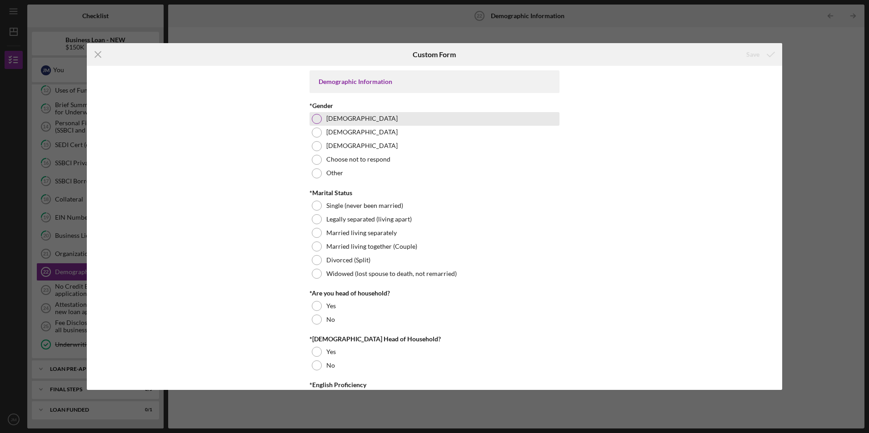
click at [315, 119] on div at bounding box center [317, 119] width 10 height 10
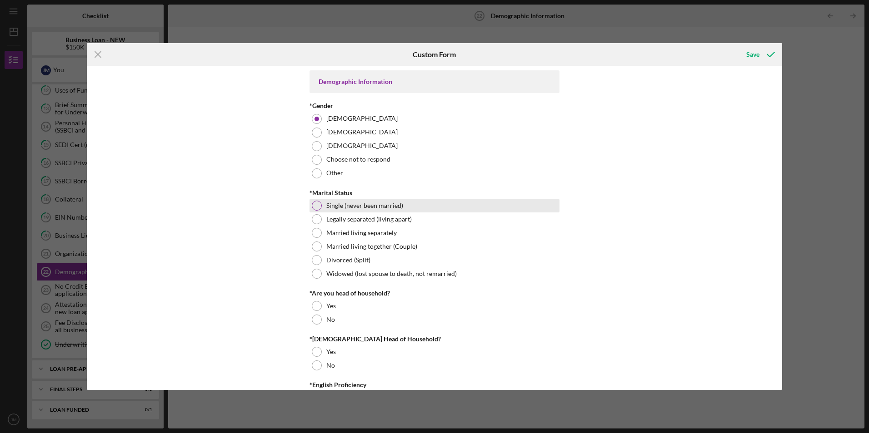
scroll to position [45, 0]
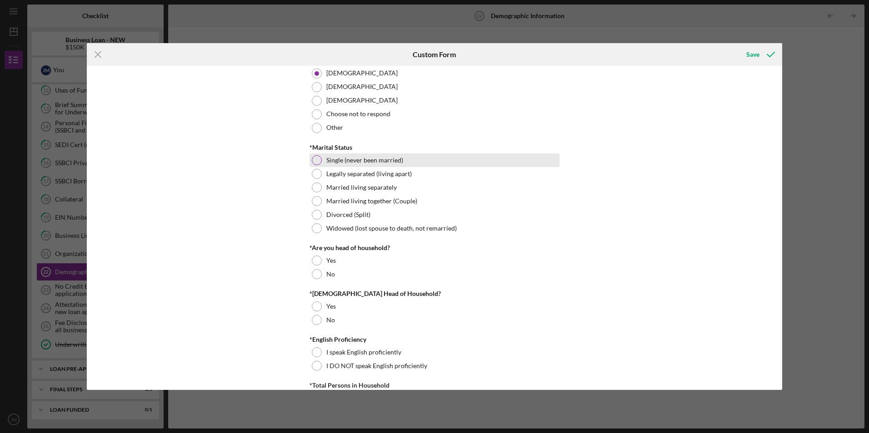
click at [314, 159] on div at bounding box center [317, 160] width 10 height 10
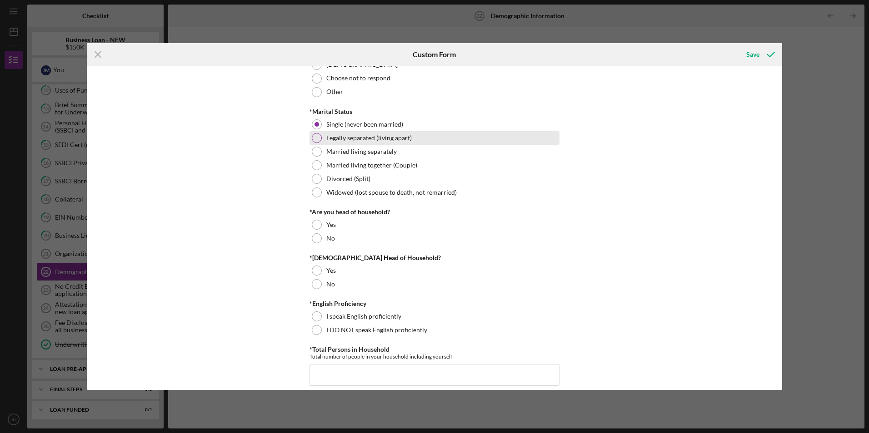
scroll to position [182, 0]
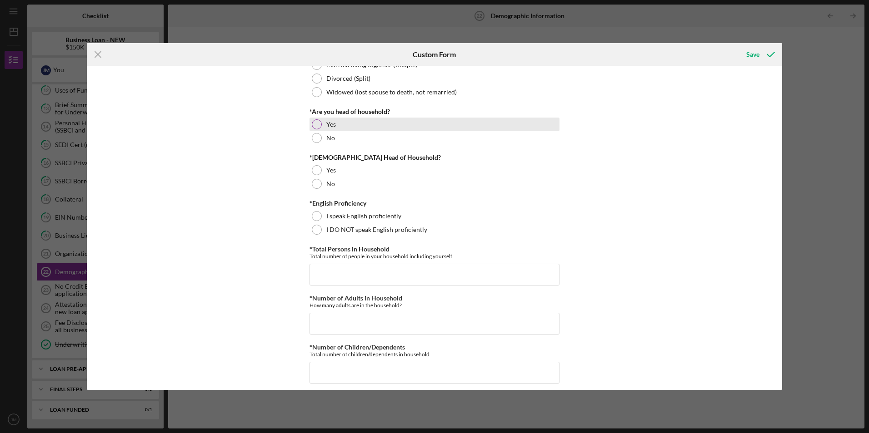
click at [316, 126] on div at bounding box center [317, 124] width 10 height 10
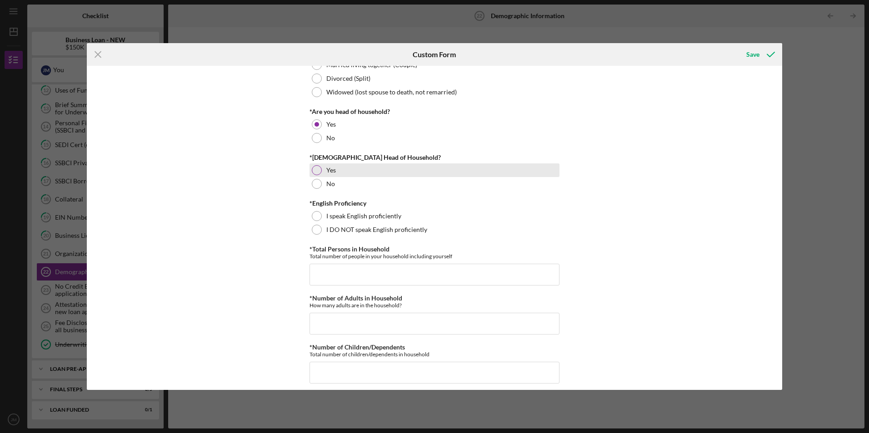
click at [315, 170] on div at bounding box center [317, 170] width 10 height 10
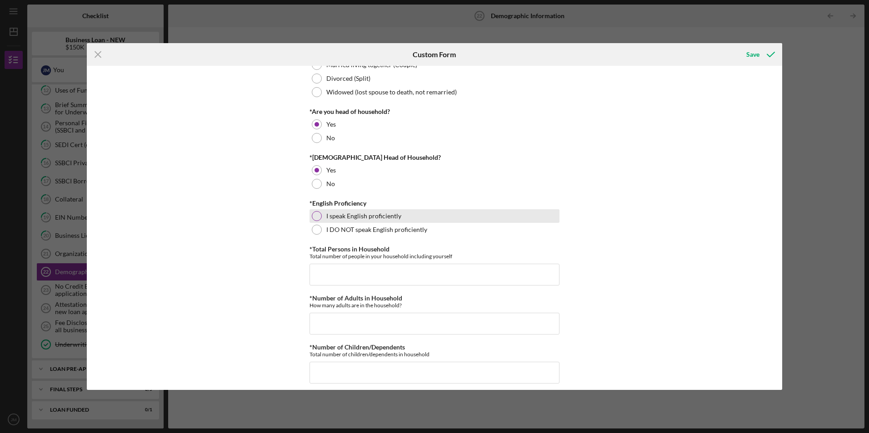
drag, startPoint x: 315, startPoint y: 215, endPoint x: 337, endPoint y: 214, distance: 22.3
click at [320, 216] on div at bounding box center [317, 216] width 10 height 10
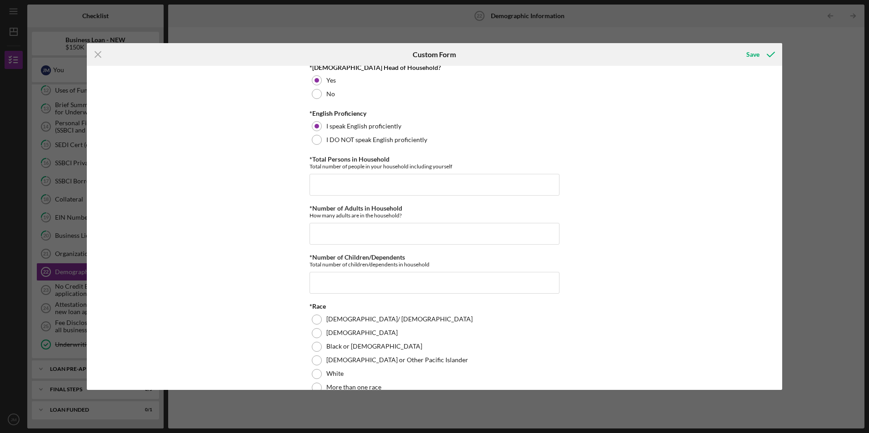
scroll to position [273, 0]
click at [350, 179] on input "*Total Persons in Household" at bounding box center [434, 184] width 250 height 22
type input "1"
click at [365, 232] on input "*Number of Adults in Household" at bounding box center [434, 233] width 250 height 22
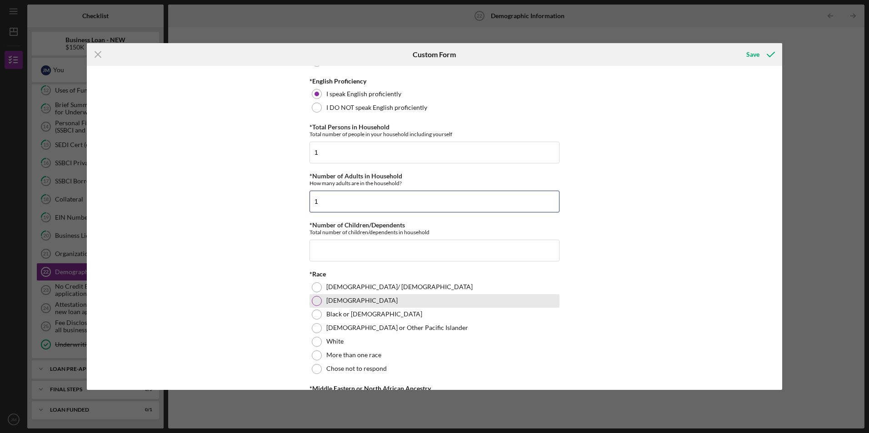
scroll to position [318, 0]
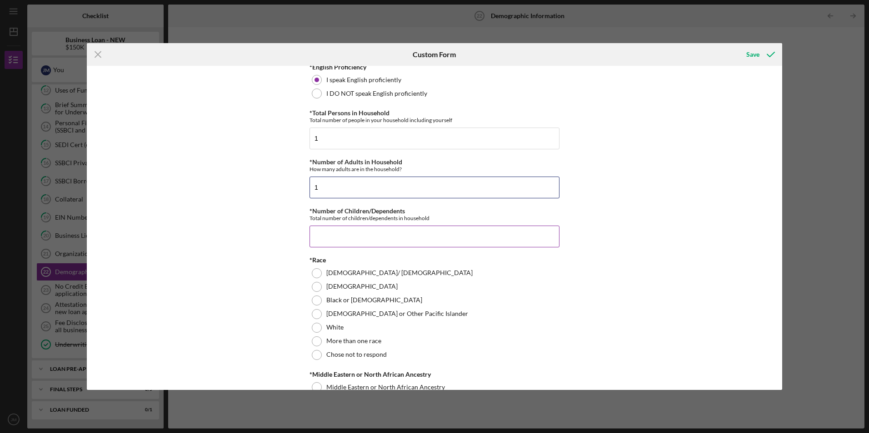
type input "1"
click at [357, 233] on input "*Number of Children/Dependents" at bounding box center [434, 237] width 250 height 22
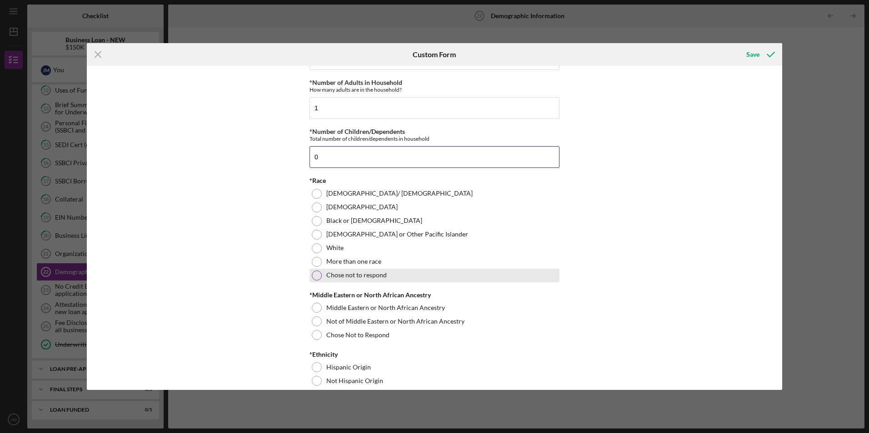
scroll to position [409, 0]
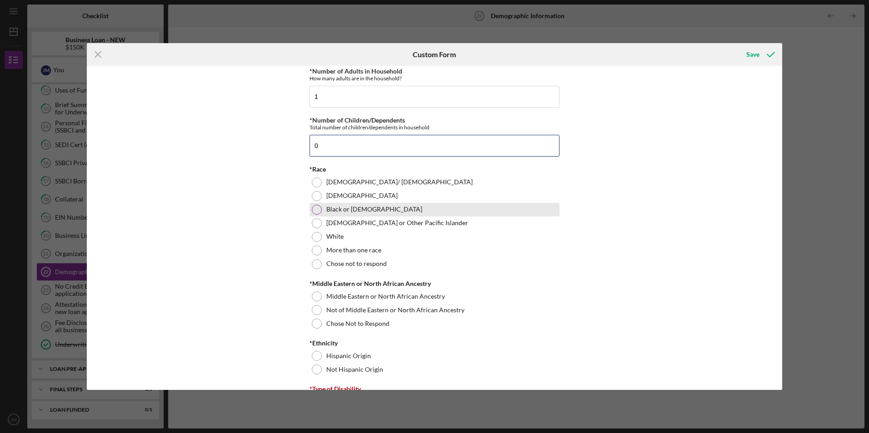
type input "0"
click at [318, 209] on div at bounding box center [317, 210] width 10 height 10
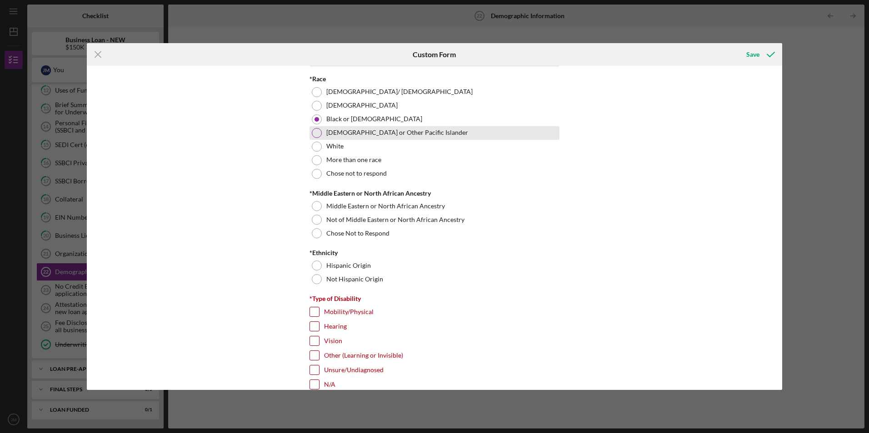
scroll to position [500, 0]
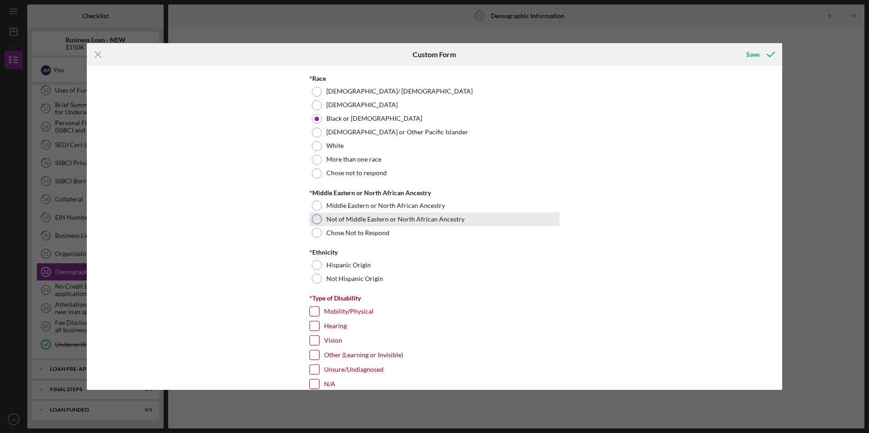
click at [314, 218] on div at bounding box center [317, 219] width 10 height 10
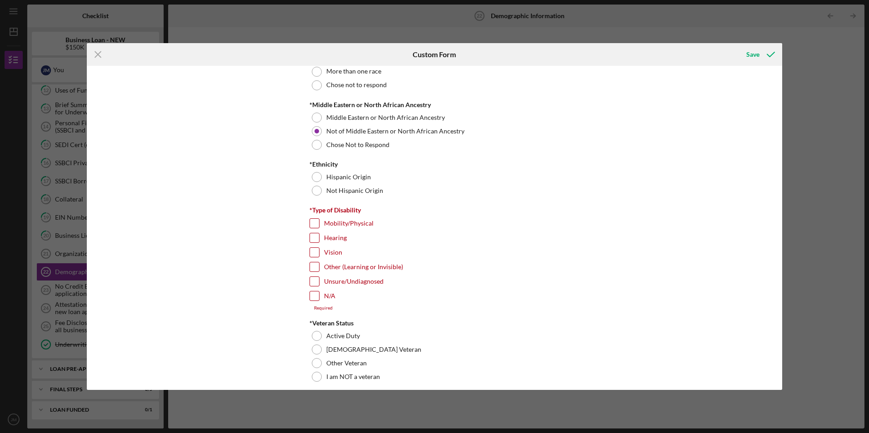
scroll to position [591, 0]
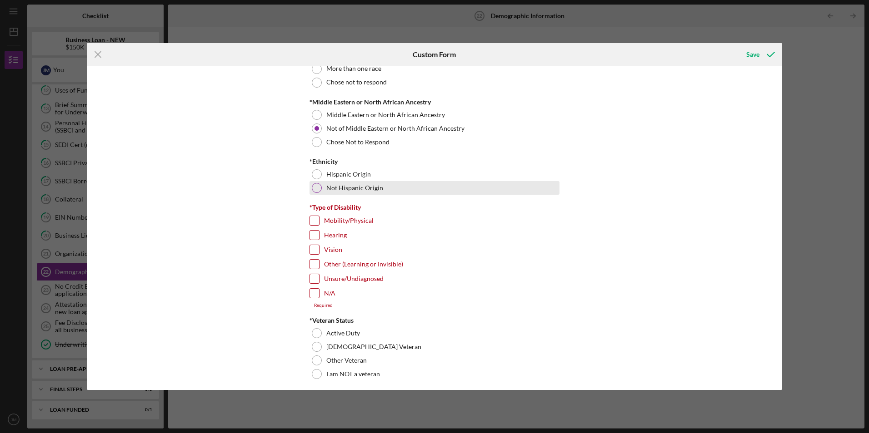
click at [316, 187] on div at bounding box center [317, 188] width 10 height 10
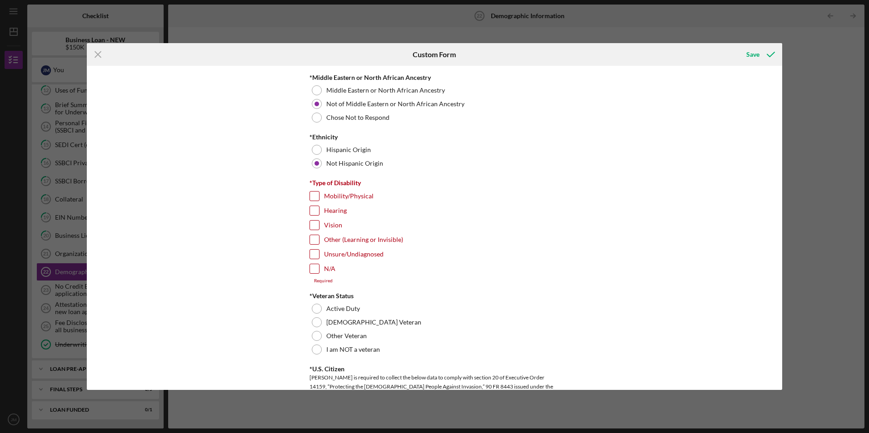
scroll to position [636, 0]
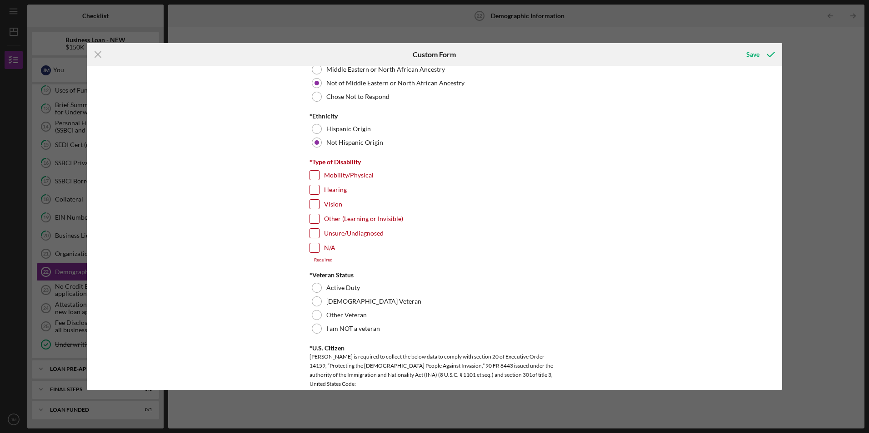
click at [313, 247] on input "N/A" at bounding box center [314, 247] width 9 height 9
checkbox input "true"
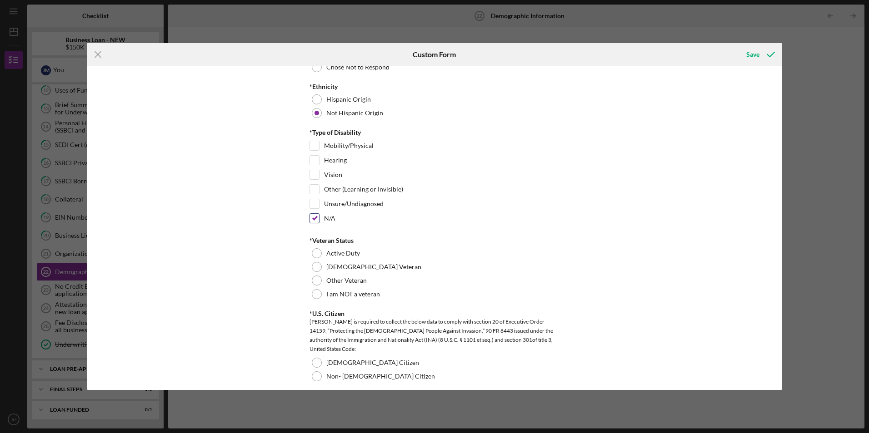
scroll to position [681, 0]
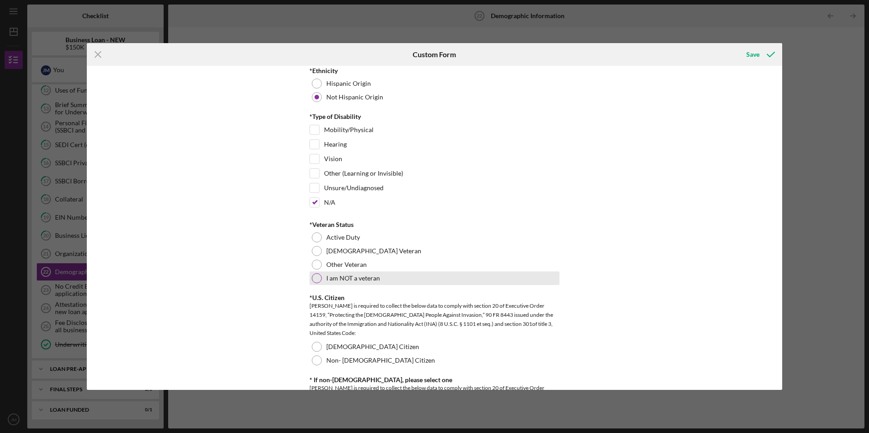
drag, startPoint x: 317, startPoint y: 279, endPoint x: 323, endPoint y: 277, distance: 6.3
click at [320, 278] on div at bounding box center [317, 278] width 10 height 10
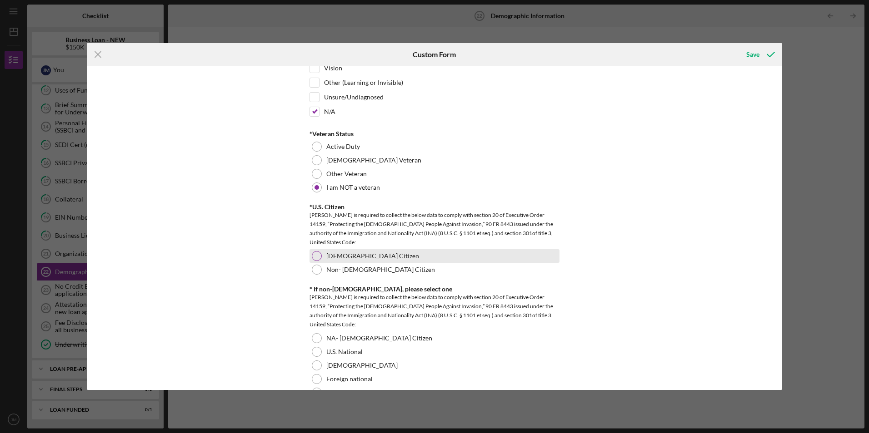
click at [316, 256] on div at bounding box center [317, 256] width 10 height 10
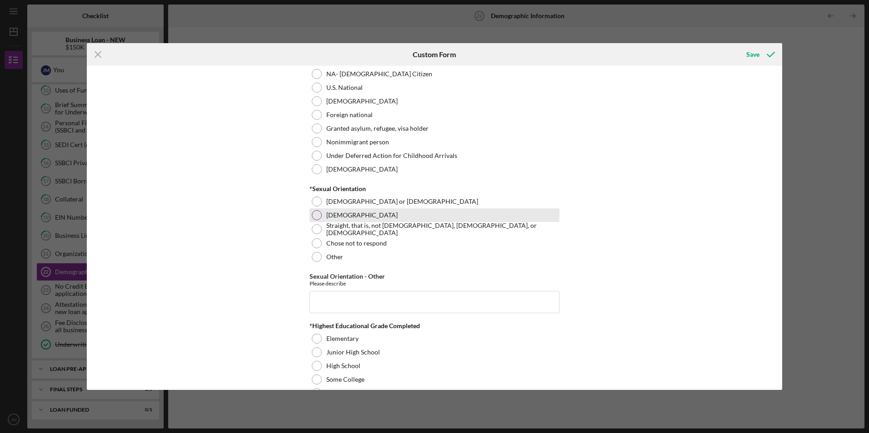
scroll to position [1045, 0]
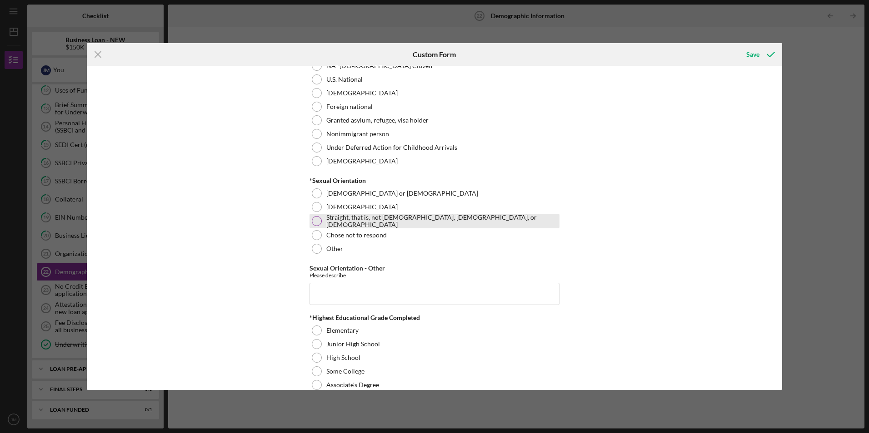
click at [313, 222] on div at bounding box center [317, 221] width 10 height 10
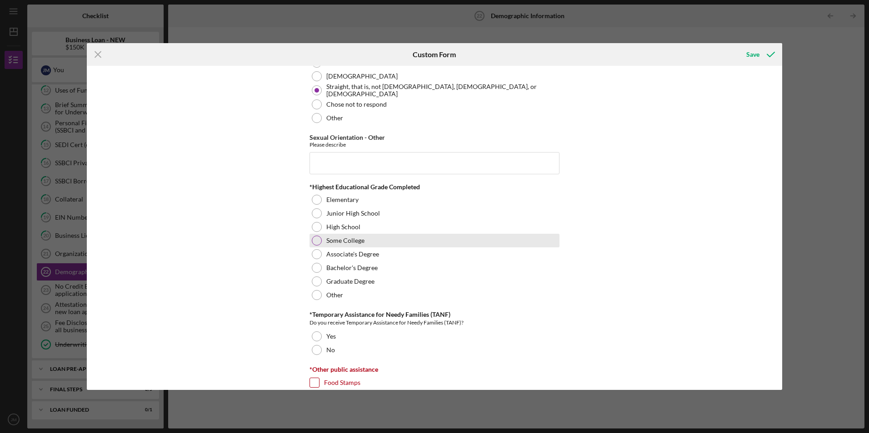
scroll to position [1181, 0]
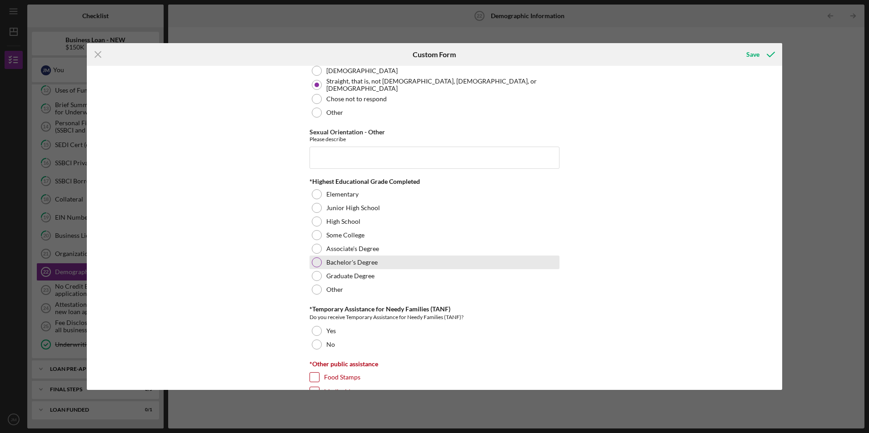
click at [313, 259] on div at bounding box center [317, 263] width 10 height 10
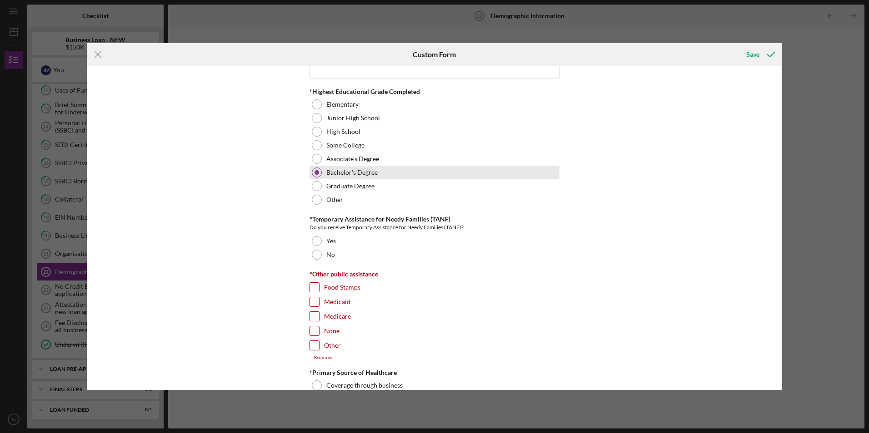
scroll to position [1272, 0]
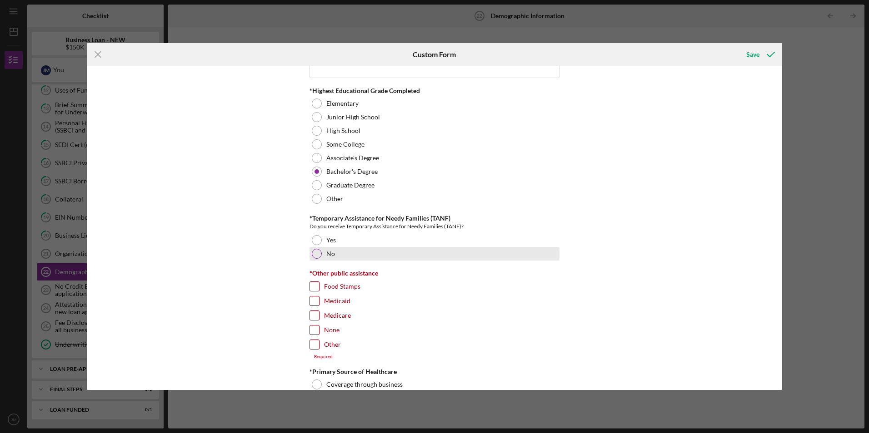
click at [316, 253] on div at bounding box center [317, 254] width 10 height 10
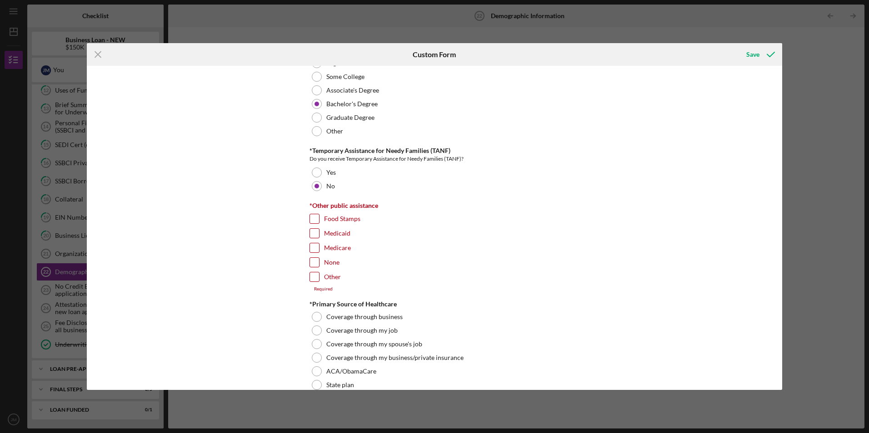
scroll to position [1363, 0]
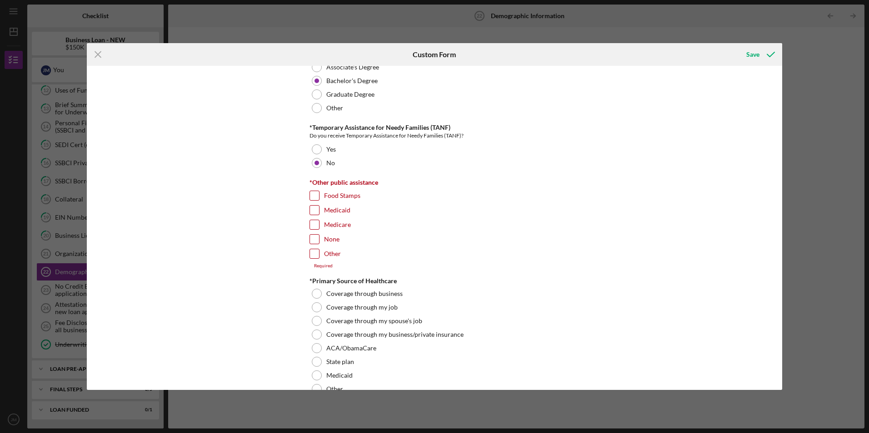
click at [316, 242] on input "None" at bounding box center [314, 239] width 9 height 9
checkbox input "true"
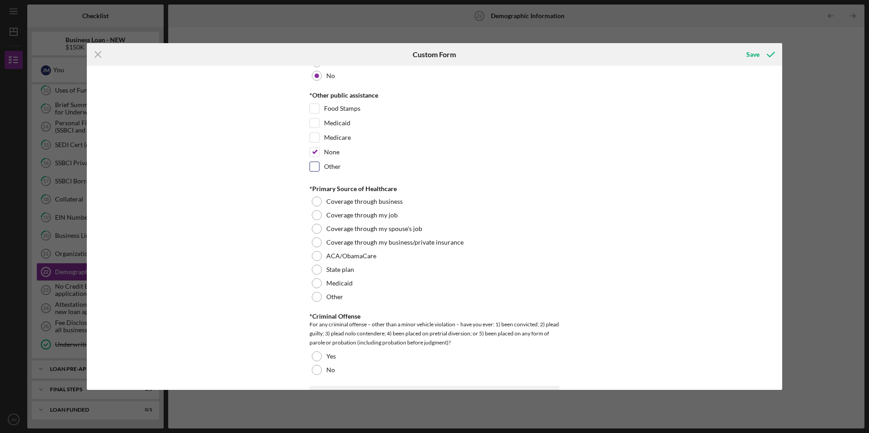
scroll to position [1454, 0]
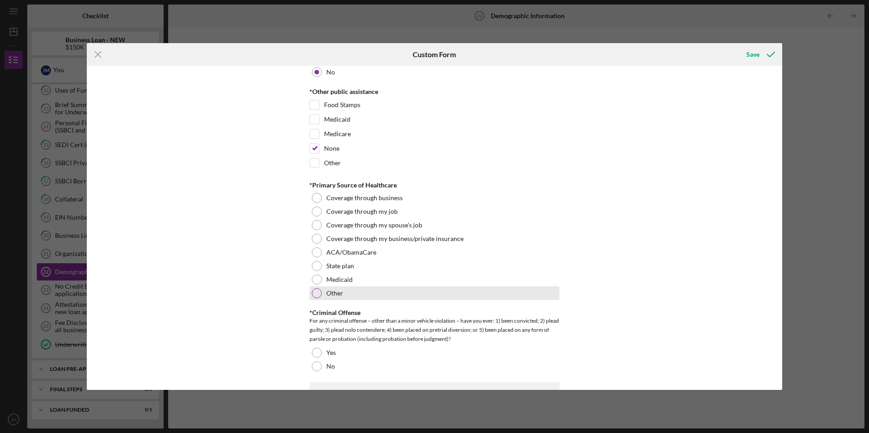
drag, startPoint x: 315, startPoint y: 293, endPoint x: 321, endPoint y: 288, distance: 8.1
click at [315, 291] on div at bounding box center [317, 293] width 10 height 10
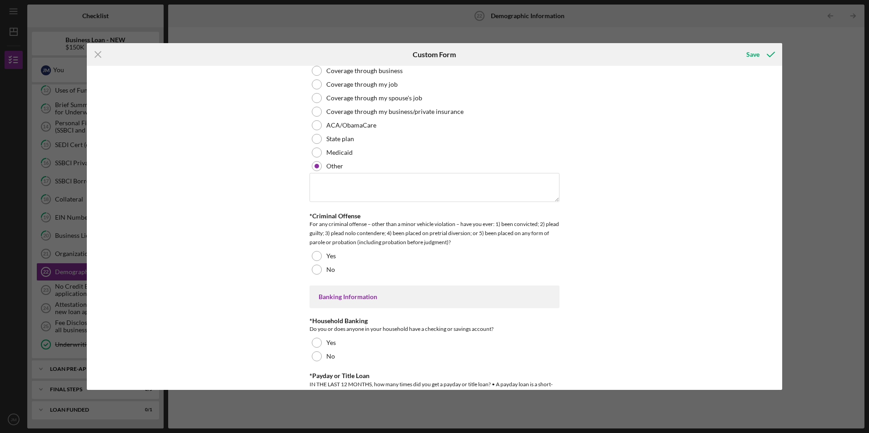
scroll to position [1590, 0]
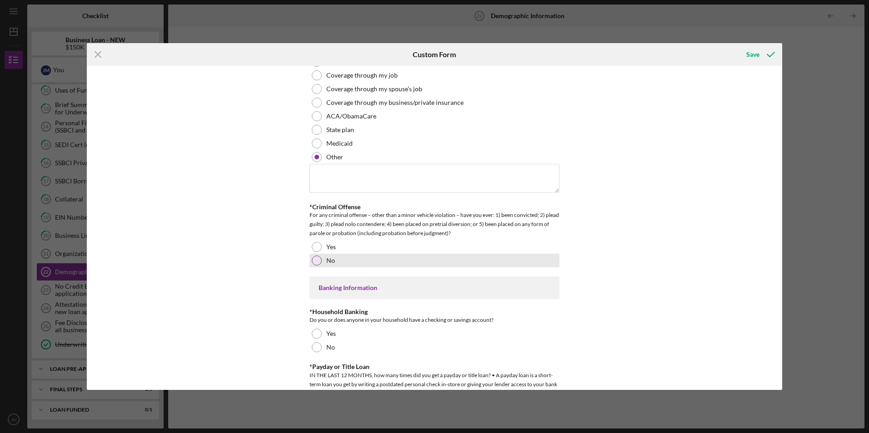
click at [317, 259] on div at bounding box center [317, 261] width 10 height 10
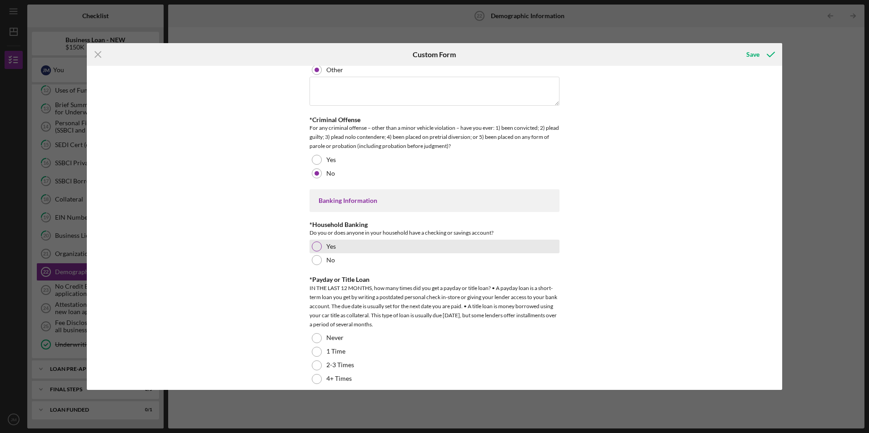
scroll to position [1681, 0]
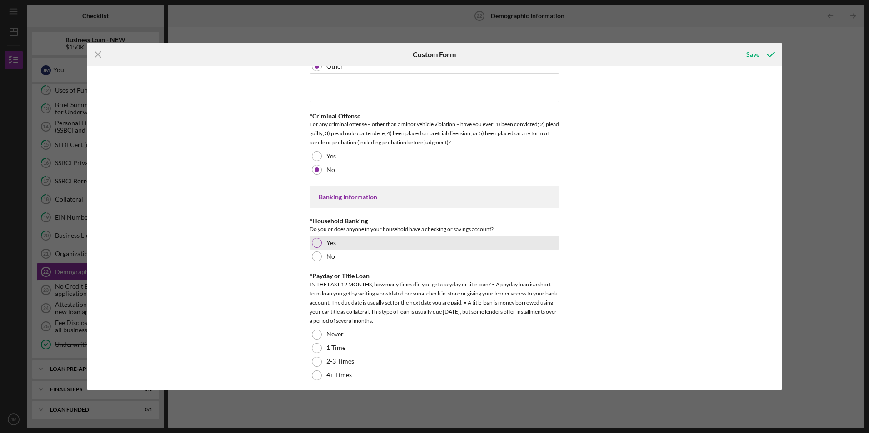
click at [314, 241] on div at bounding box center [317, 243] width 10 height 10
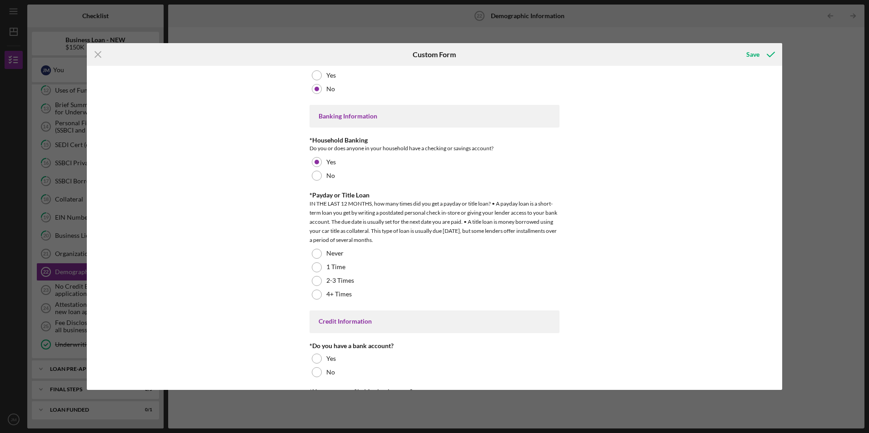
scroll to position [1772, 0]
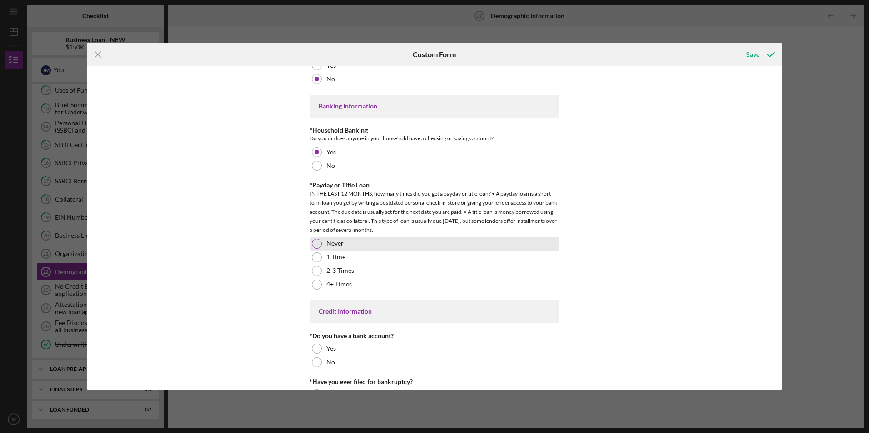
click at [313, 242] on div at bounding box center [317, 244] width 10 height 10
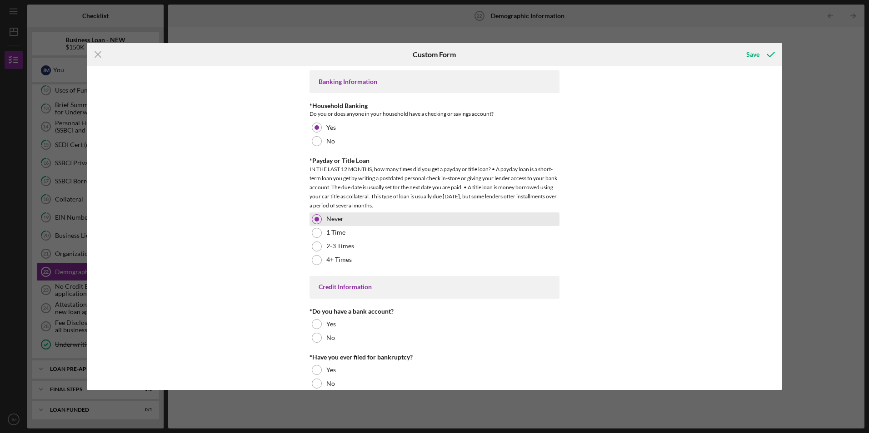
scroll to position [1809, 0]
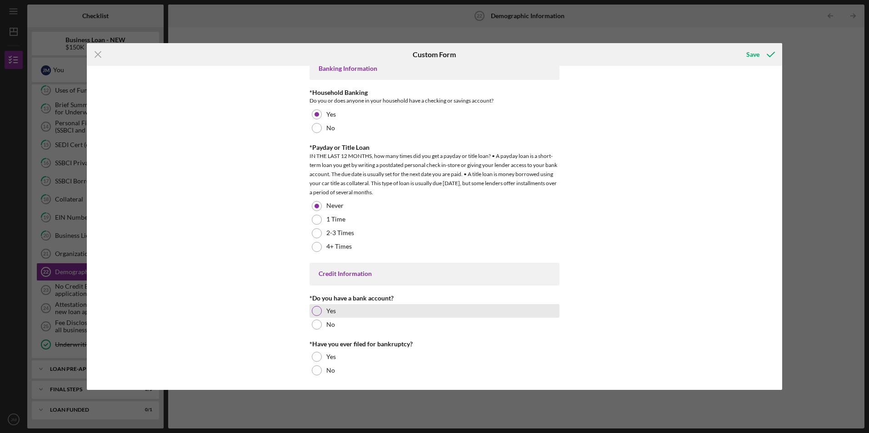
click at [318, 308] on div at bounding box center [317, 311] width 10 height 10
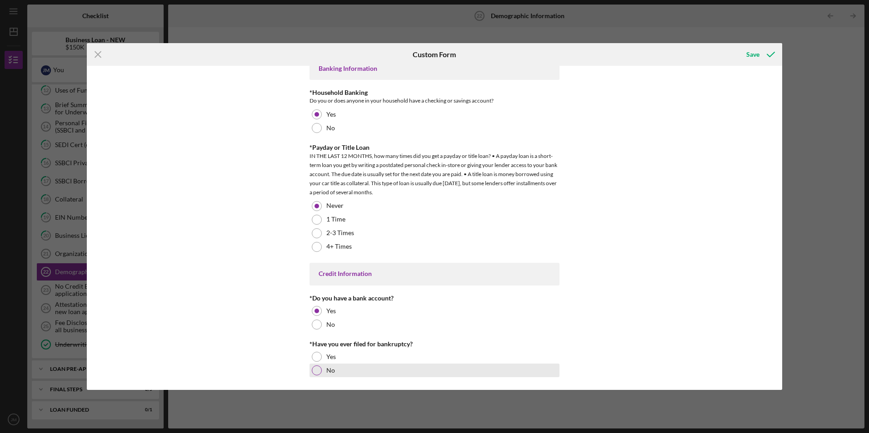
click at [313, 370] on div at bounding box center [317, 371] width 10 height 10
click at [764, 55] on icon "submit" at bounding box center [770, 54] width 23 height 23
click at [754, 54] on div "Save" at bounding box center [752, 54] width 13 height 18
click at [752, 55] on div "Save" at bounding box center [752, 54] width 13 height 18
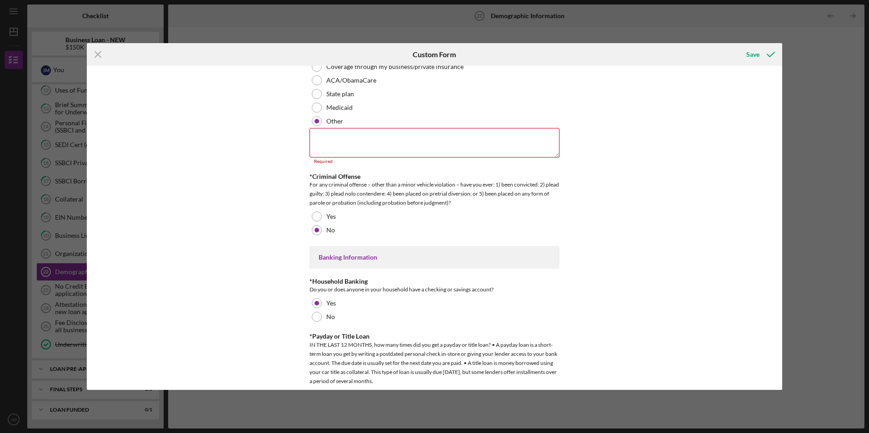
scroll to position [1502, 0]
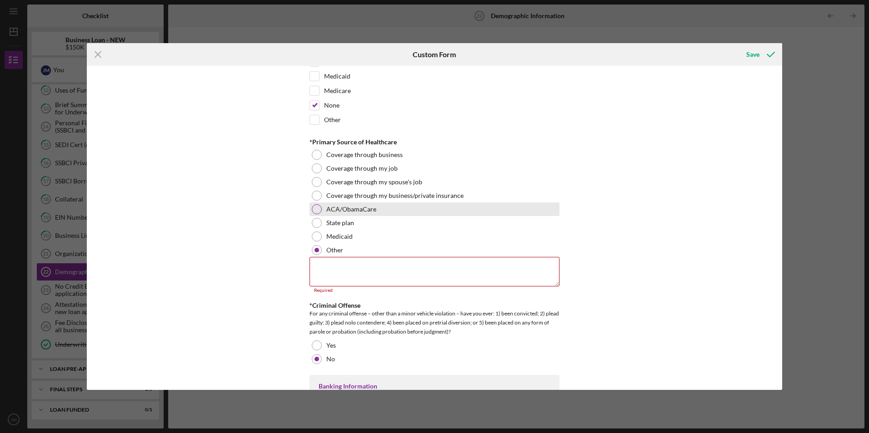
click at [316, 207] on div at bounding box center [317, 209] width 10 height 10
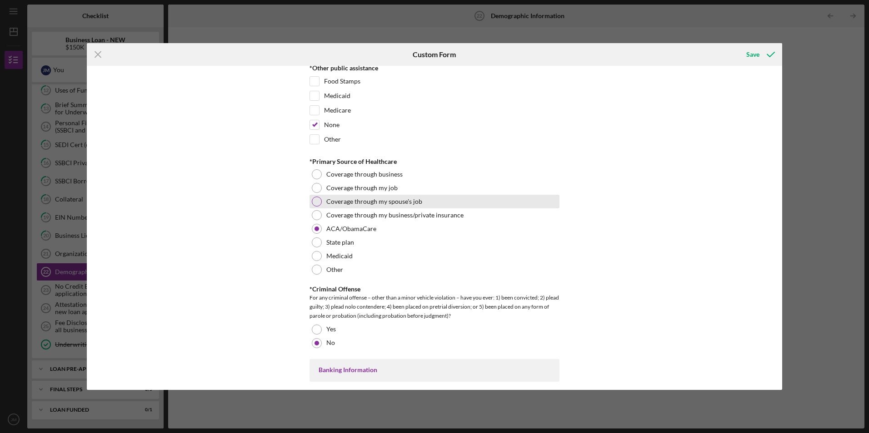
scroll to position [1456, 0]
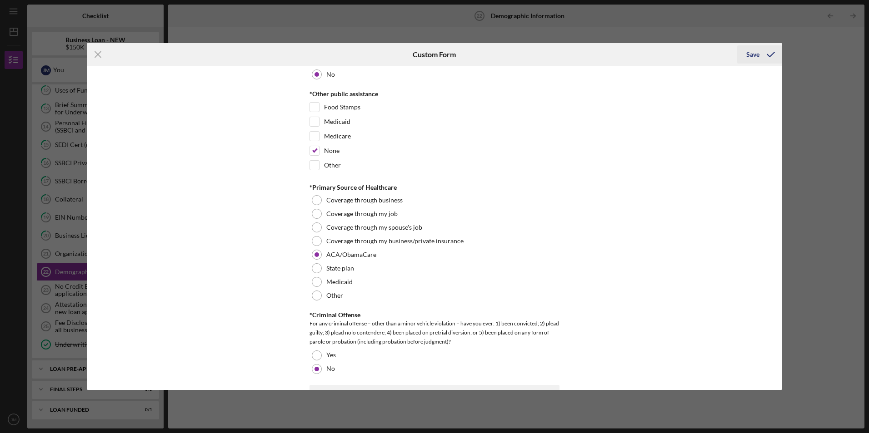
click at [759, 53] on icon "submit" at bounding box center [770, 54] width 23 height 23
click at [750, 54] on div "Save" at bounding box center [752, 54] width 13 height 18
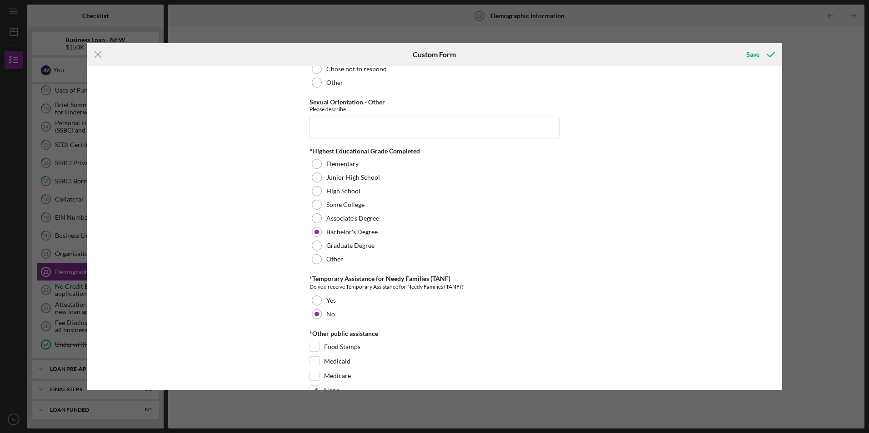
scroll to position [1181, 0]
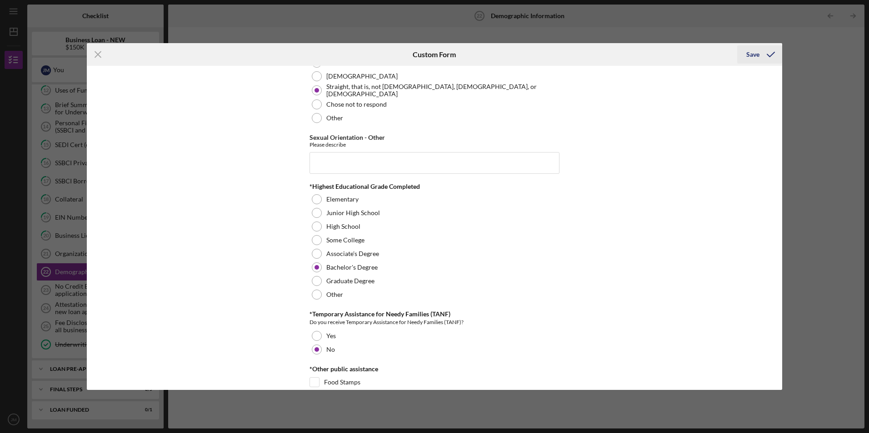
click at [750, 56] on div "Save" at bounding box center [752, 54] width 13 height 18
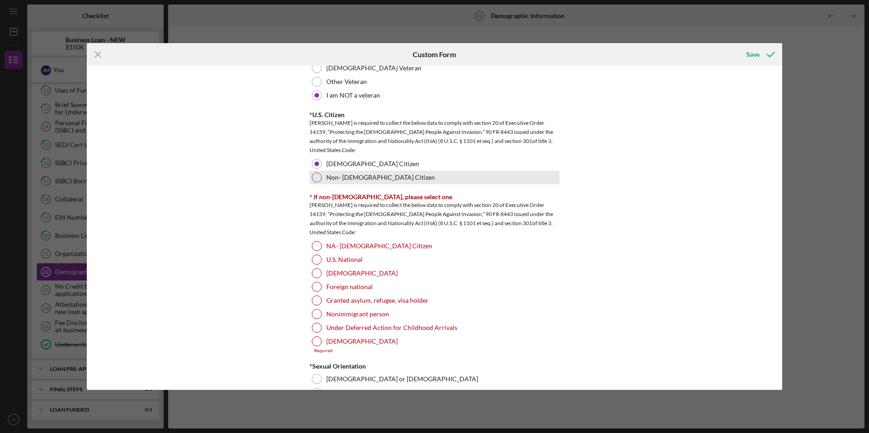
scroll to position [863, 0]
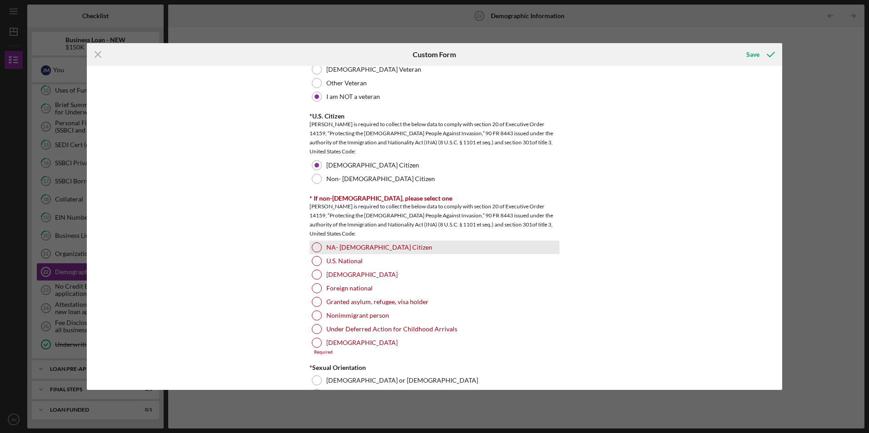
click at [315, 245] on div at bounding box center [317, 248] width 10 height 10
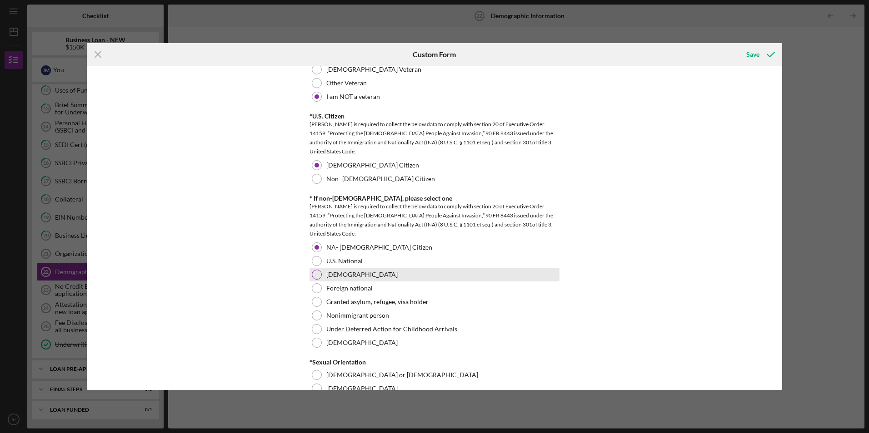
click at [316, 273] on div at bounding box center [317, 275] width 10 height 10
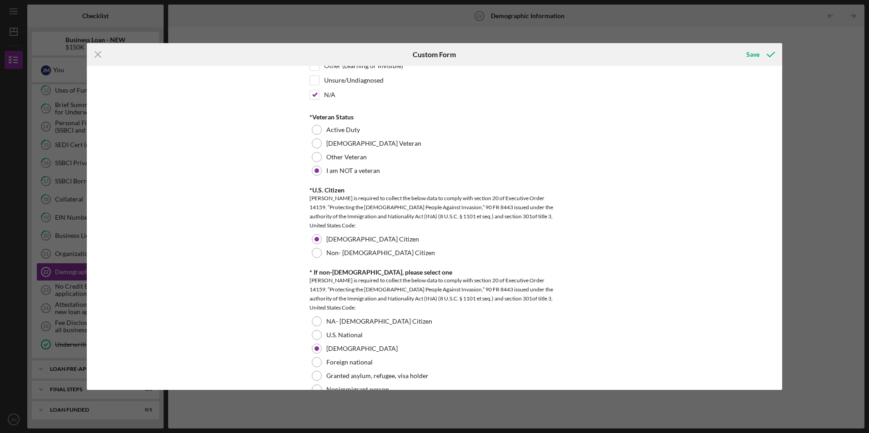
scroll to position [591, 0]
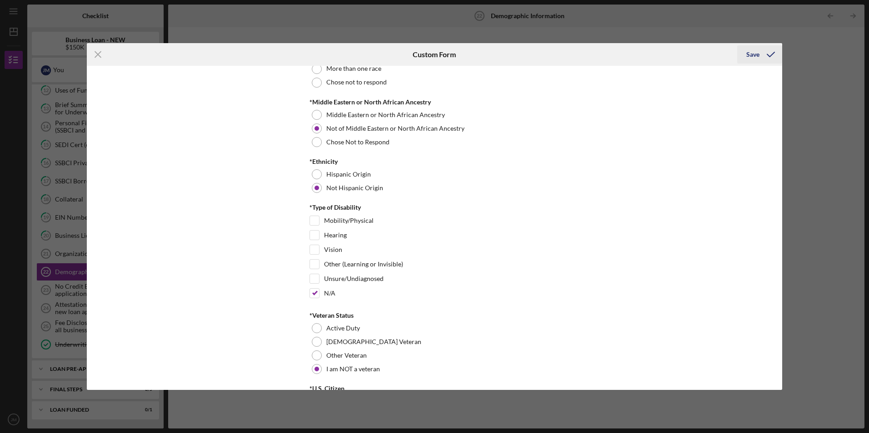
click at [757, 55] on div "Save" at bounding box center [752, 54] width 13 height 18
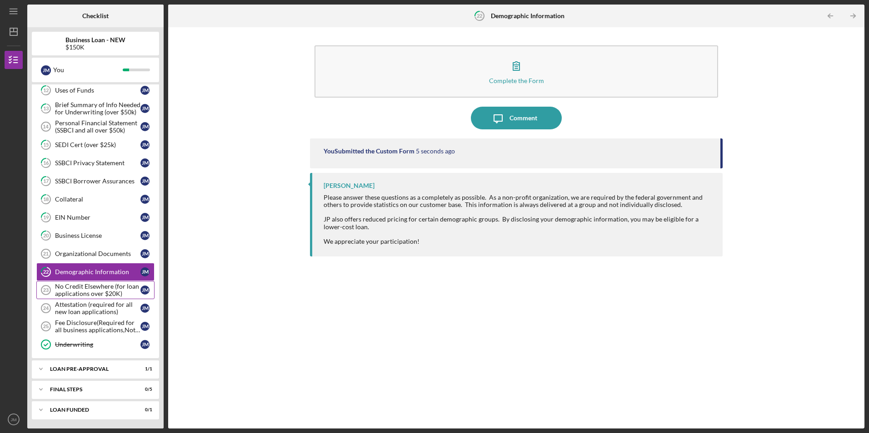
click at [89, 290] on div "No Credit Elsewhere (for loan applications over $20K)" at bounding box center [97, 290] width 85 height 15
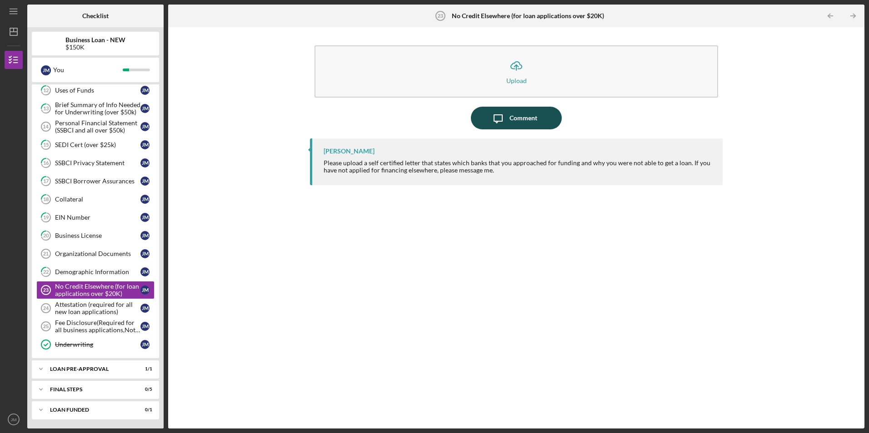
click at [529, 119] on div "Comment" at bounding box center [523, 118] width 28 height 23
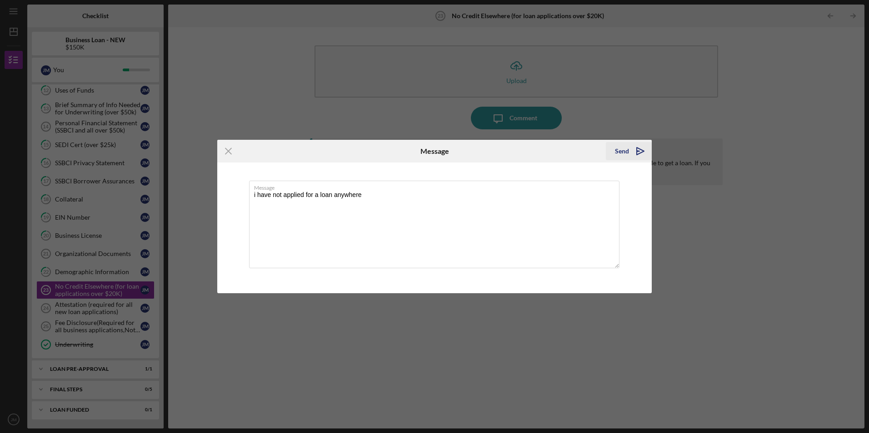
type textarea "i have not applied for a loan anywhere"
click at [634, 148] on icon "Icon/icon-invite-send" at bounding box center [640, 151] width 23 height 23
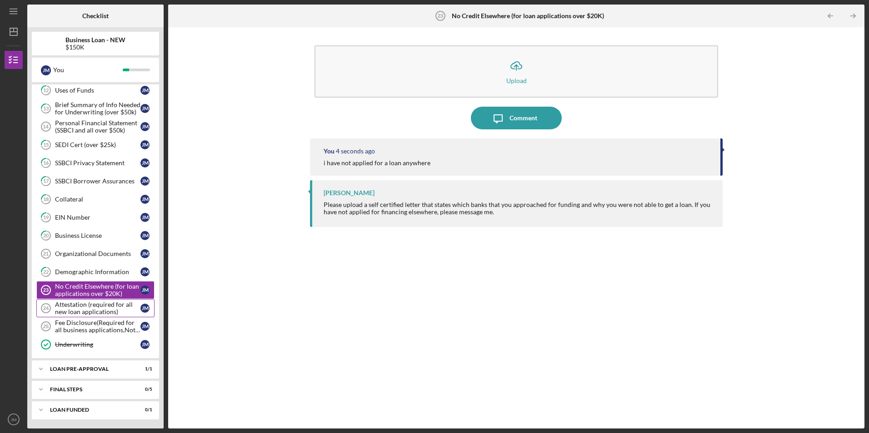
click at [82, 307] on div "Attestation (required for all new loan applications)" at bounding box center [97, 308] width 85 height 15
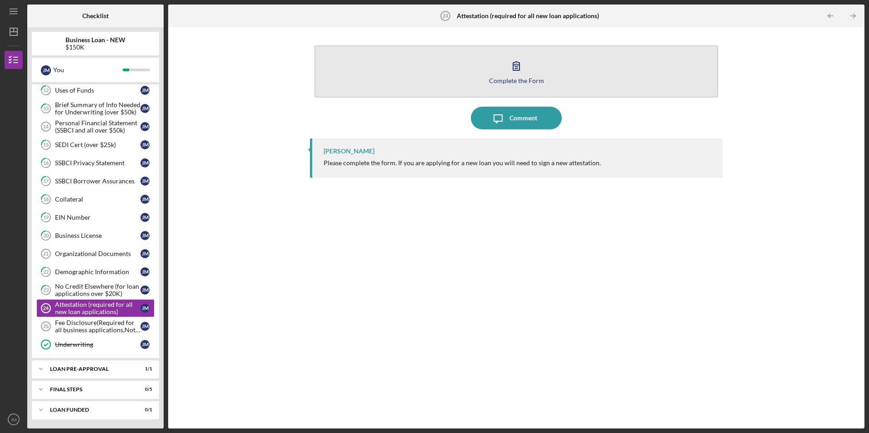
click at [520, 81] on div "Complete the Form" at bounding box center [516, 80] width 55 height 7
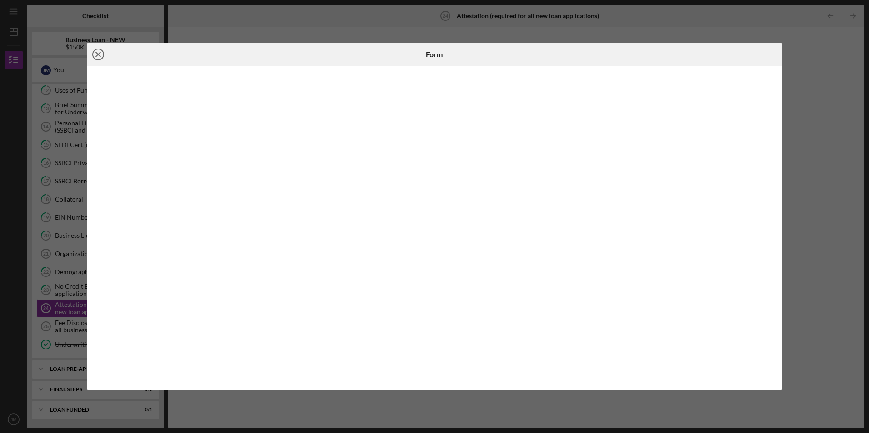
click at [96, 54] on icon "Icon/Close" at bounding box center [98, 54] width 23 height 23
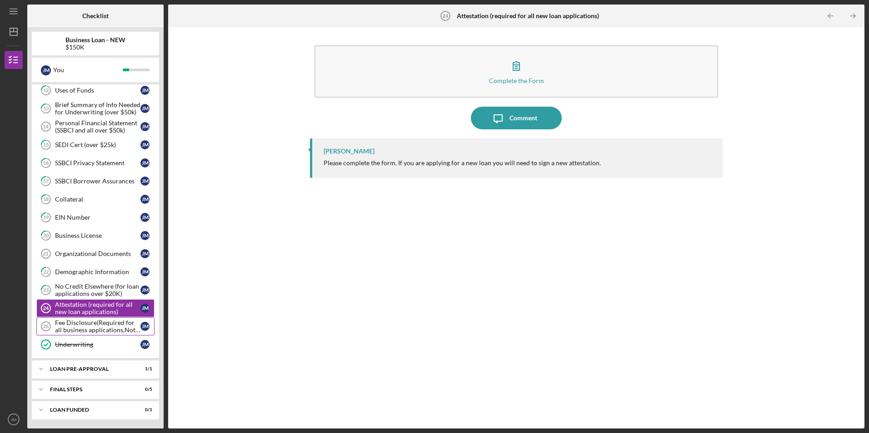
click at [91, 327] on div "Fee Disclosure(Required for all business applications,Not needed for Contractor…" at bounding box center [97, 326] width 85 height 15
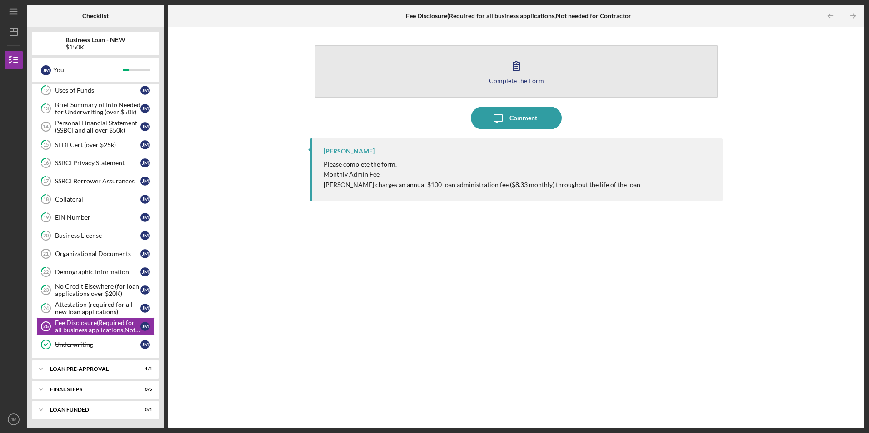
click at [514, 76] on icon "button" at bounding box center [516, 66] width 23 height 23
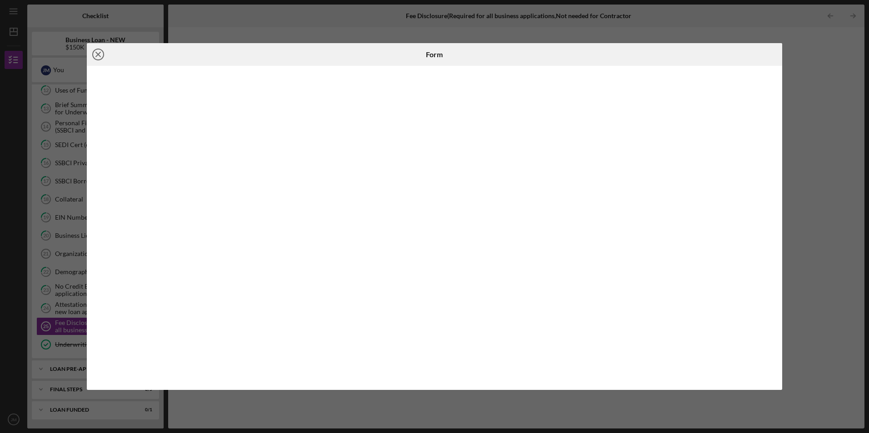
click at [102, 55] on icon "Icon/Close" at bounding box center [98, 54] width 23 height 23
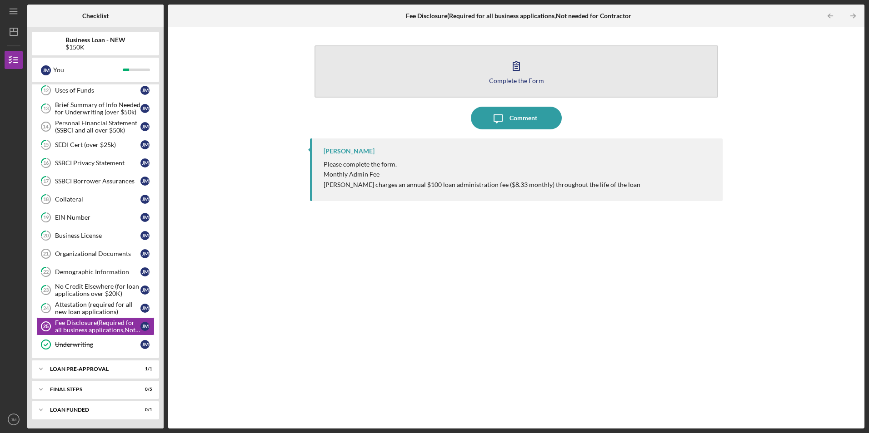
click at [521, 79] on div "Complete the Form" at bounding box center [516, 80] width 55 height 7
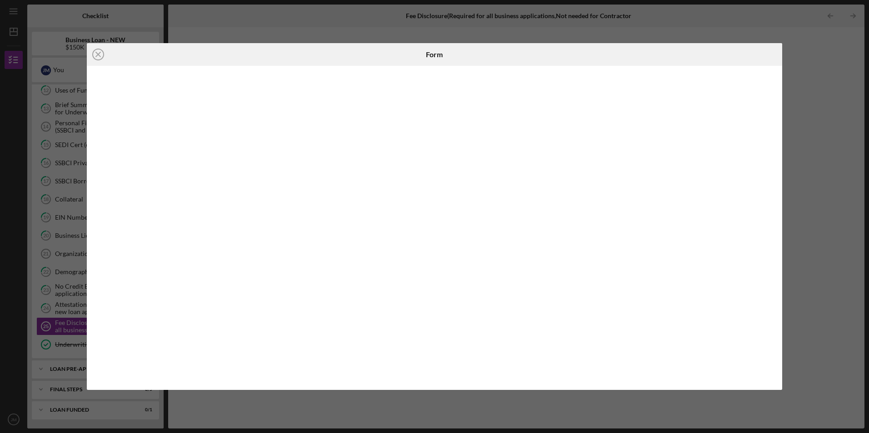
click at [100, 55] on icon "Icon/Close" at bounding box center [98, 54] width 23 height 23
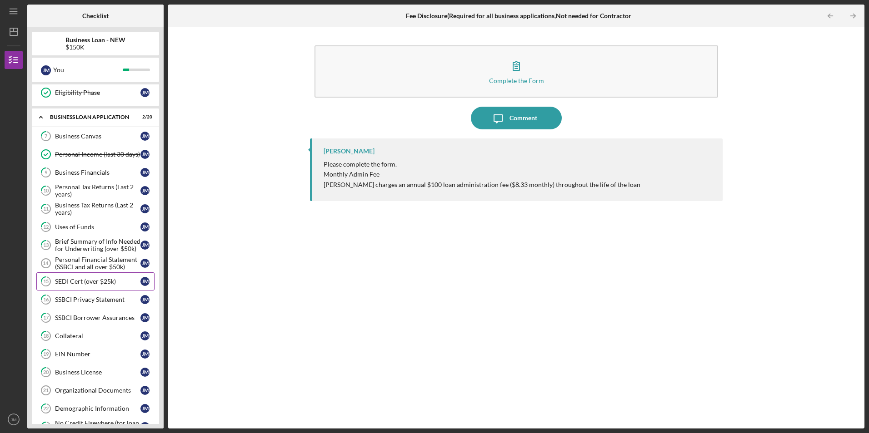
scroll to position [154, 0]
click at [103, 261] on div "Personal Financial Statement (SSBCI and all over $50k)" at bounding box center [97, 263] width 85 height 15
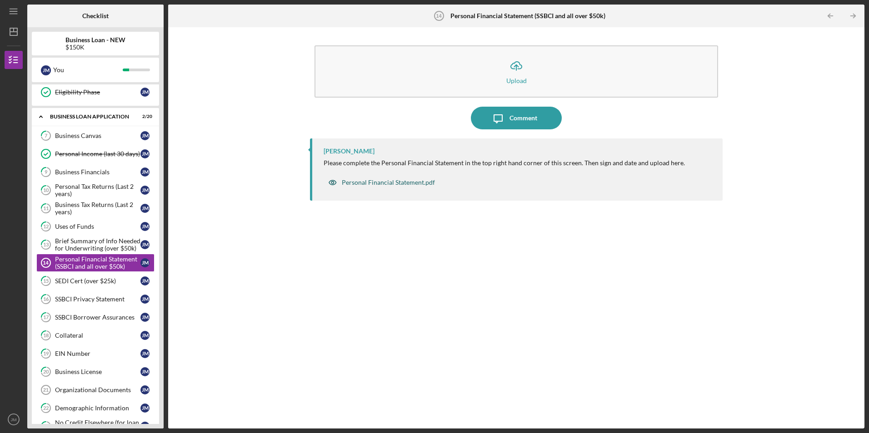
click at [395, 183] on div "Personal Financial Statement.pdf" at bounding box center [388, 182] width 93 height 7
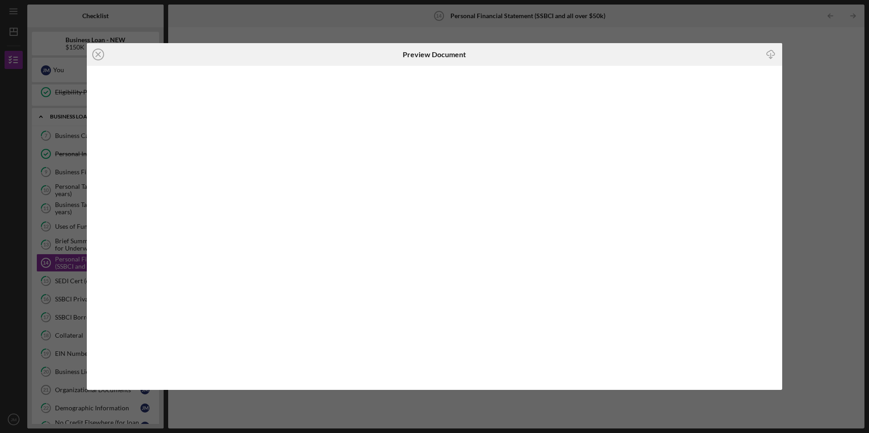
click at [769, 54] on icon "Icon/Download" at bounding box center [770, 55] width 20 height 20
click at [102, 56] on icon "Icon/Close" at bounding box center [98, 54] width 23 height 23
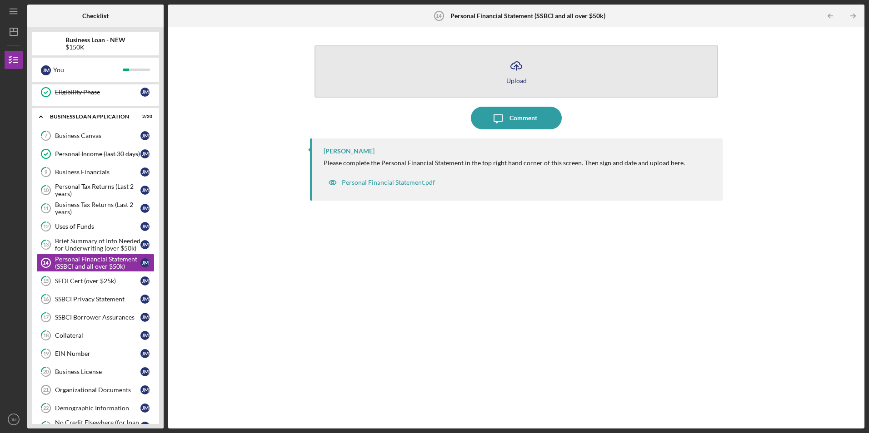
click at [519, 76] on button "Icon/Upload Upload" at bounding box center [515, 71] width 403 height 52
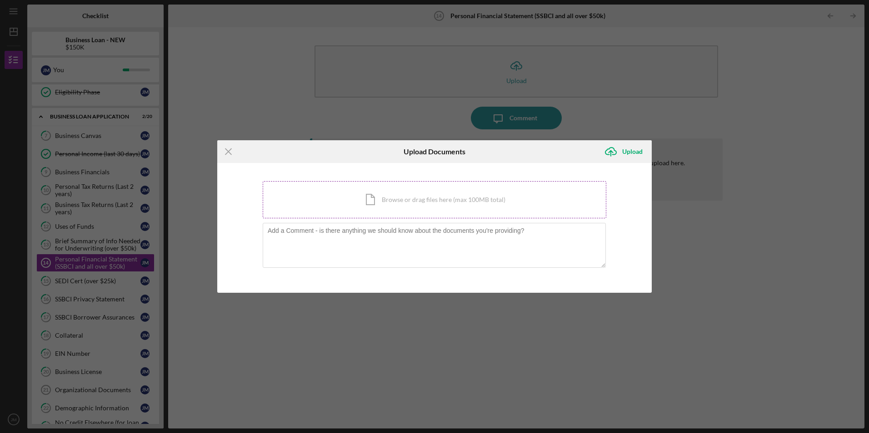
click at [397, 203] on div "Icon/Document Browse or drag files here (max 100MB total) Tap to choose files o…" at bounding box center [434, 199] width 343 height 37
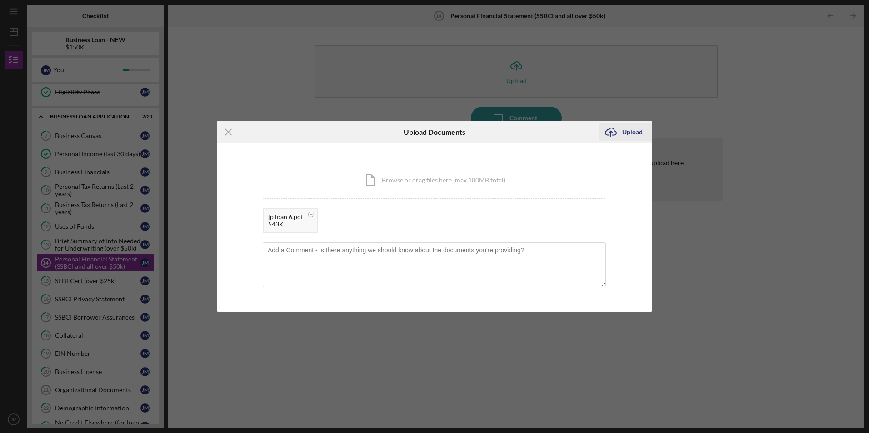
click at [633, 134] on div "Upload" at bounding box center [632, 132] width 20 height 18
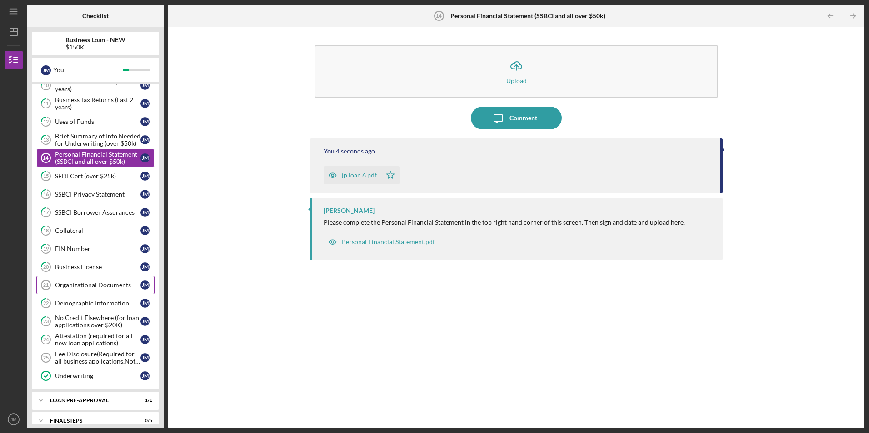
scroll to position [291, 0]
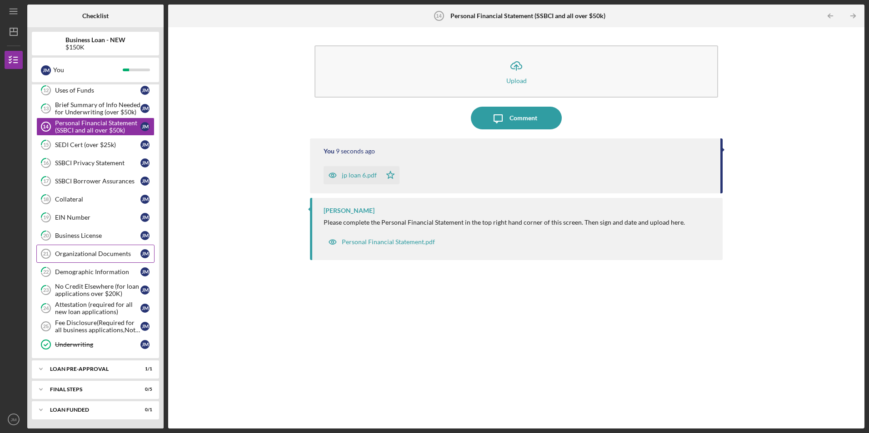
click at [106, 252] on div "Organizational Documents" at bounding box center [97, 253] width 85 height 7
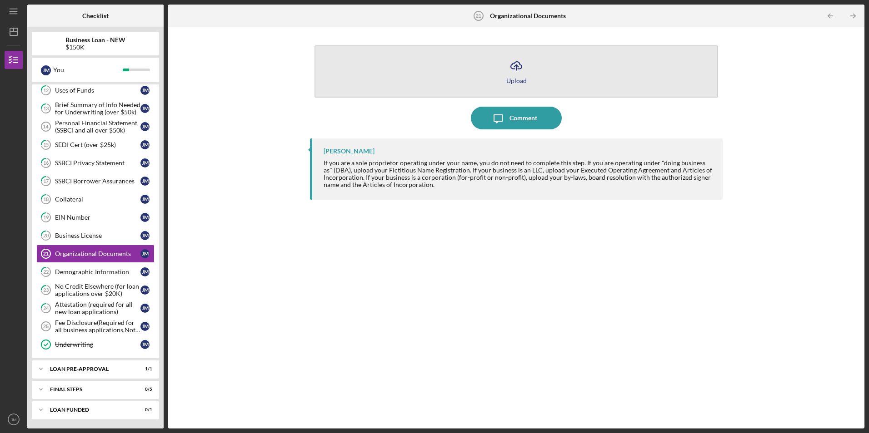
click at [514, 77] on div "Upload" at bounding box center [516, 80] width 20 height 7
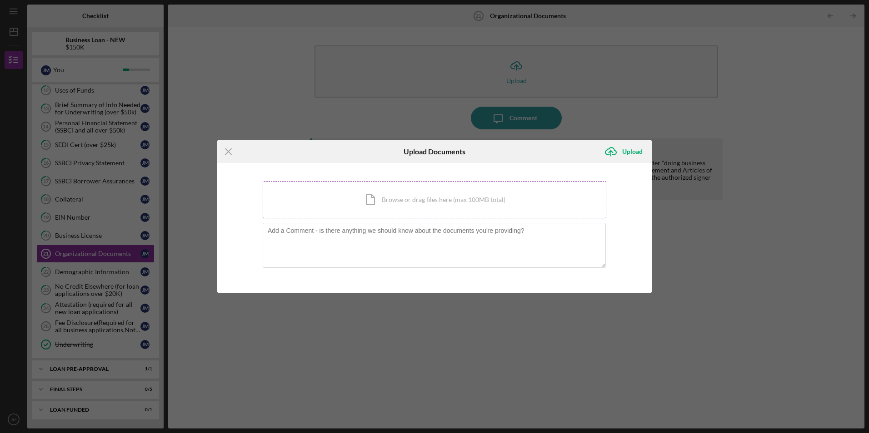
click at [415, 205] on div "Icon/Document Browse or drag files here (max 100MB total) Tap to choose files o…" at bounding box center [434, 199] width 343 height 37
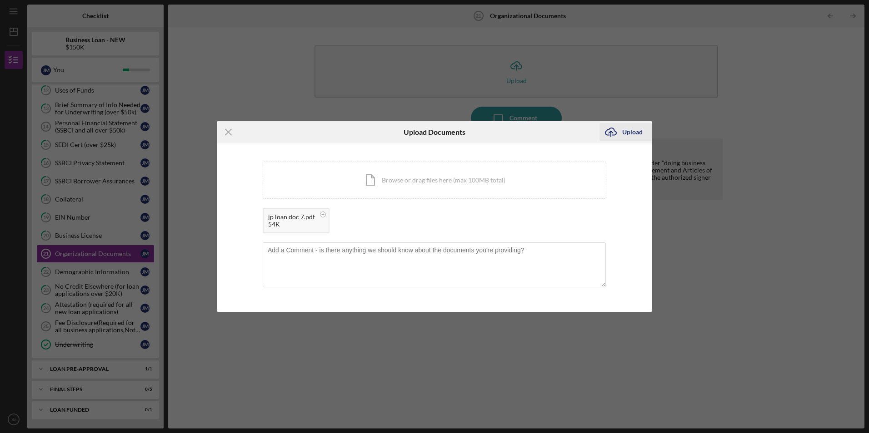
click at [627, 134] on div "Upload" at bounding box center [632, 132] width 20 height 18
